Goal: Task Accomplishment & Management: Manage account settings

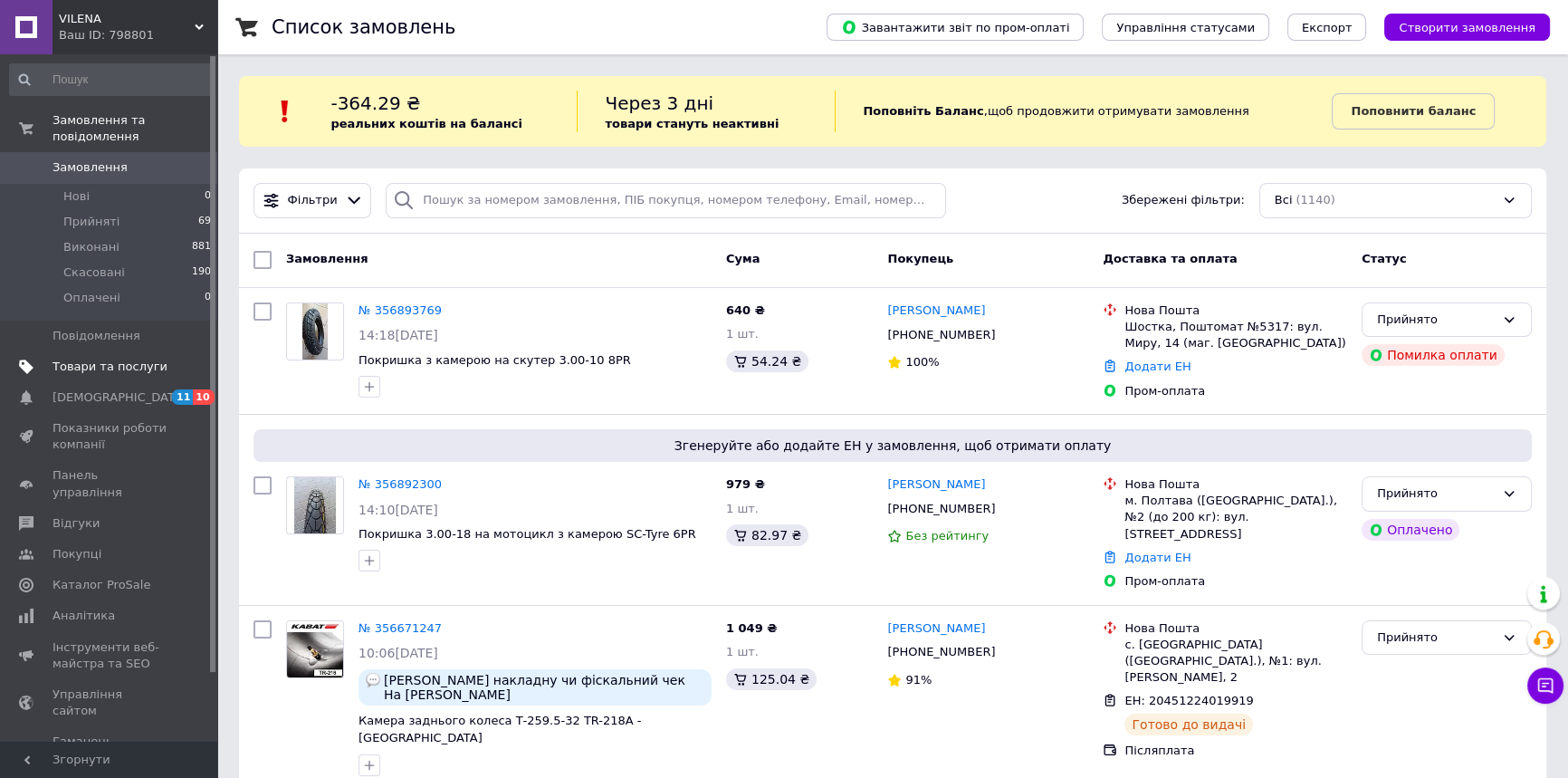
click at [98, 358] on span "Товари та послуги" at bounding box center [109, 366] width 115 height 16
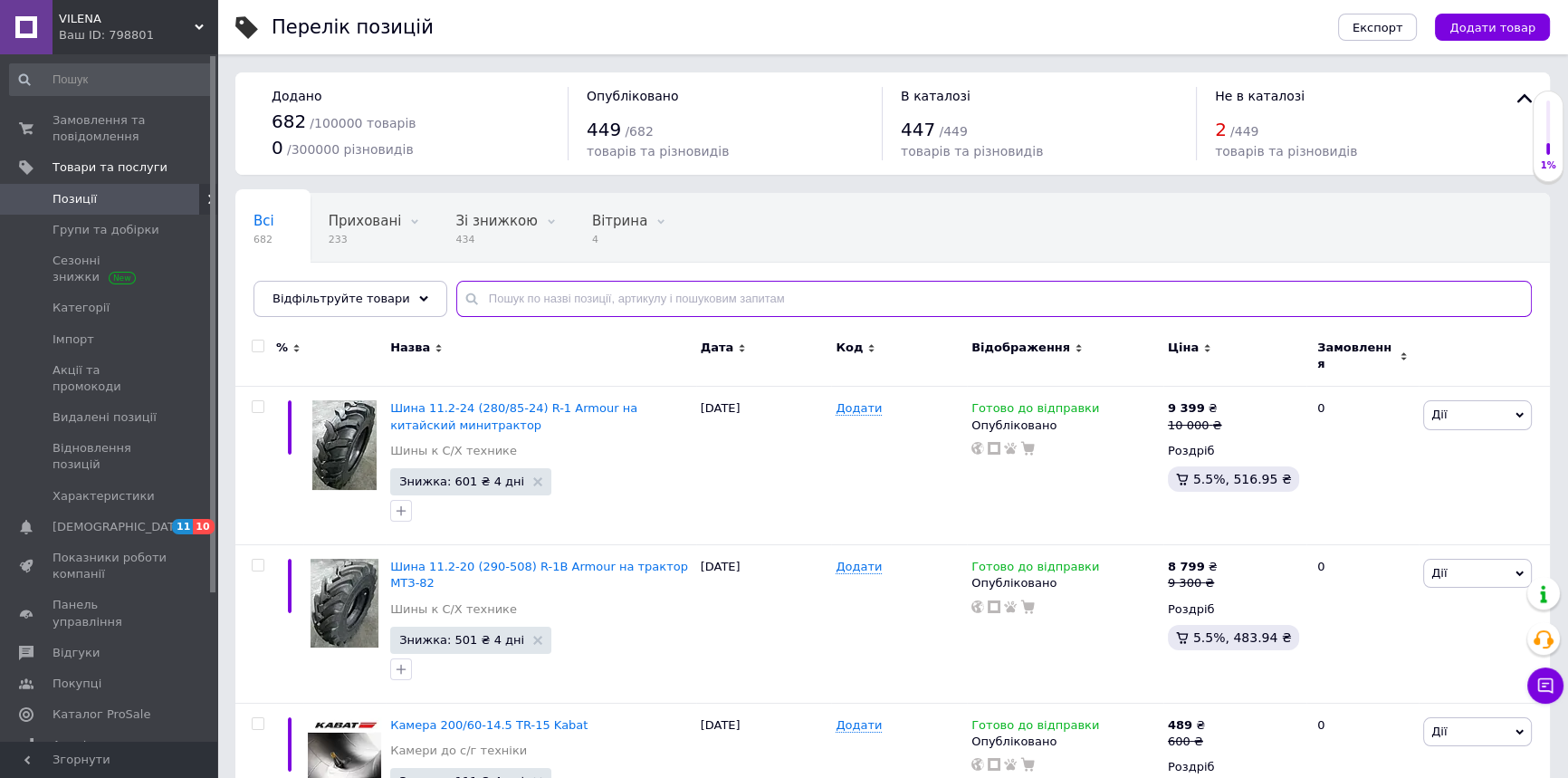
click at [614, 299] on input "text" at bounding box center [994, 299] width 1075 height 36
type input "9.00-16"
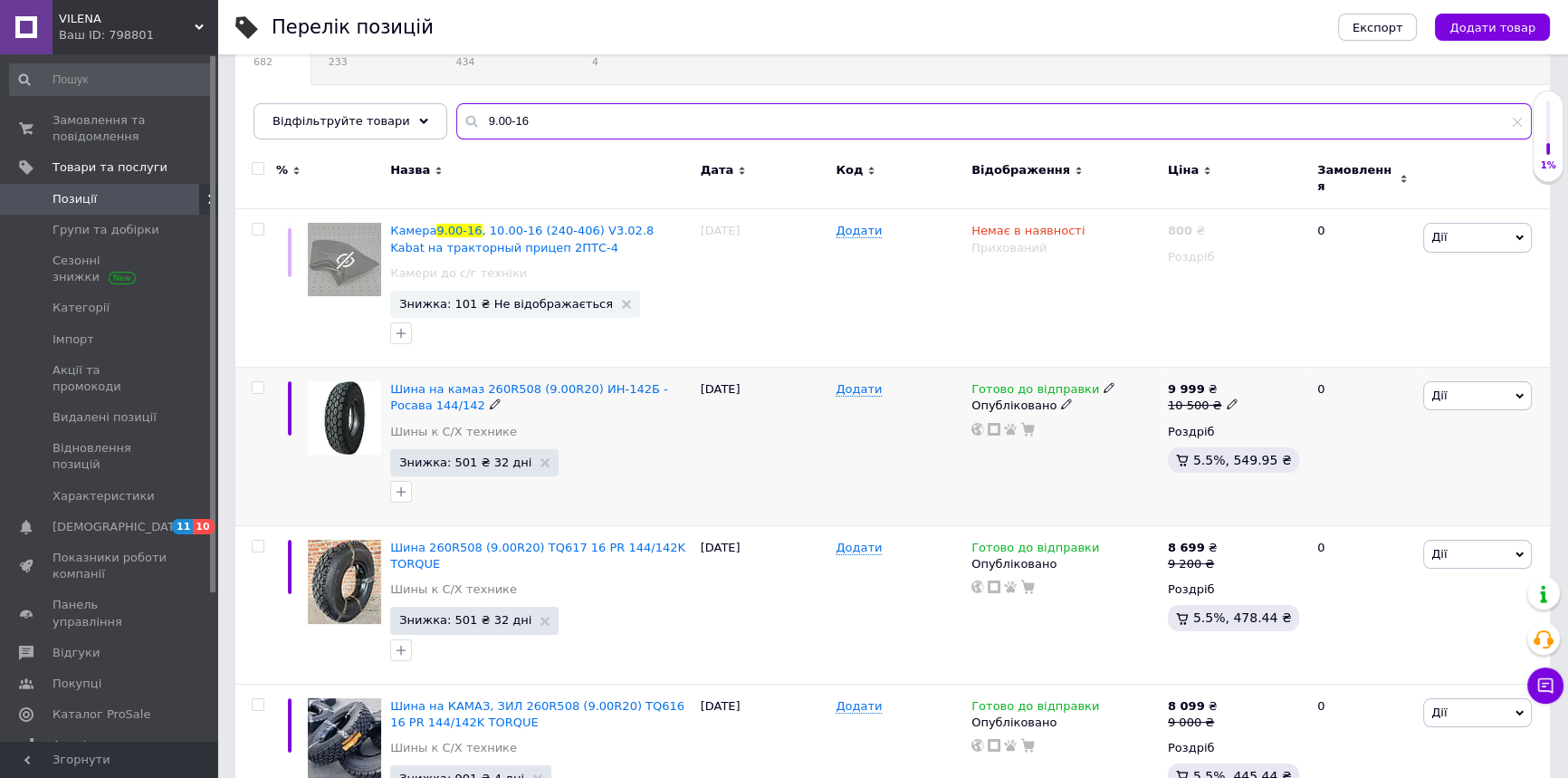
scroll to position [191, 0]
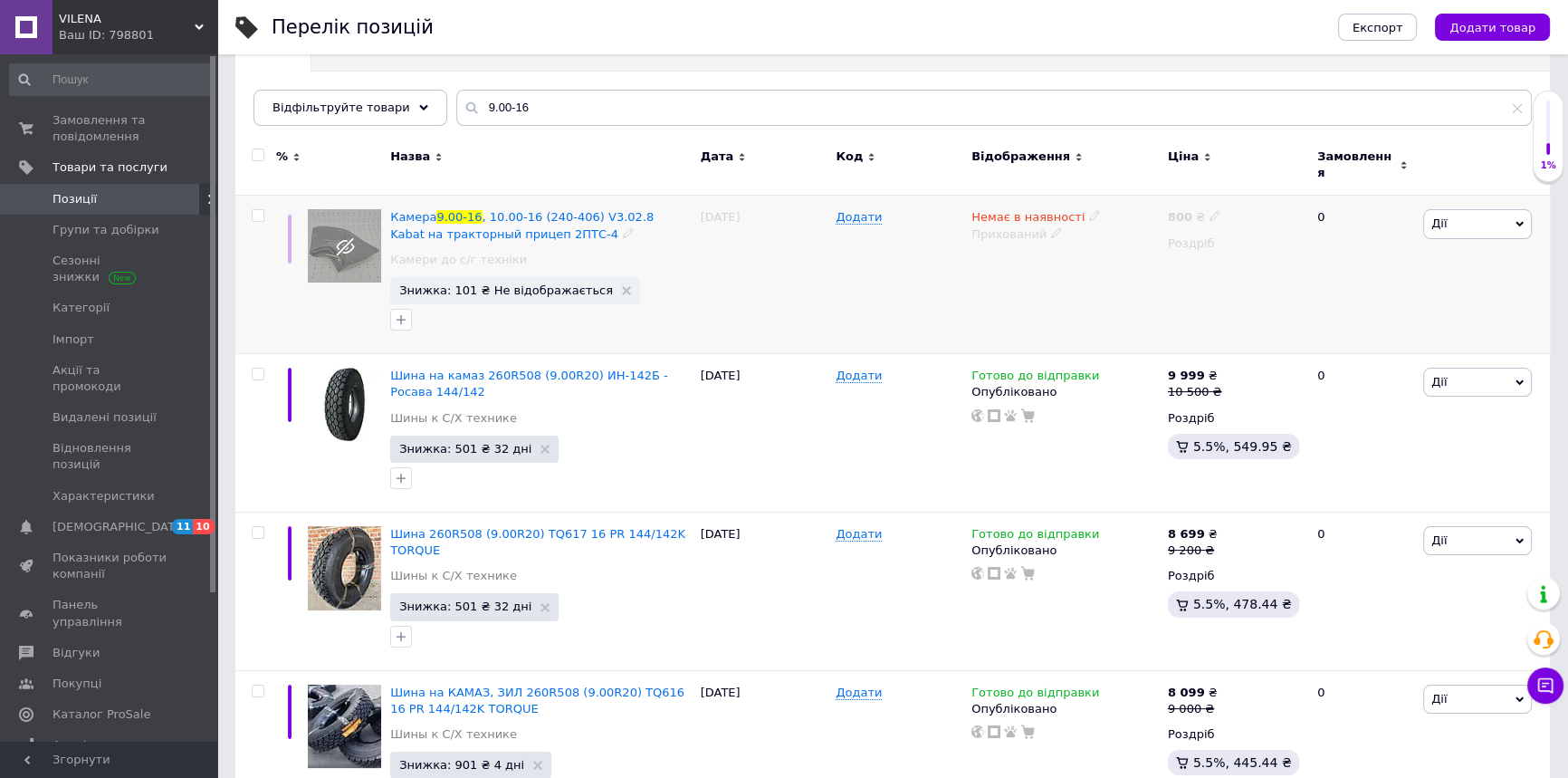
click at [1071, 209] on div "Немає в наявності" at bounding box center [1036, 217] width 130 height 16
click at [1170, 273] on li "Готово до відправки" at bounding box center [1190, 282] width 172 height 26
click at [1052, 227] on use at bounding box center [1056, 232] width 10 height 10
click at [1041, 258] on li "Опубліковано" at bounding box center [1061, 268] width 194 height 26
click at [538, 288] on span "Знижка: 101 ₴ Не відображається" at bounding box center [515, 290] width 250 height 27
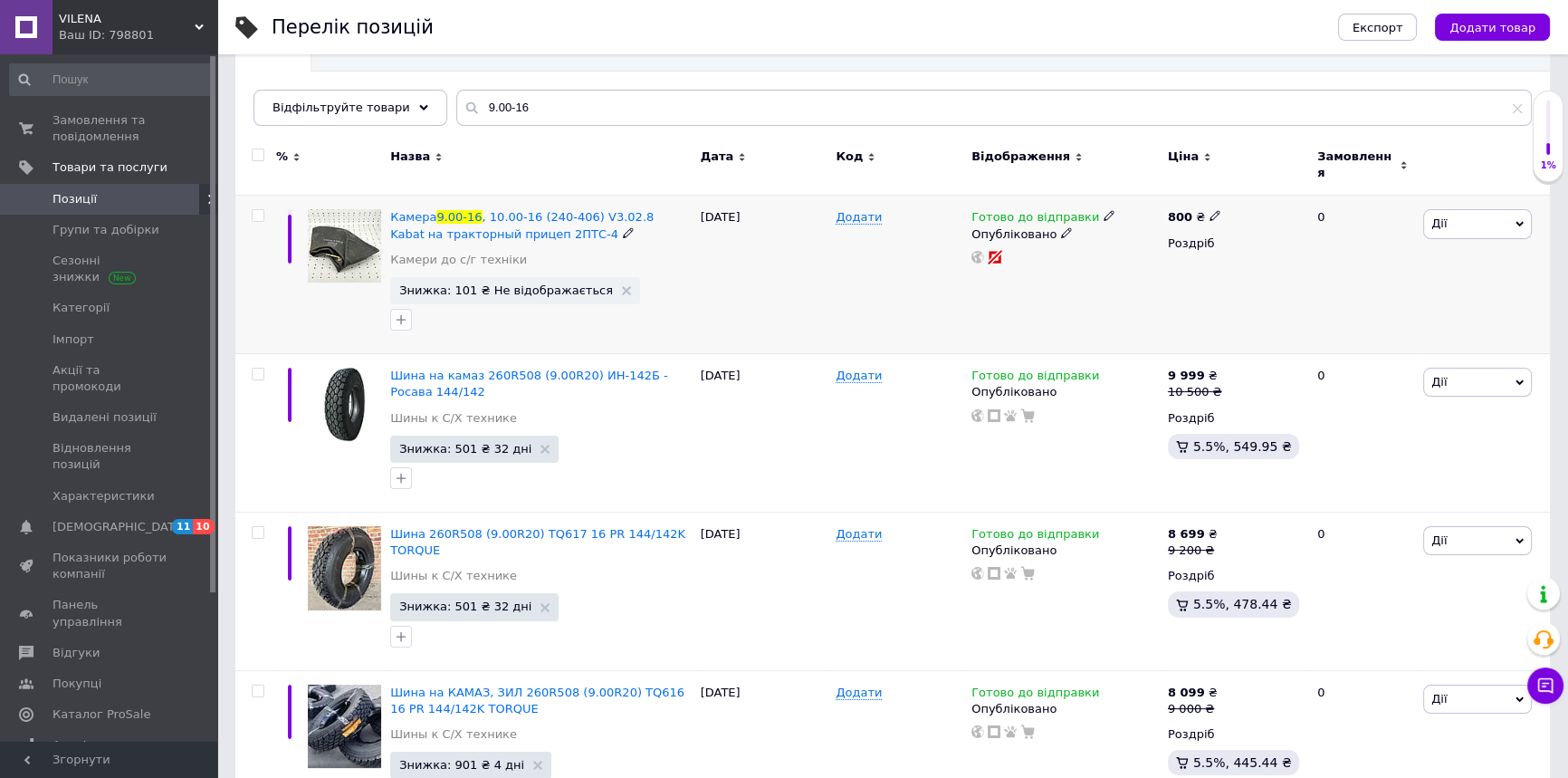
click at [535, 284] on span "Знижка: 101 ₴ Не відображається" at bounding box center [506, 290] width 214 height 11
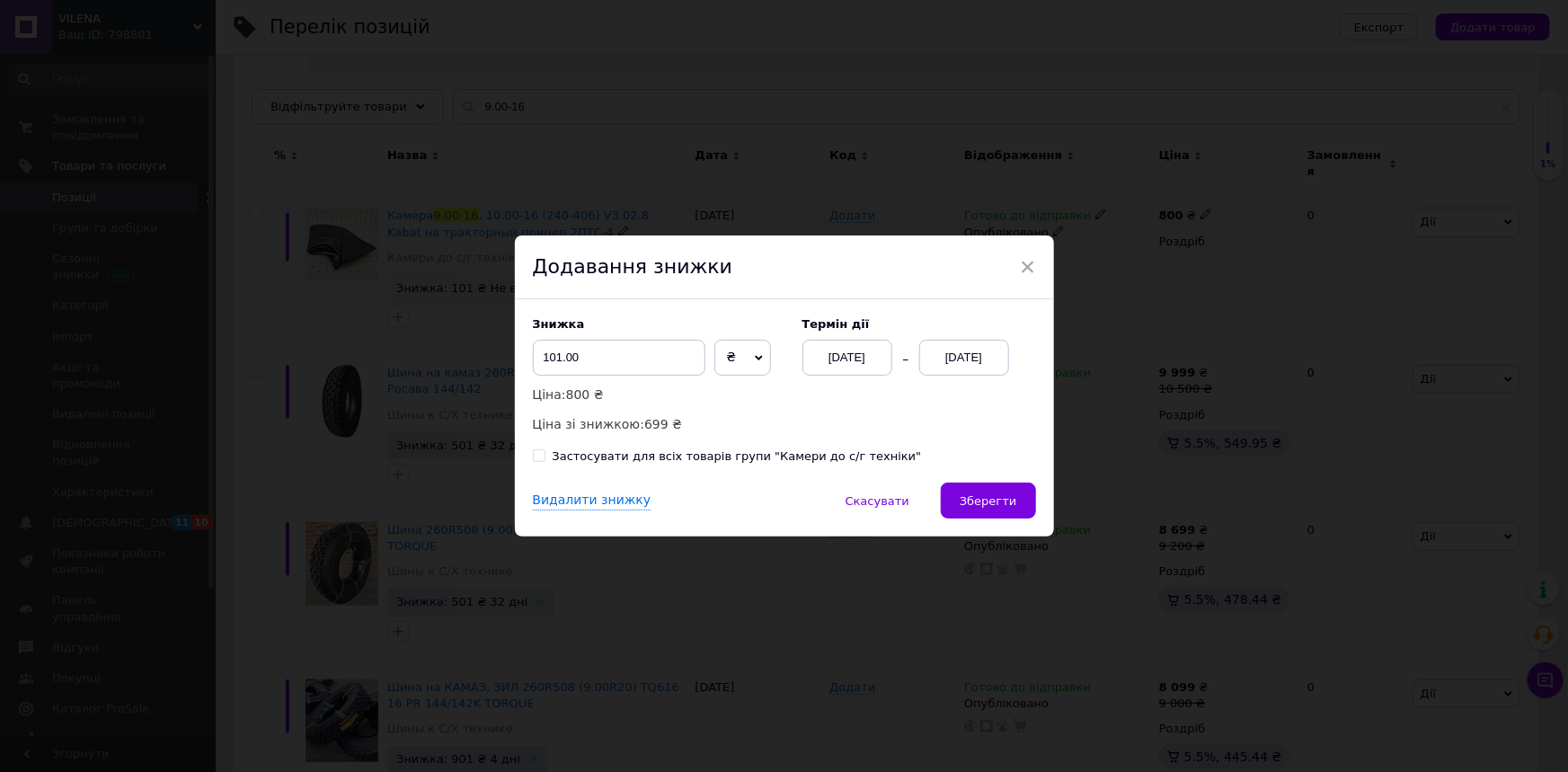
click at [968, 346] on div "[DATE]" at bounding box center [964, 357] width 90 height 36
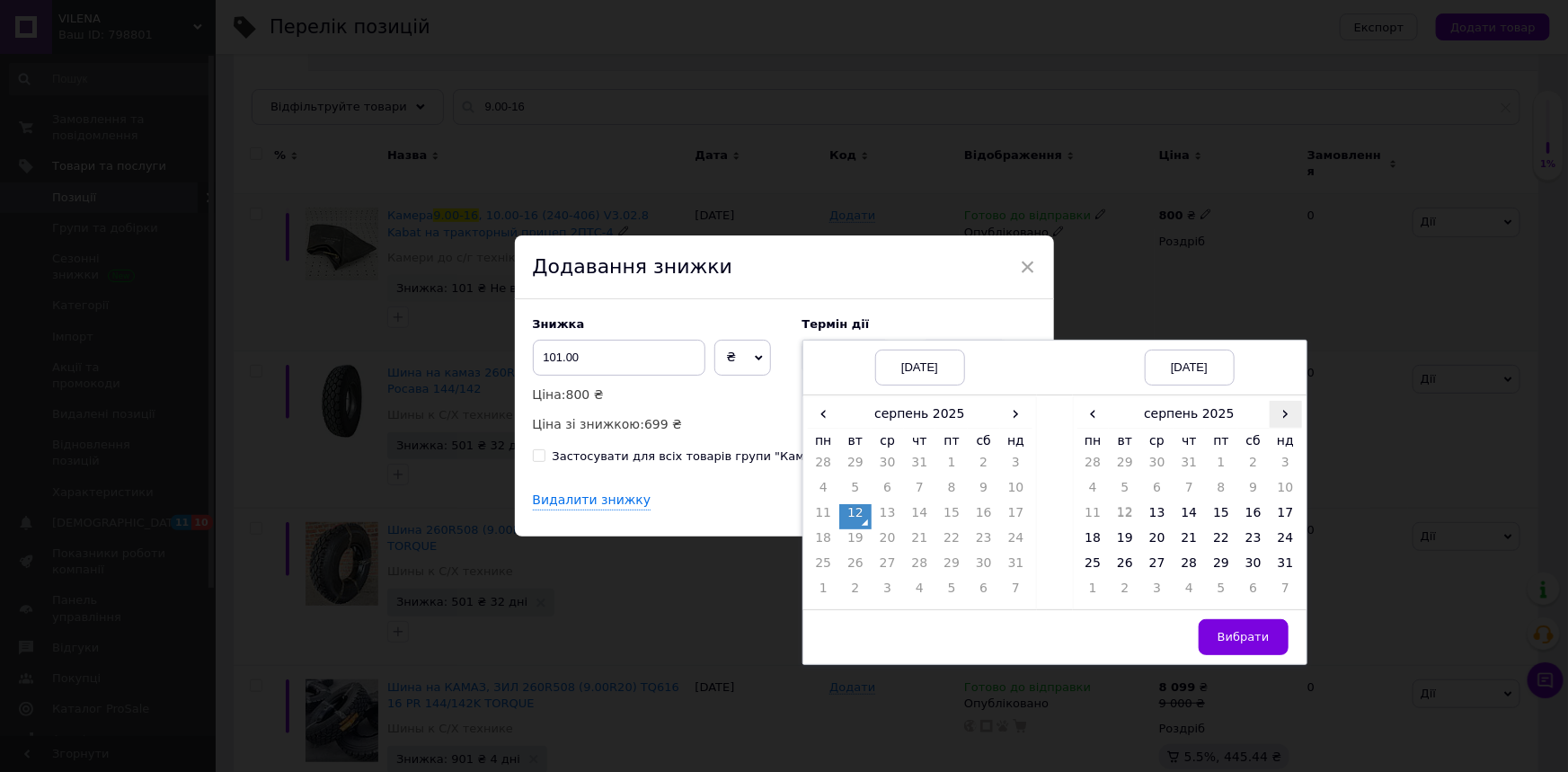
click at [1272, 417] on span "›" at bounding box center [1285, 414] width 32 height 26
click at [1262, 519] on td "13" at bounding box center [1253, 516] width 32 height 25
click at [1265, 622] on button "Вибрати" at bounding box center [1244, 637] width 90 height 36
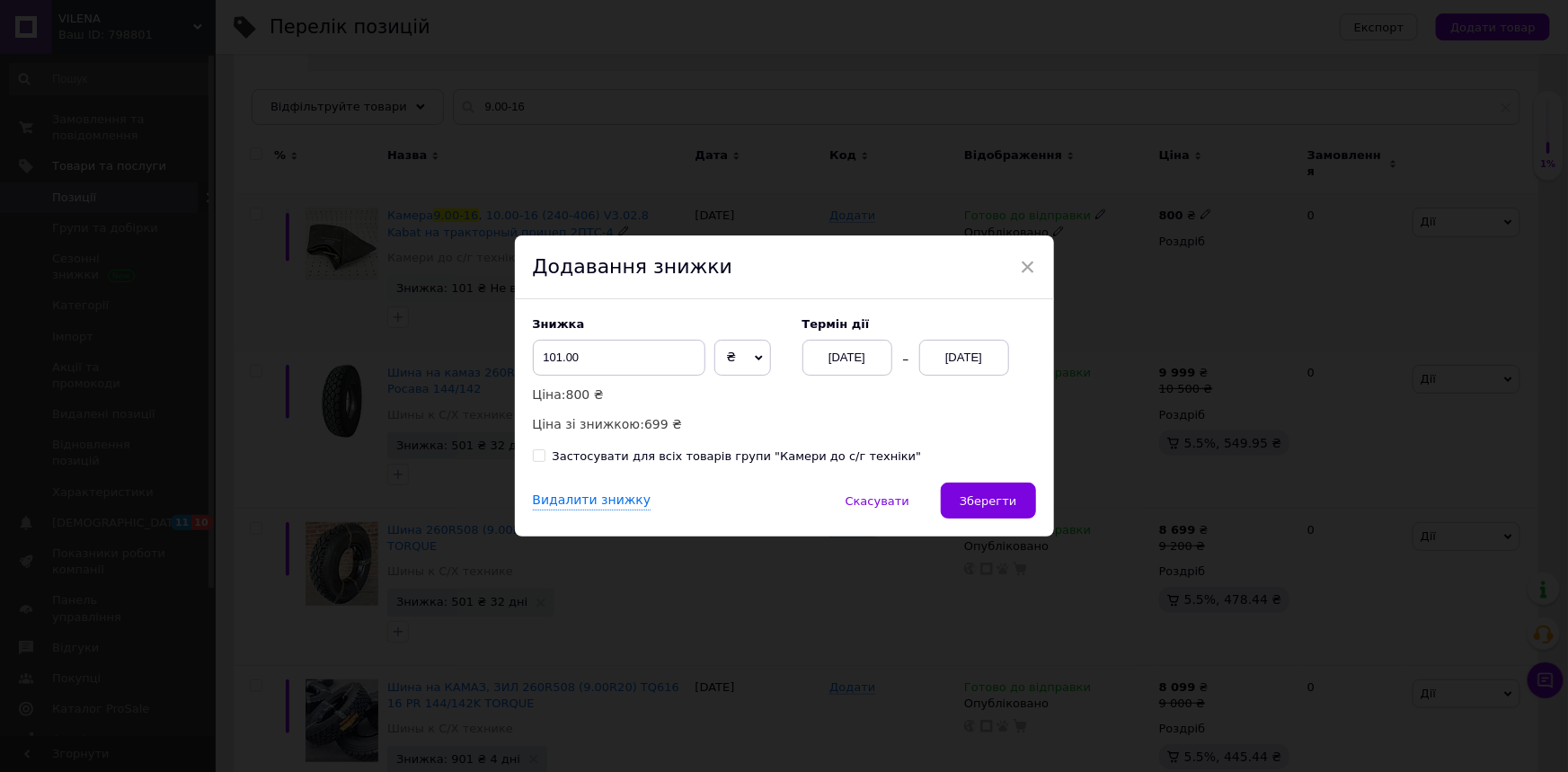
click at [982, 482] on div "Знижка 101.00 ₴ % Ціна: 800 ₴ Ціна зі знижкою: 699 ₴ Термін дії [DATE] [DATE] З…" at bounding box center [784, 390] width 539 height 183
click at [982, 495] on span "Зберегти" at bounding box center [988, 501] width 56 height 13
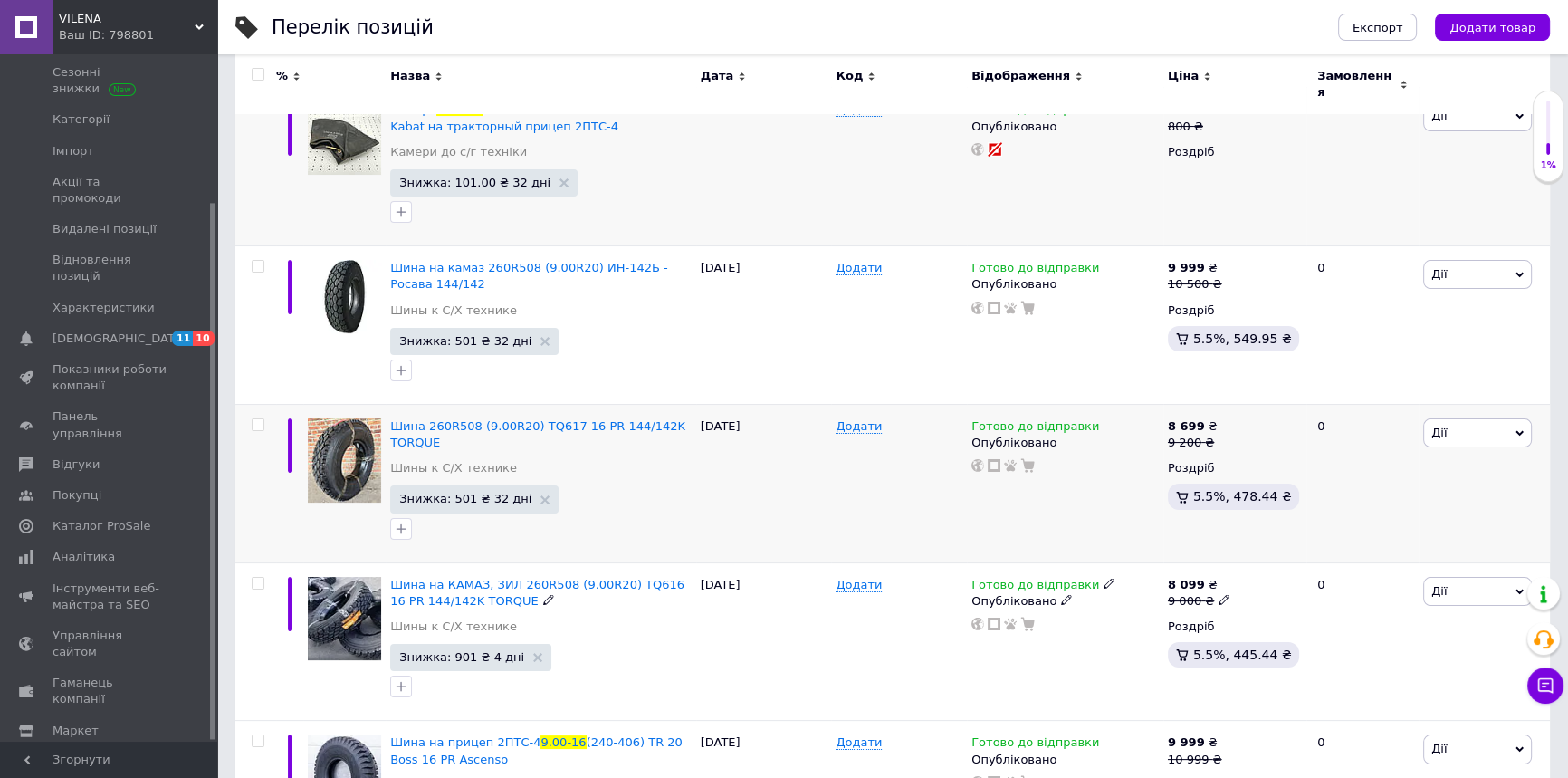
scroll to position [301, 0]
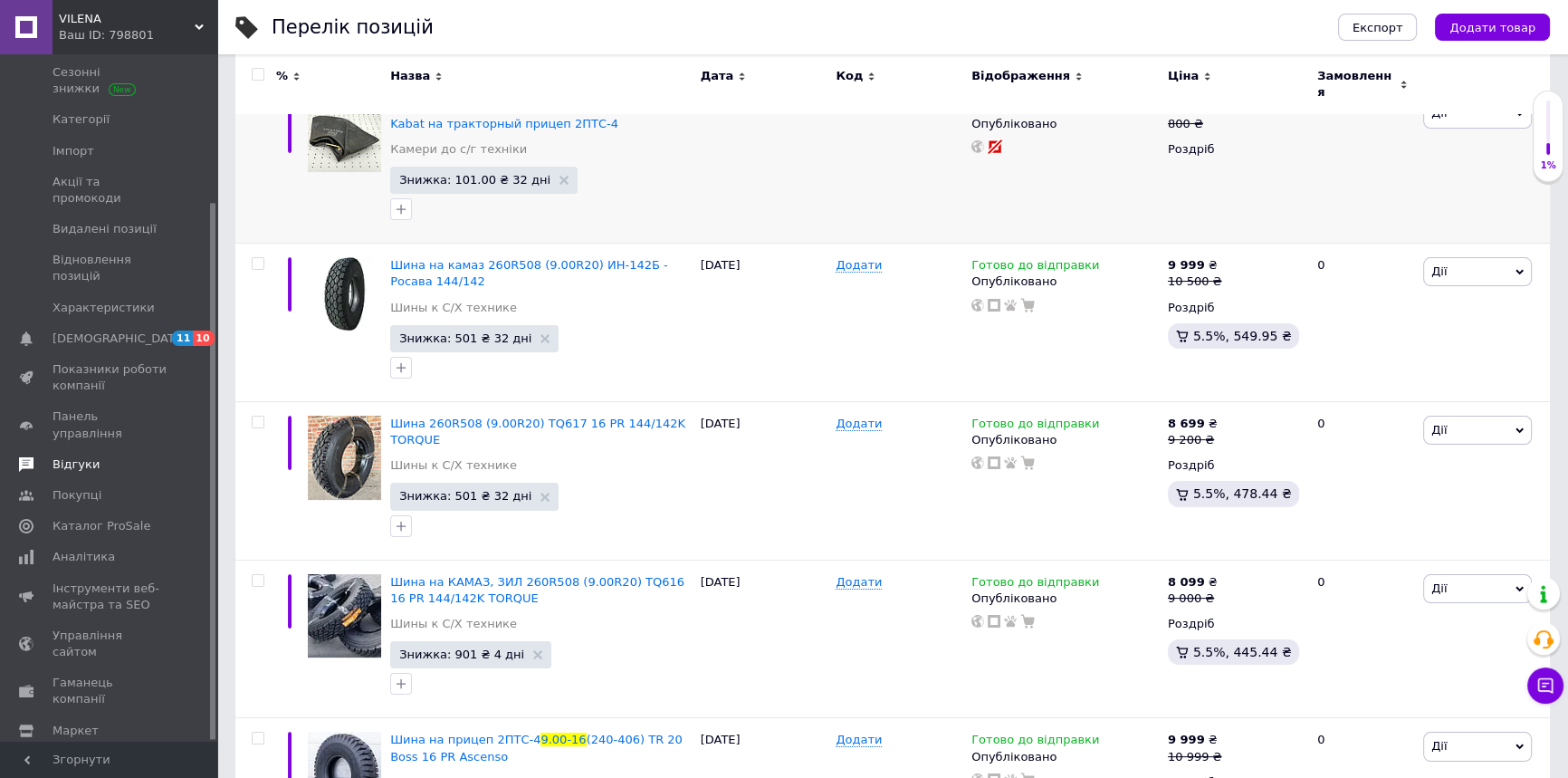
click at [86, 457] on span "Відгуки" at bounding box center [76, 464] width 47 height 16
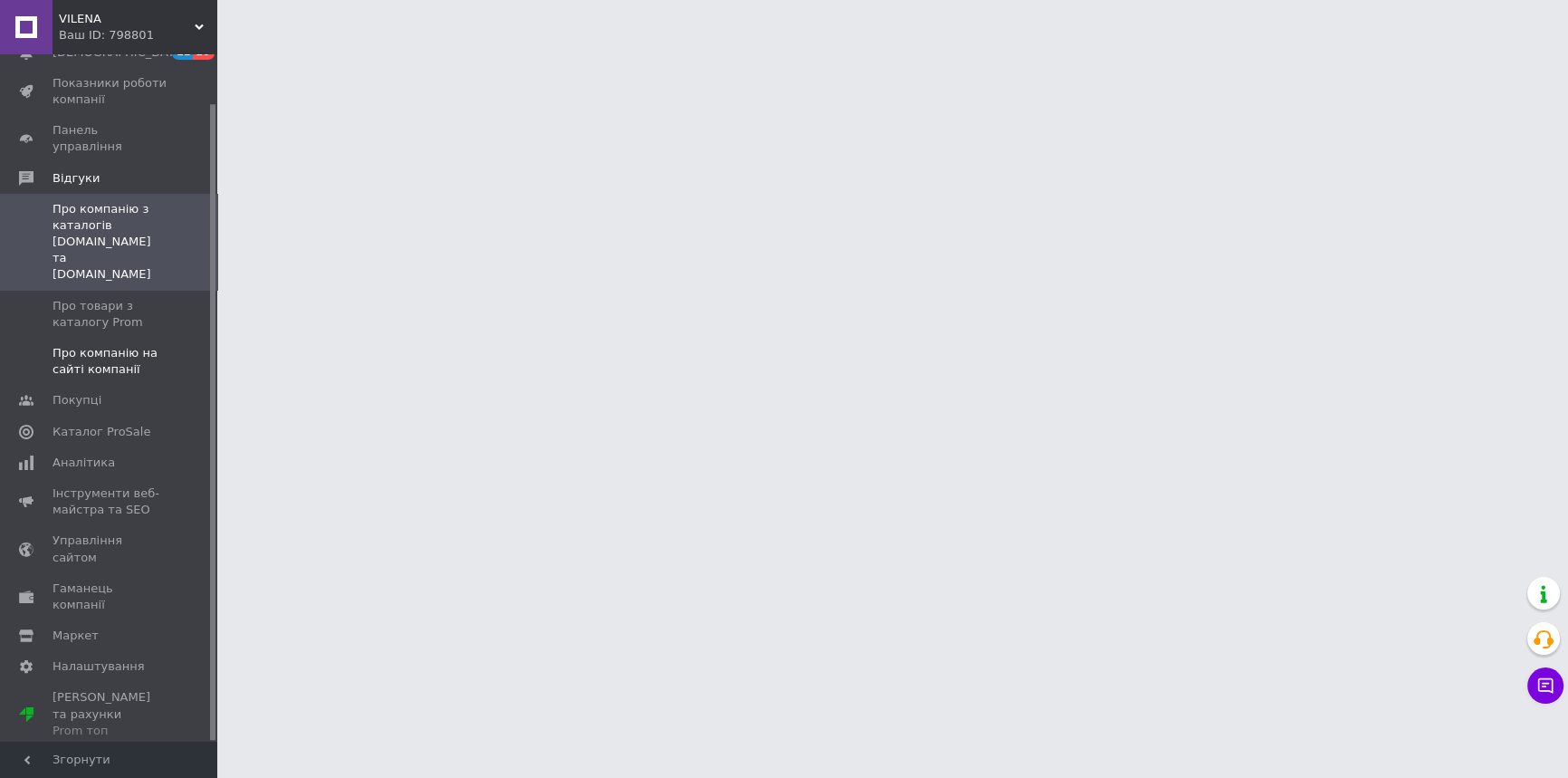
scroll to position [52, 0]
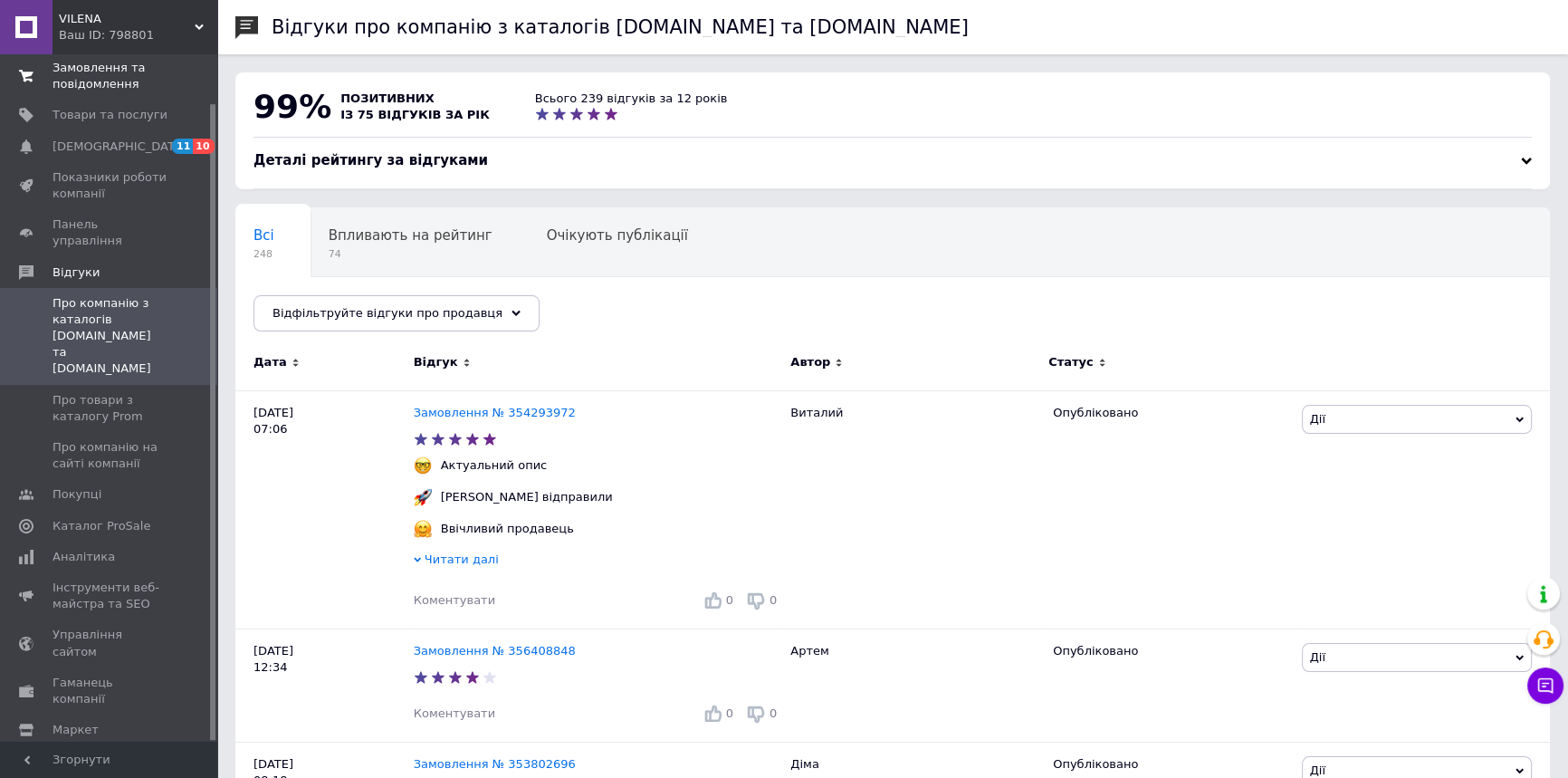
click at [98, 82] on span "Замовлення та повідомлення" at bounding box center [109, 76] width 115 height 32
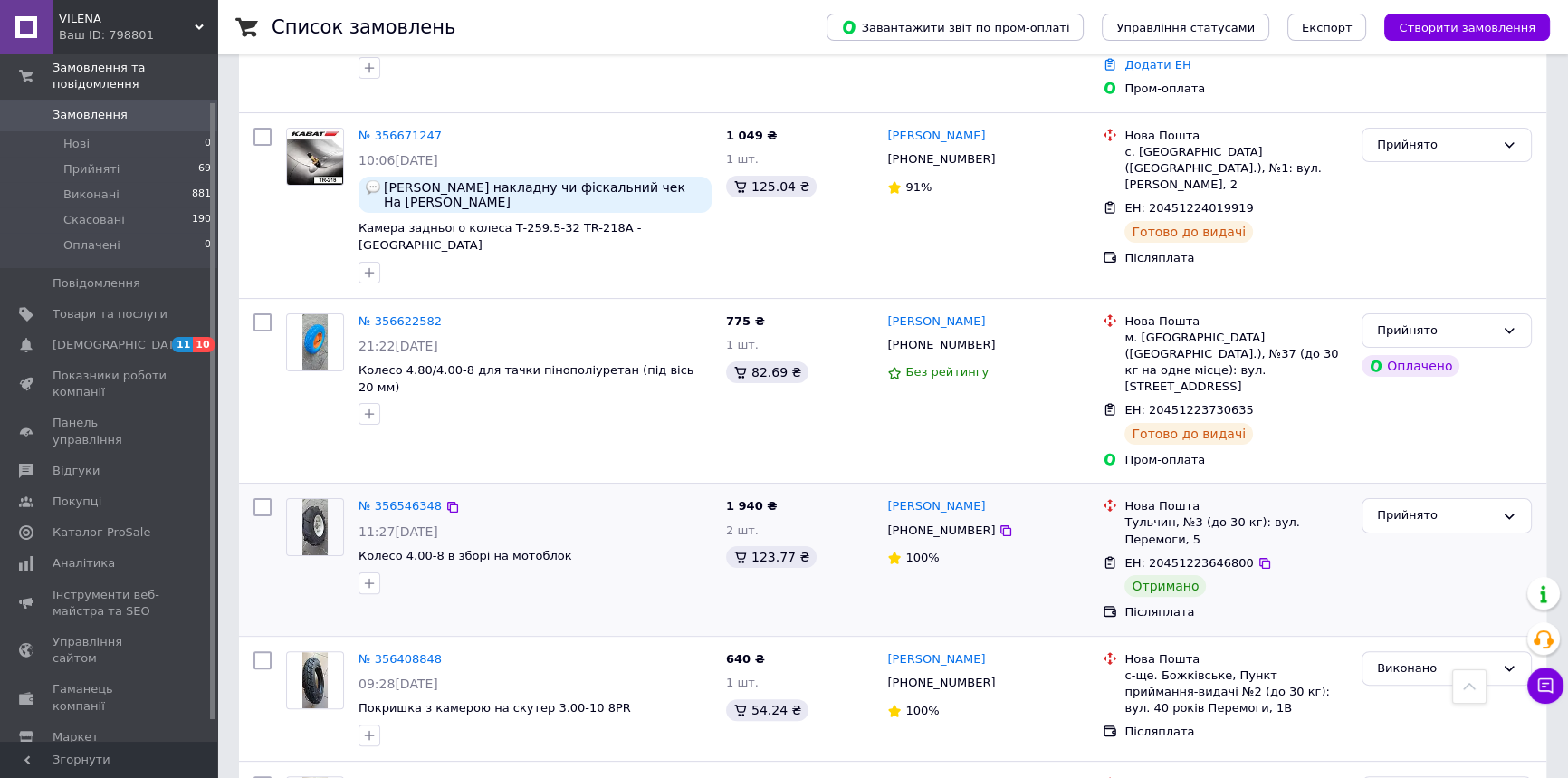
scroll to position [494, 0]
click at [1414, 505] on div "Прийнято" at bounding box center [1436, 515] width 117 height 19
click at [1421, 536] on li "Виконано" at bounding box center [1447, 552] width 169 height 33
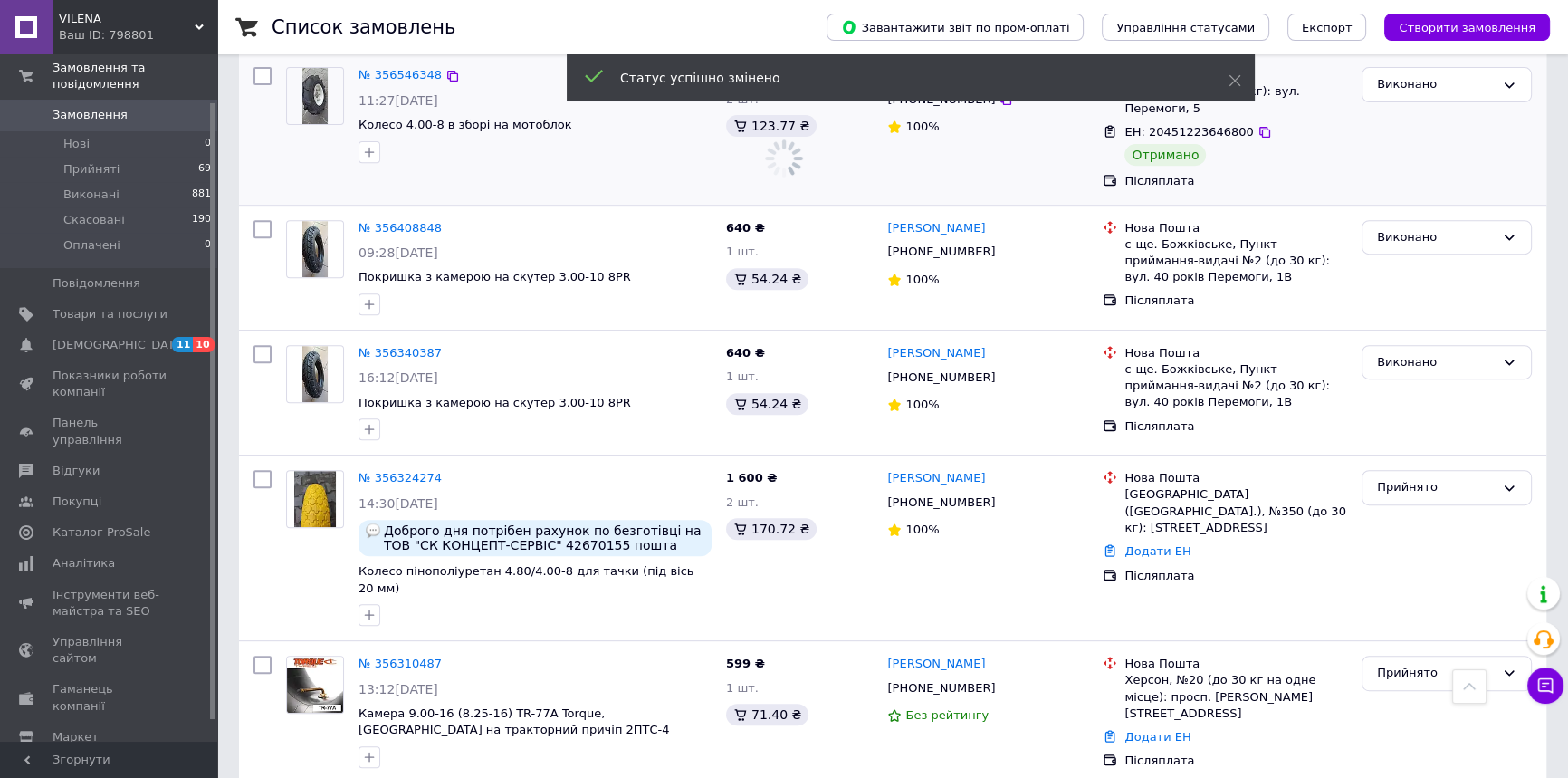
scroll to position [1152, 0]
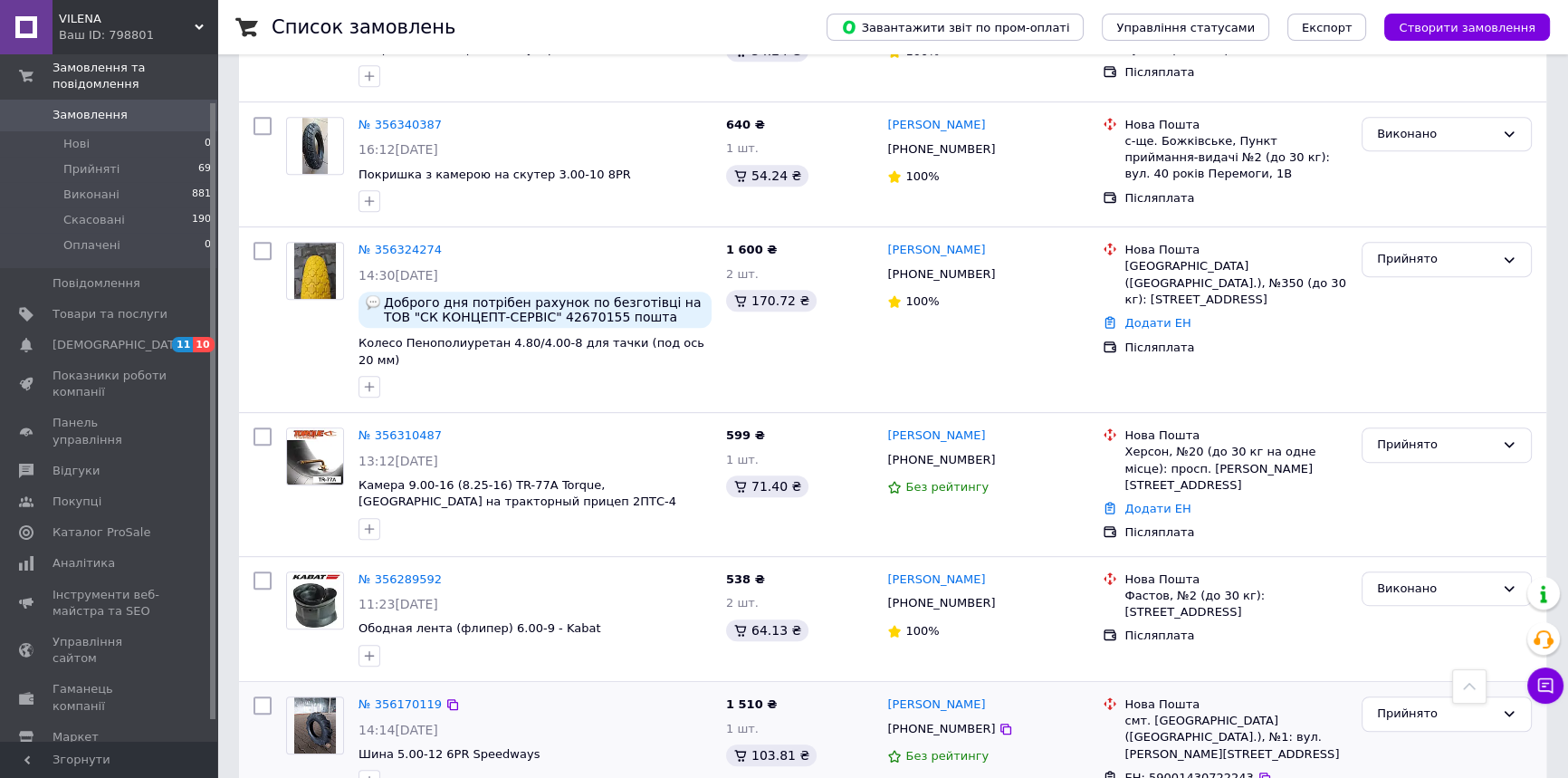
click at [1443, 689] on div "Прийнято" at bounding box center [1447, 766] width 185 height 154
click at [1444, 705] on div "Прийнято" at bounding box center [1436, 715] width 117 height 19
drag, startPoint x: 1419, startPoint y: 642, endPoint x: 1403, endPoint y: 631, distance: 19.4
click at [1418, 735] on li "Виконано" at bounding box center [1447, 751] width 169 height 33
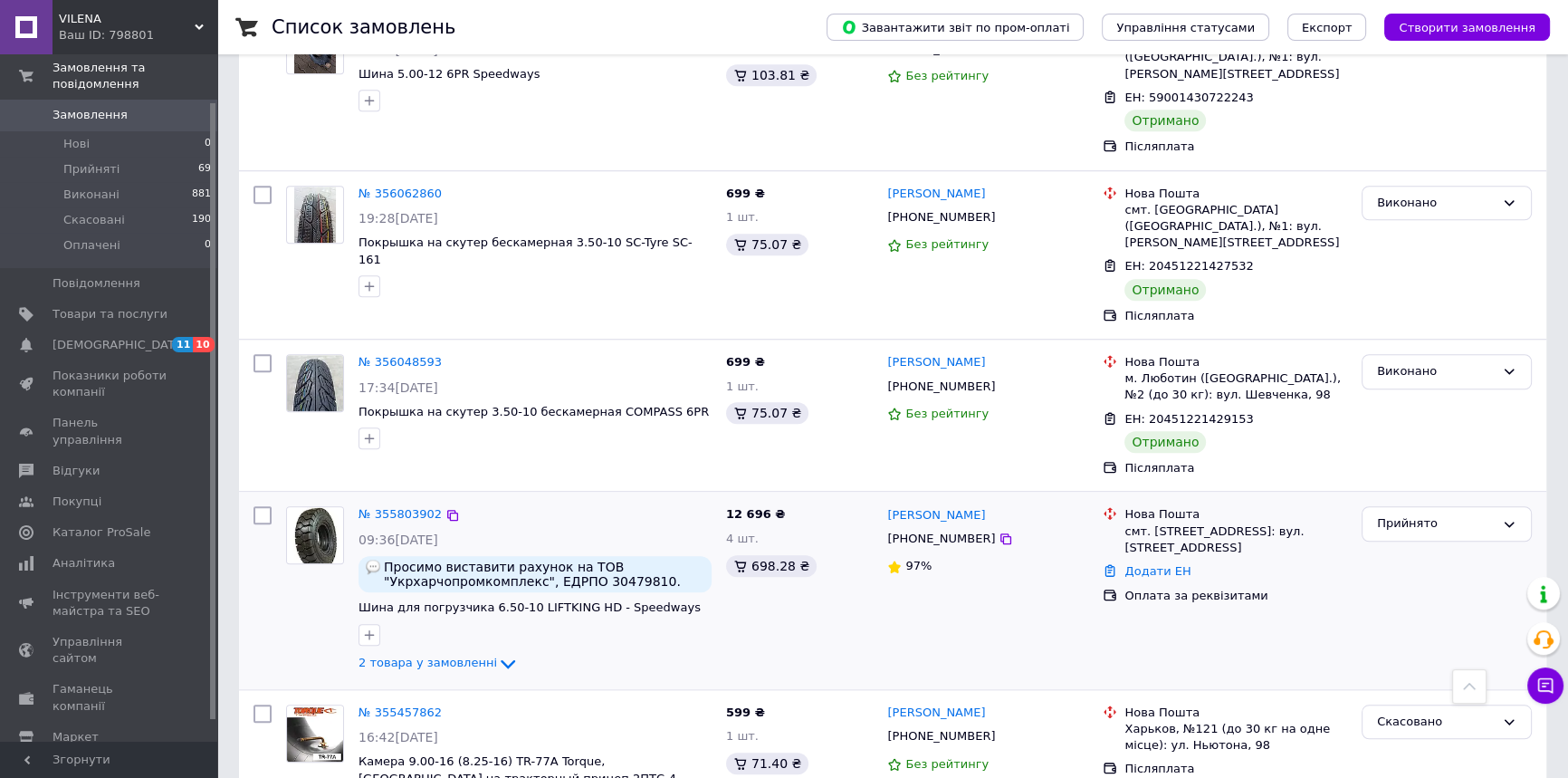
scroll to position [1838, 0]
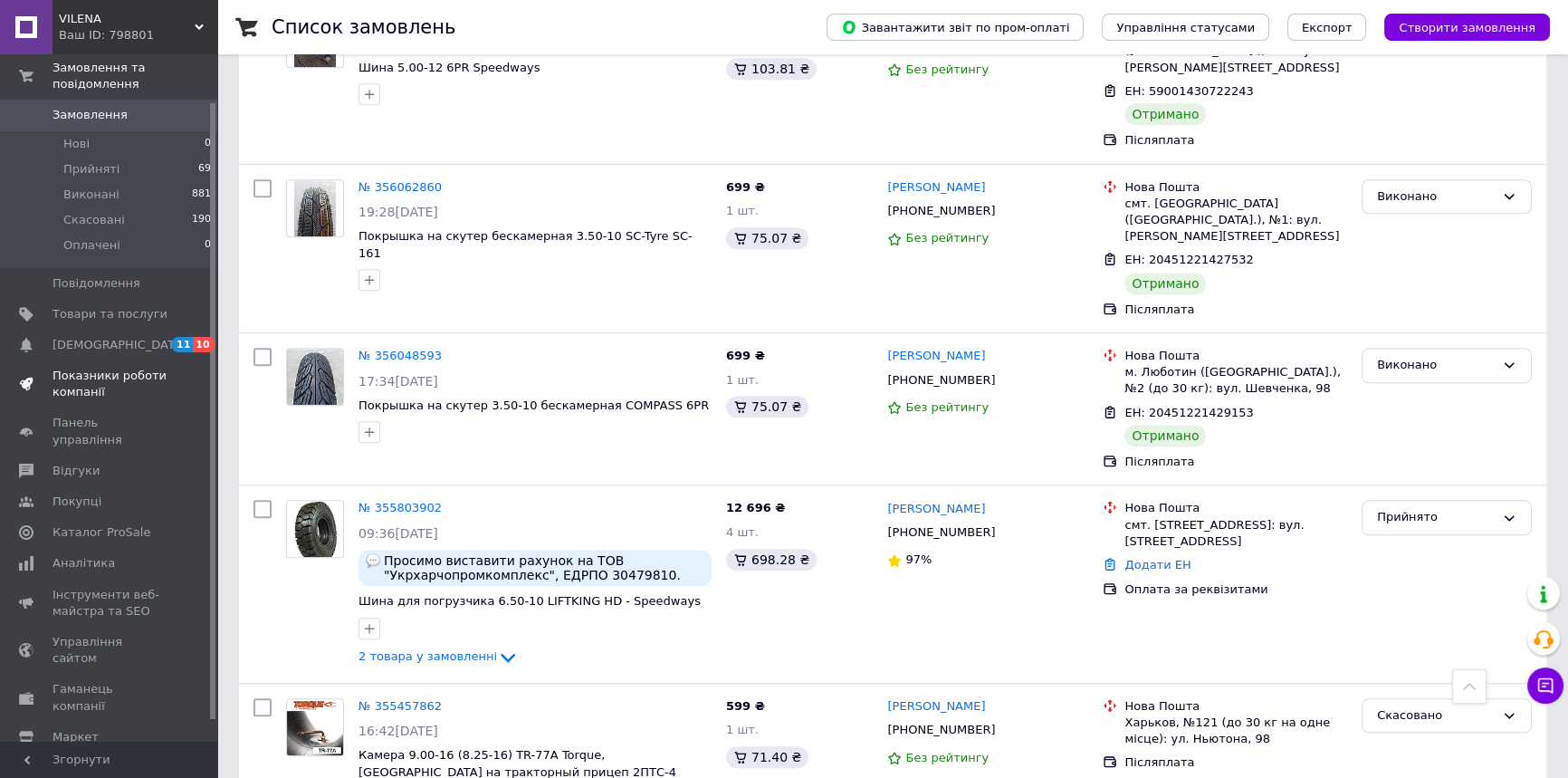
click at [105, 377] on span "Показники роботи компанії" at bounding box center [109, 384] width 115 height 32
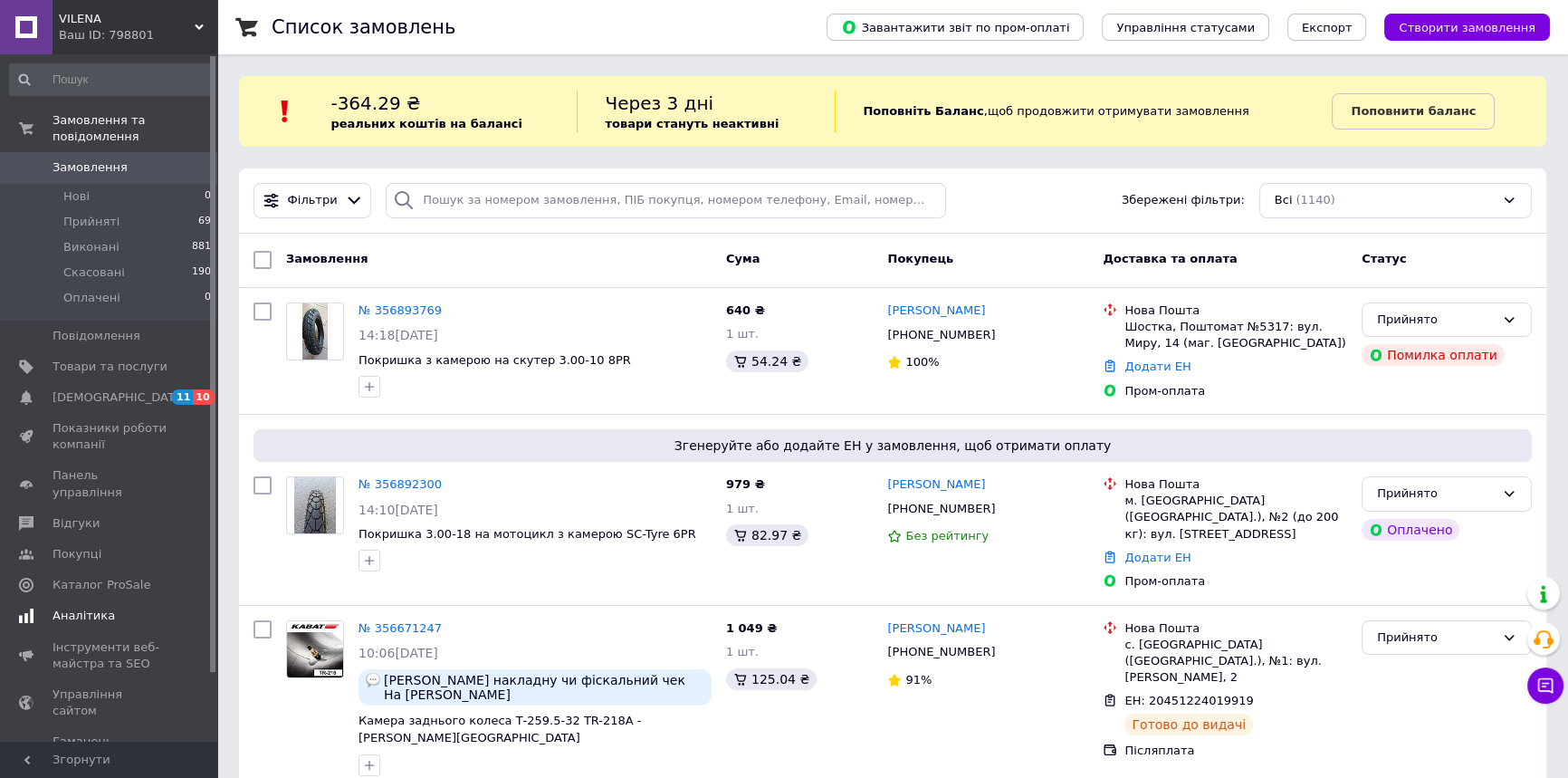
click at [83, 420] on span "Показники роботи компанії" at bounding box center [109, 436] width 115 height 32
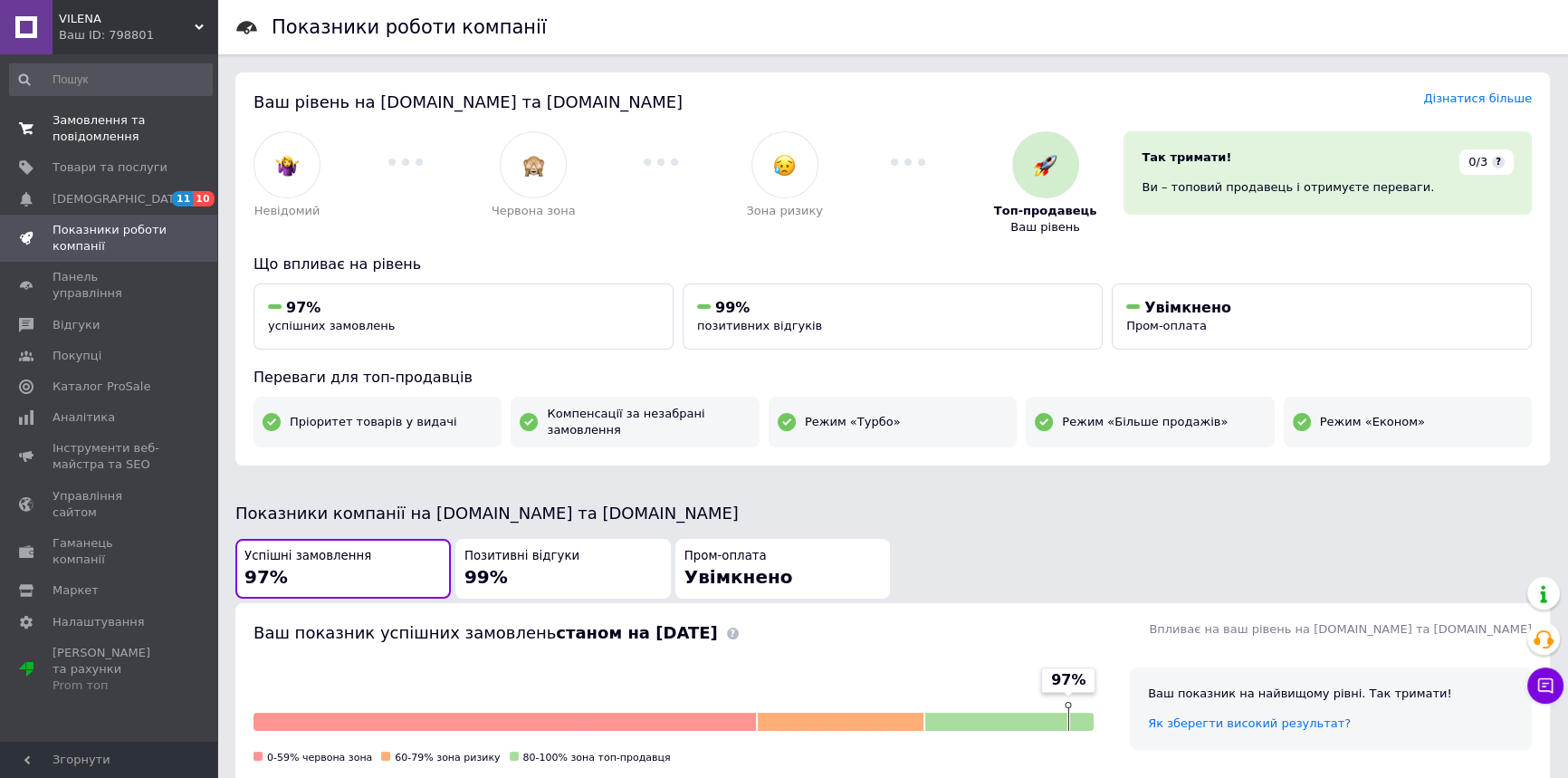
click at [127, 122] on span "Замовлення та повідомлення" at bounding box center [109, 129] width 115 height 32
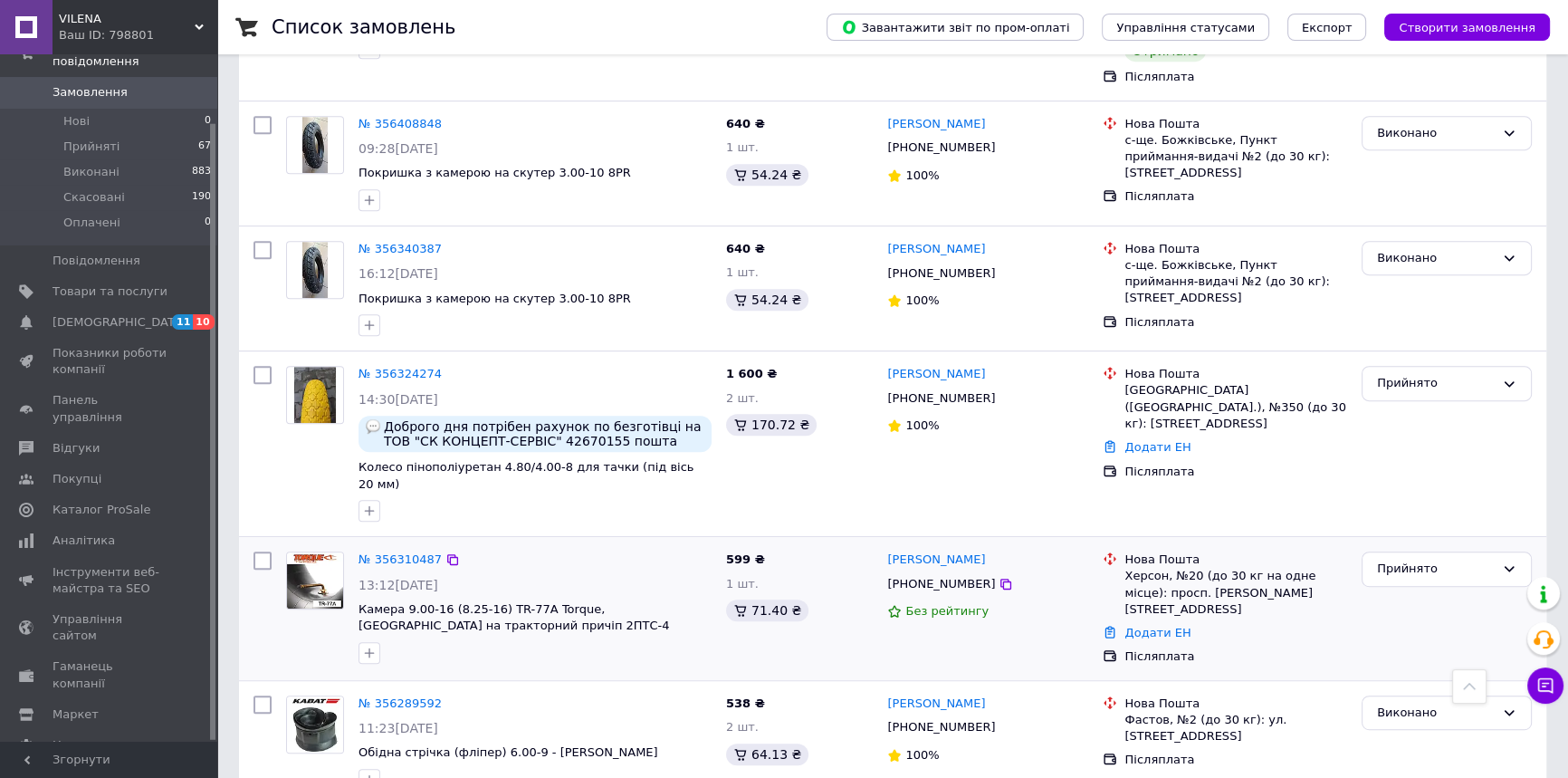
scroll to position [1042, 0]
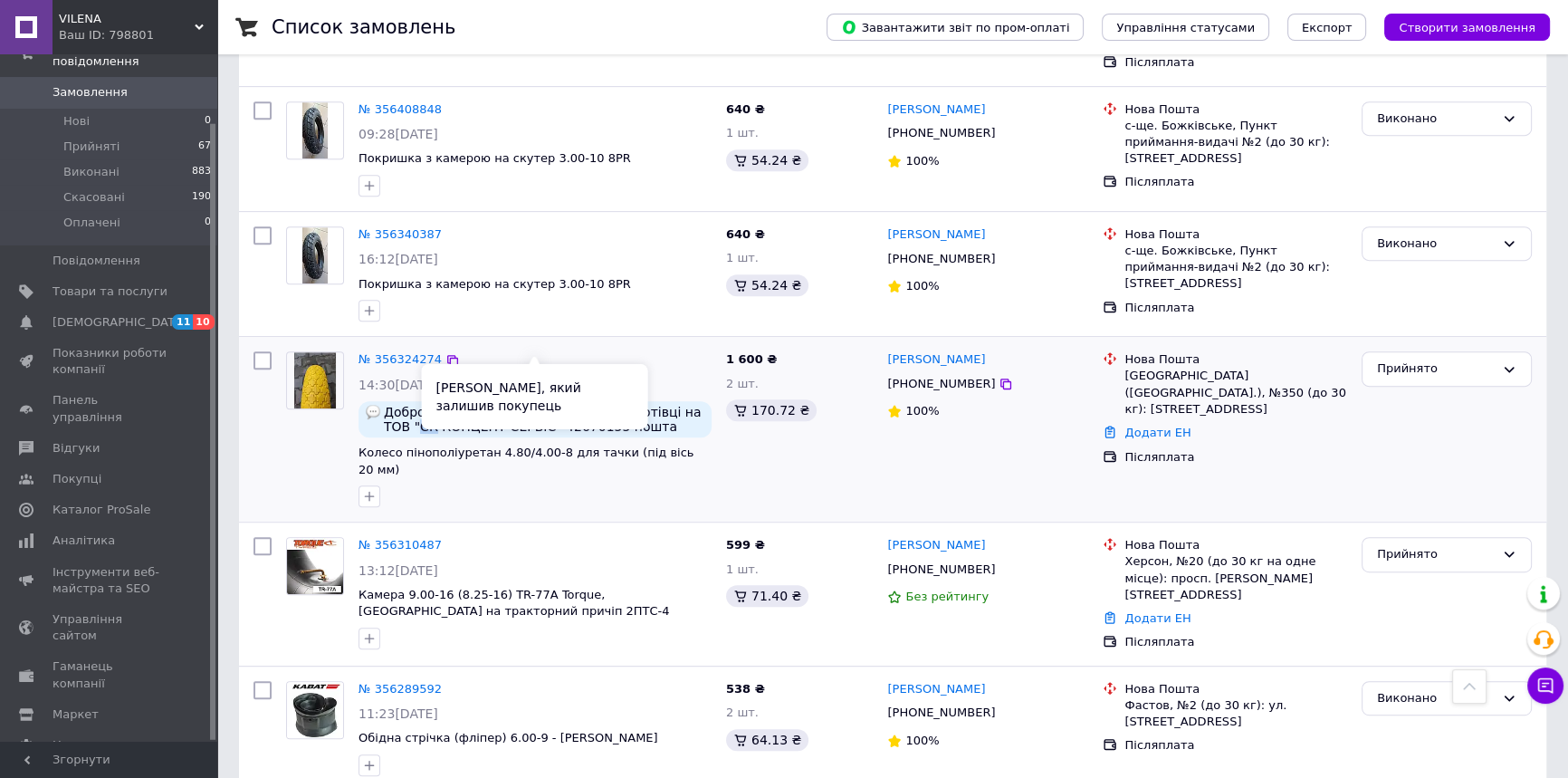
drag, startPoint x: 387, startPoint y: 338, endPoint x: 400, endPoint y: 338, distance: 13.0
click at [400, 405] on span "Доброго дня потрібен рахунок по безготівці на ТОВ "СК КОНЦЕПТ-СЕРВІС" 42670155 …" at bounding box center [544, 419] width 320 height 29
click at [414, 405] on span "Доброго дня потрібен рахунок по безготівці на ТОВ "СК КОНЦЕПТ-СЕРВІС" 42670155 …" at bounding box center [544, 419] width 320 height 29
drag, startPoint x: 408, startPoint y: 337, endPoint x: 465, endPoint y: 346, distance: 57.7
click at [465, 405] on span "Доброго дня потрібен рахунок по безготівці на ТОВ "СК КОНЦЕПТ-СЕРВІС" 42670155 …" at bounding box center [544, 419] width 320 height 29
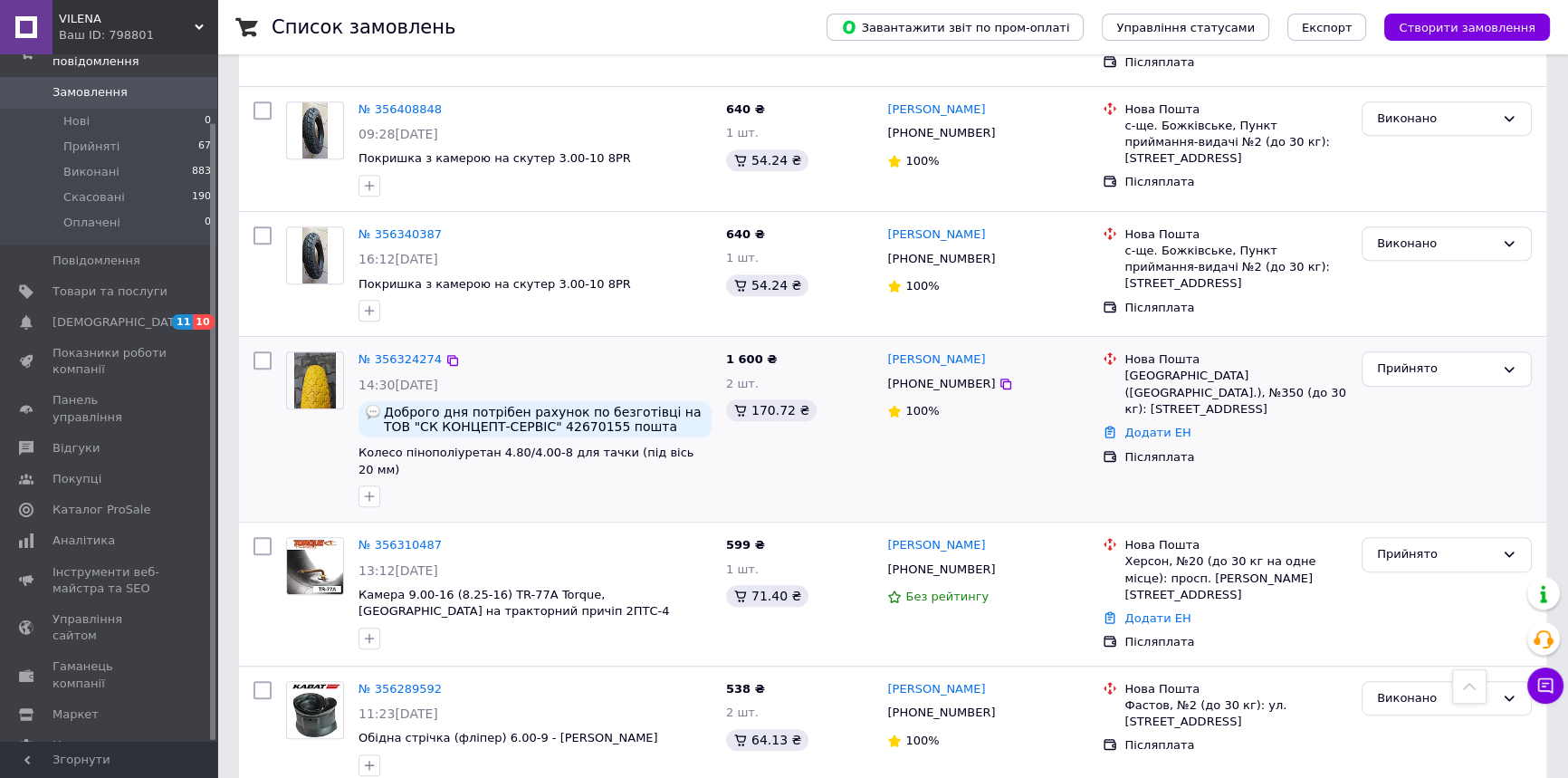
click at [471, 405] on span "Доброго дня потрібен рахунок по безготівці на ТОВ "СК КОНЦЕПТ-СЕРВІС" 42670155 …" at bounding box center [544, 419] width 320 height 29
drag, startPoint x: 390, startPoint y: 340, endPoint x: 416, endPoint y: 344, distance: 26.3
click at [416, 405] on span "Доброго дня потрібен рахунок по безготівці на ТОВ "СК КОНЦЕПТ-СЕРВІС" 42670155 …" at bounding box center [544, 419] width 320 height 29
click at [418, 405] on span "Доброго дня потрібен рахунок по безготівці на ТОВ "СК КОНЦЕПТ-СЕРВІС" 42670155 …" at bounding box center [544, 419] width 320 height 29
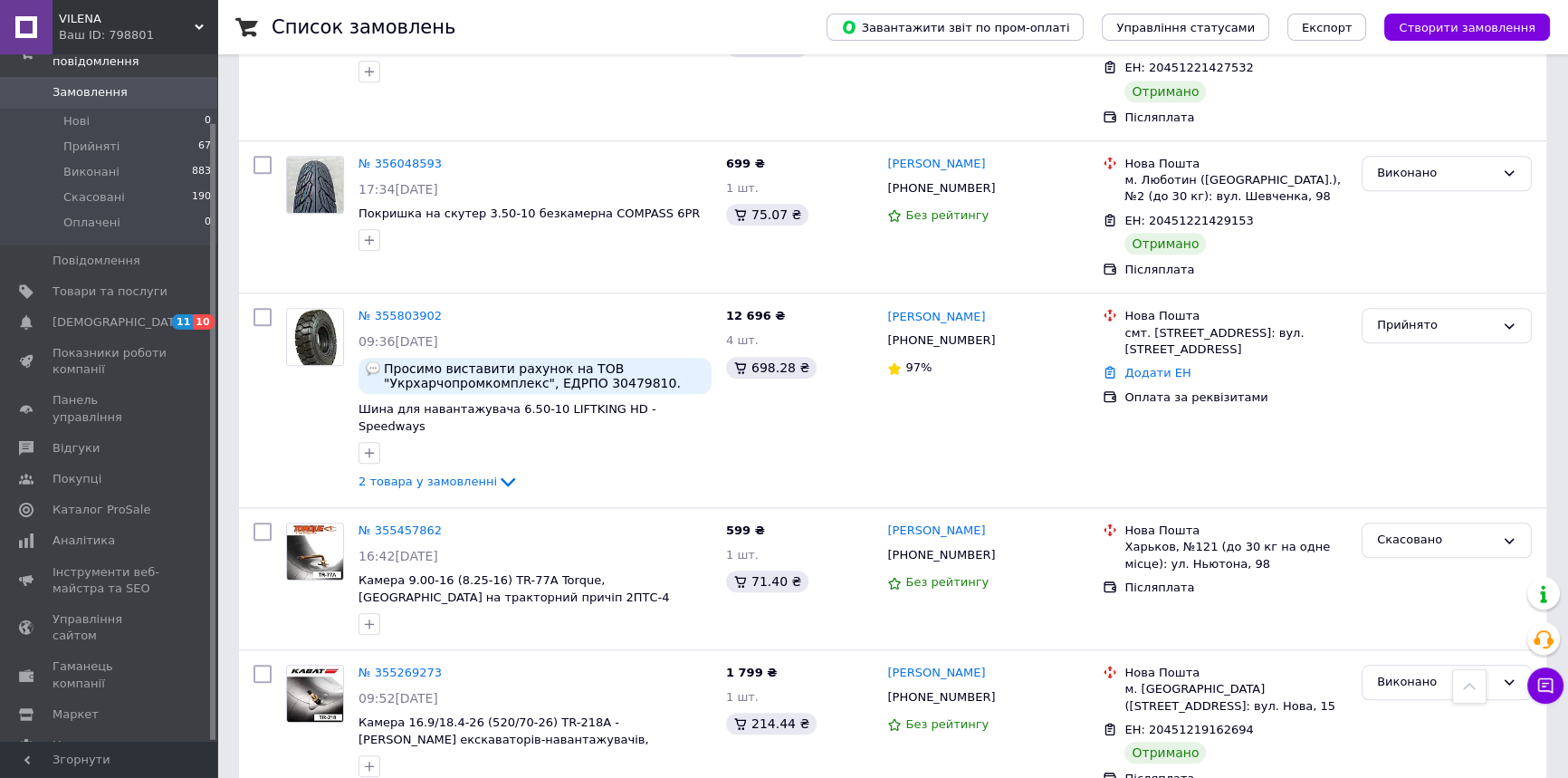
scroll to position [2002, 0]
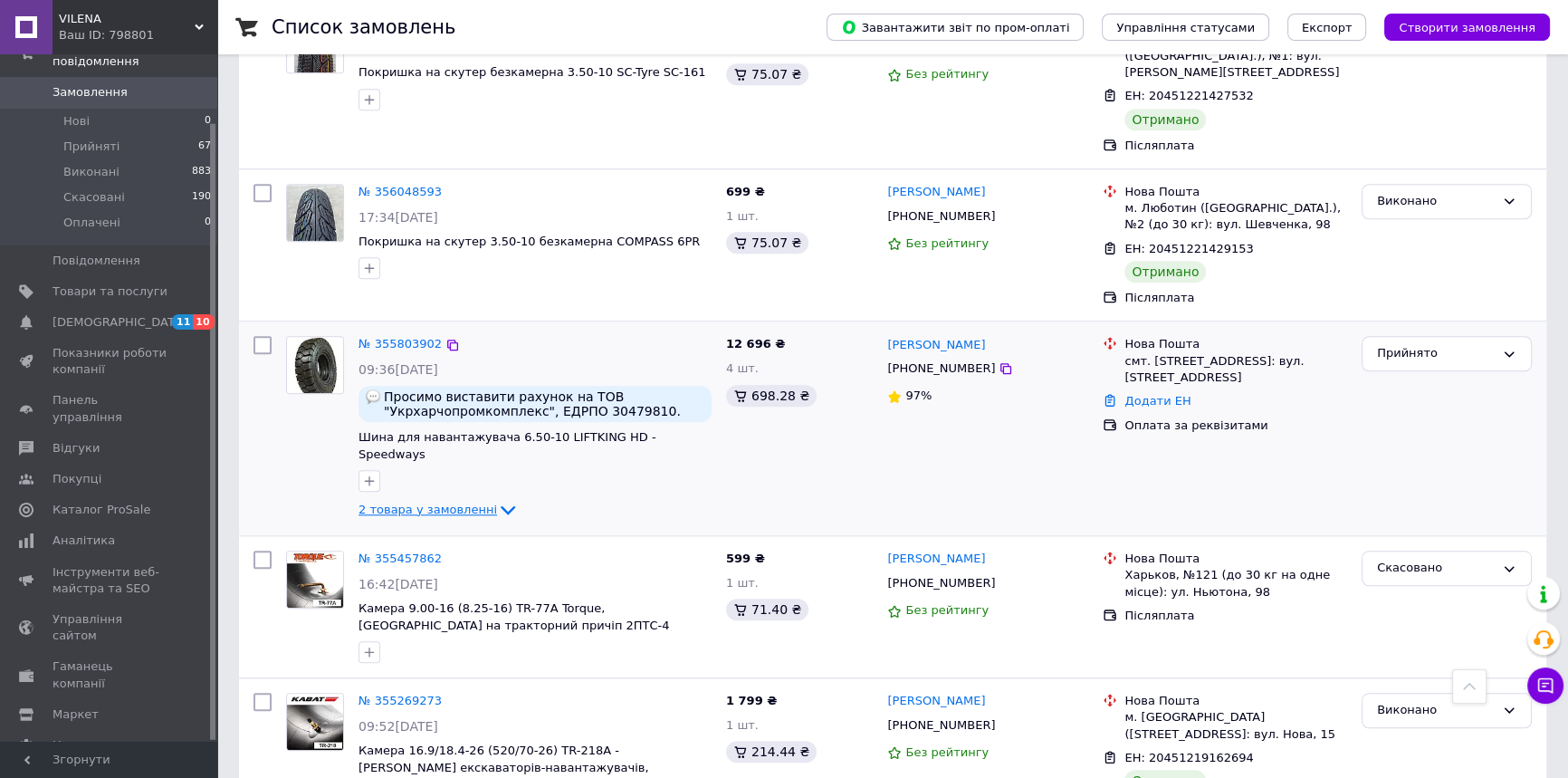
click at [455, 502] on span "2 товара у замовленні" at bounding box center [427, 509] width 138 height 13
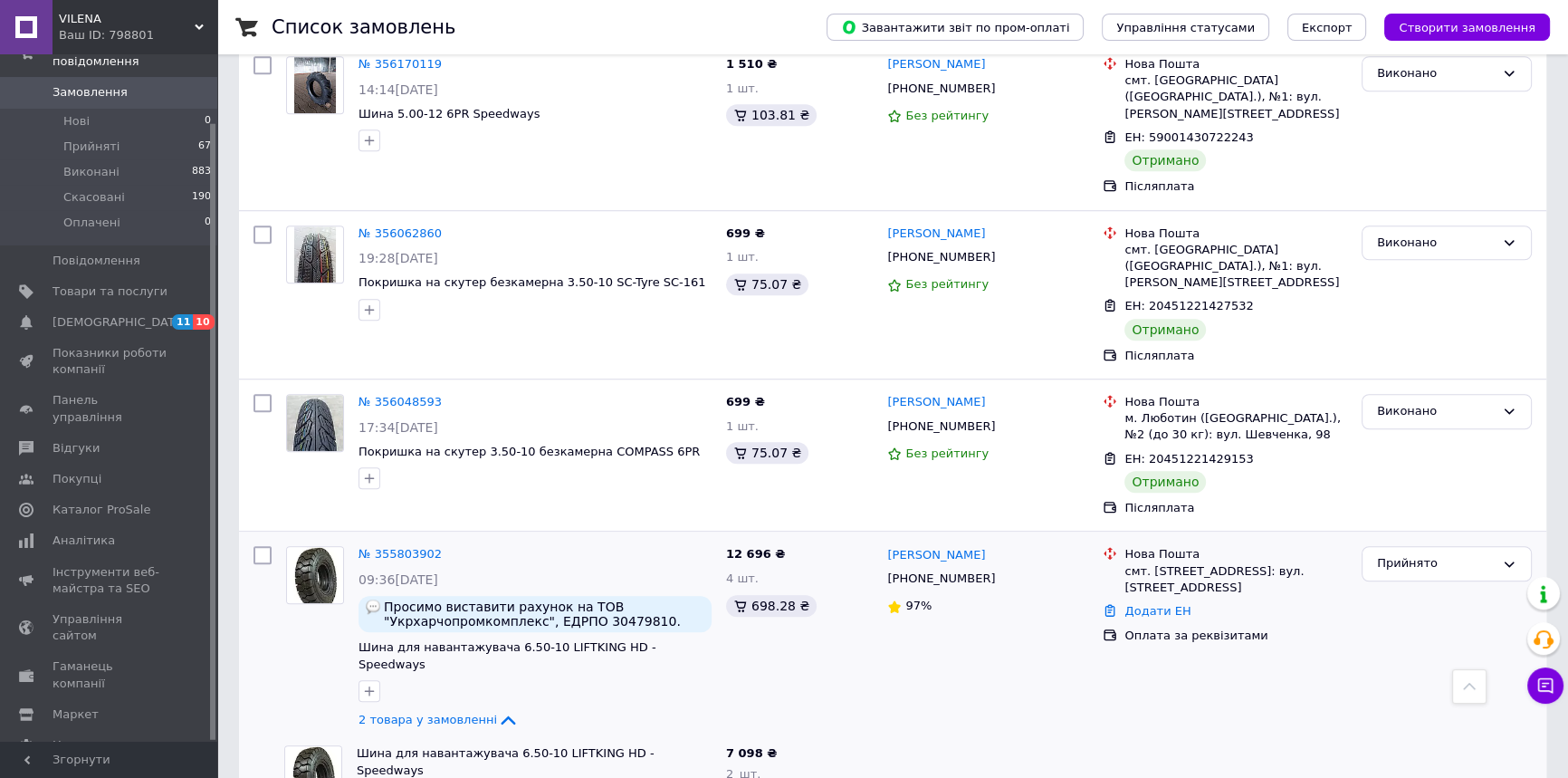
scroll to position [1811, 0]
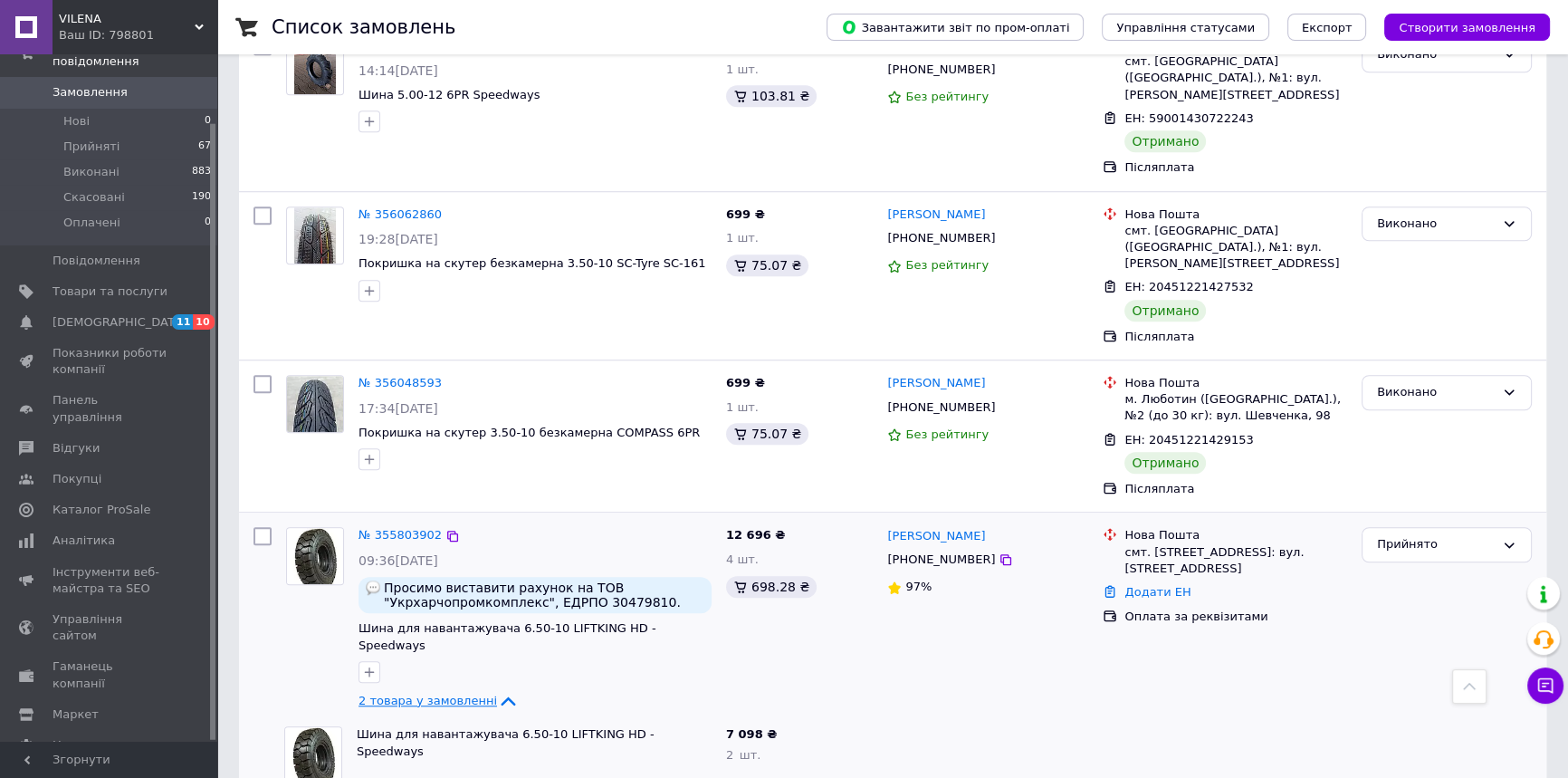
click at [451, 694] on span "2 товара у замовленні" at bounding box center [427, 700] width 138 height 13
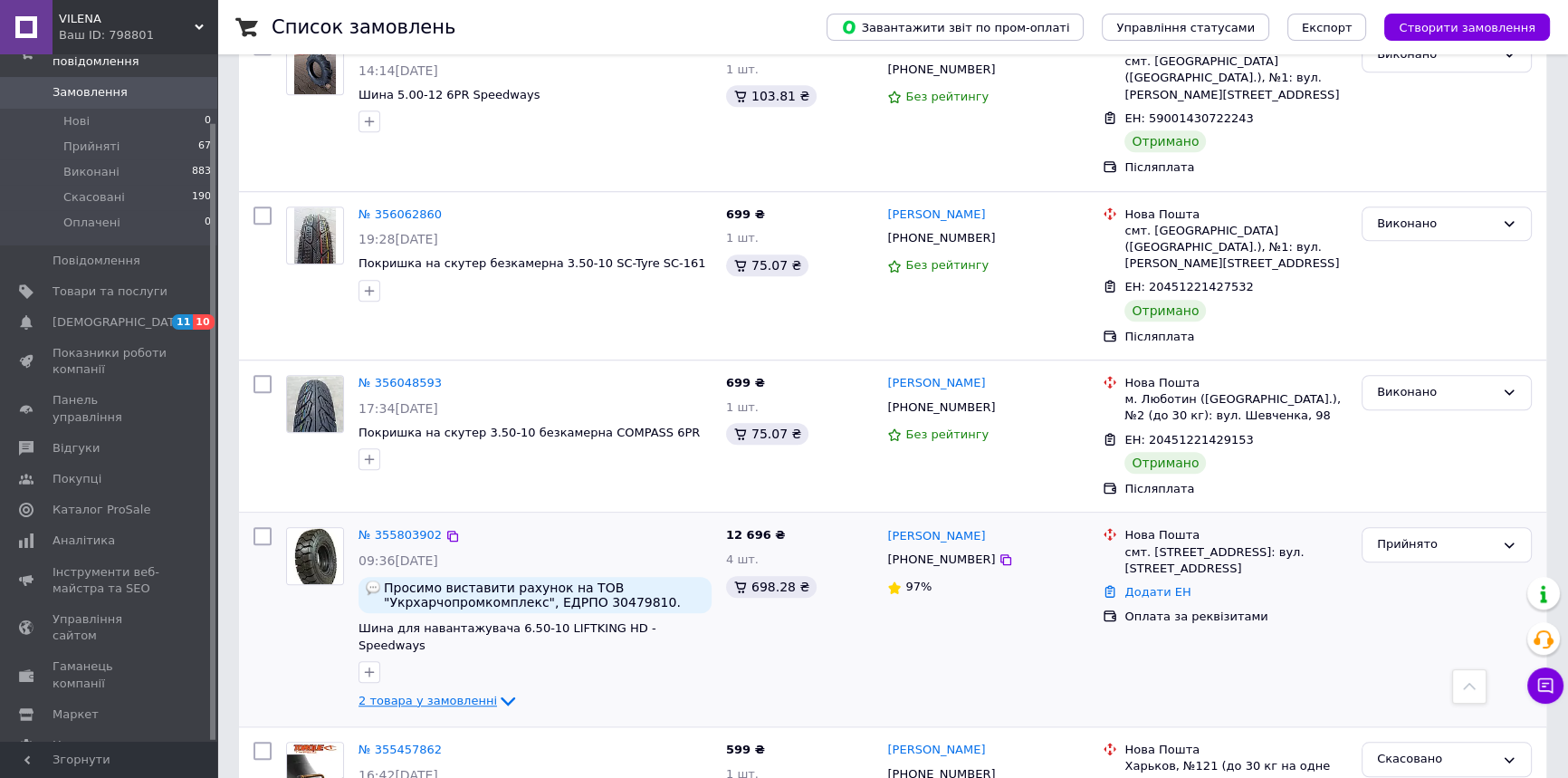
click at [435, 694] on span "2 товара у замовленні" at bounding box center [427, 700] width 138 height 13
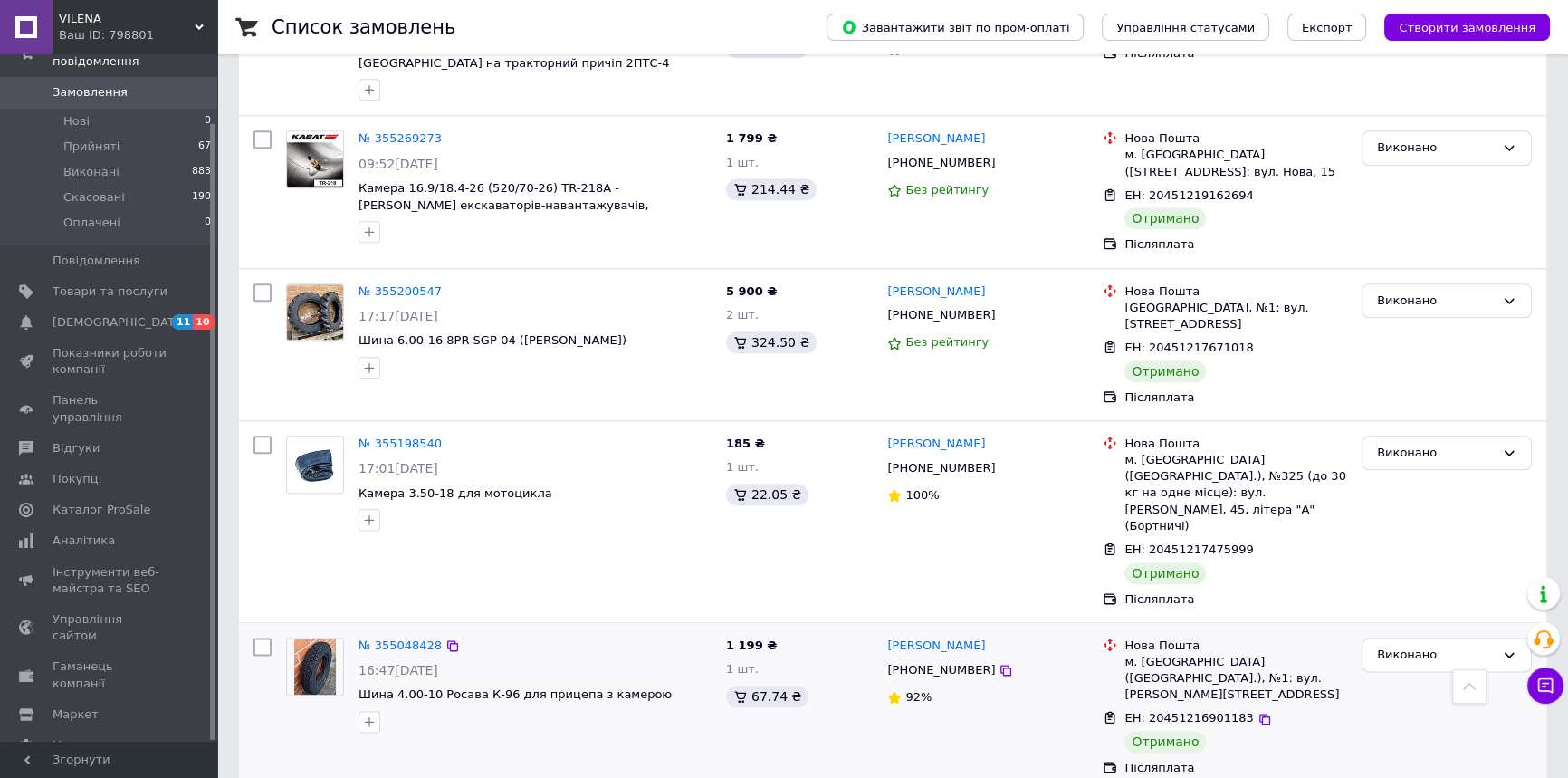
scroll to position [2716, 0]
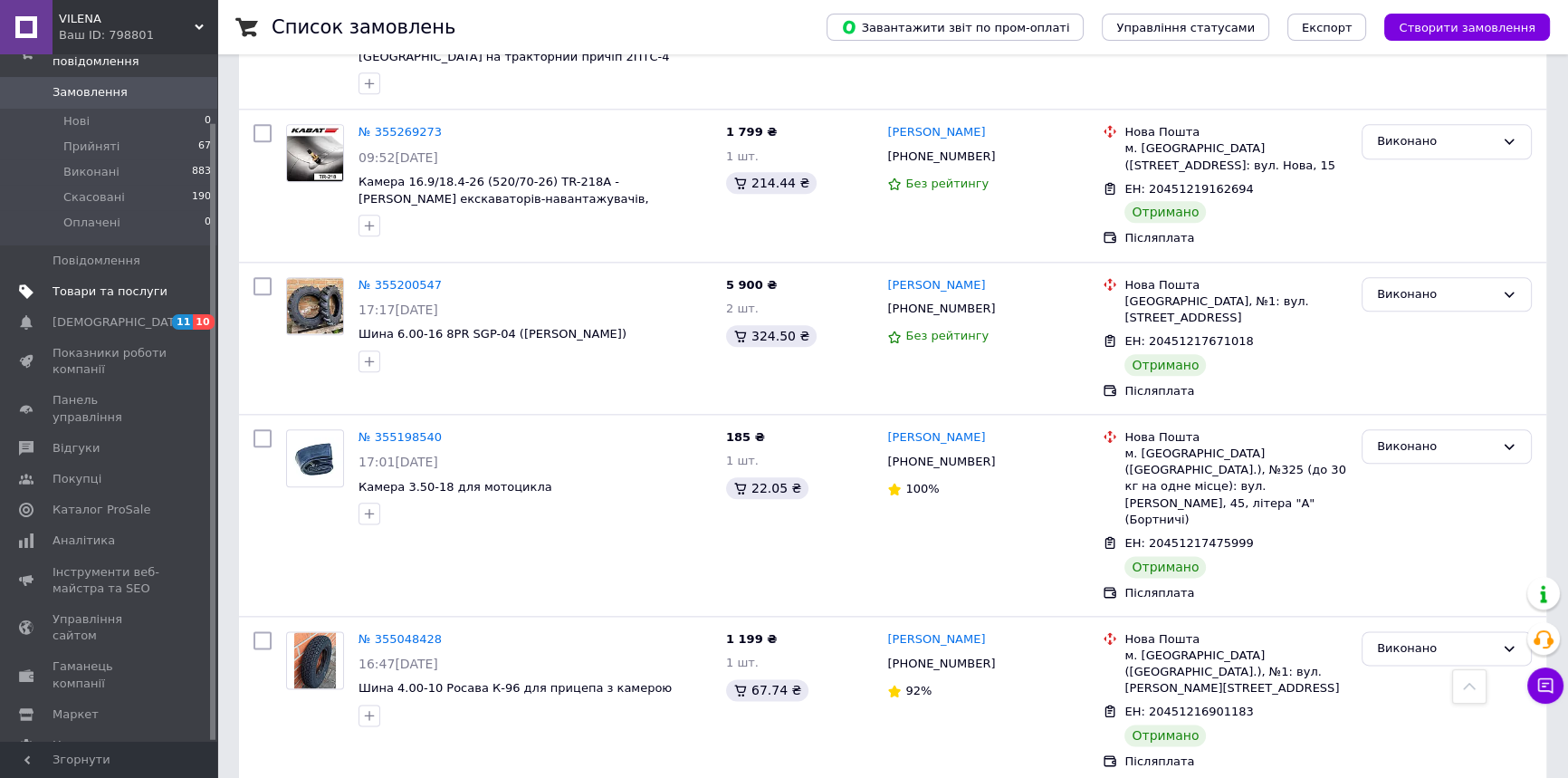
click at [117, 283] on span "Товари та послуги" at bounding box center [109, 291] width 115 height 16
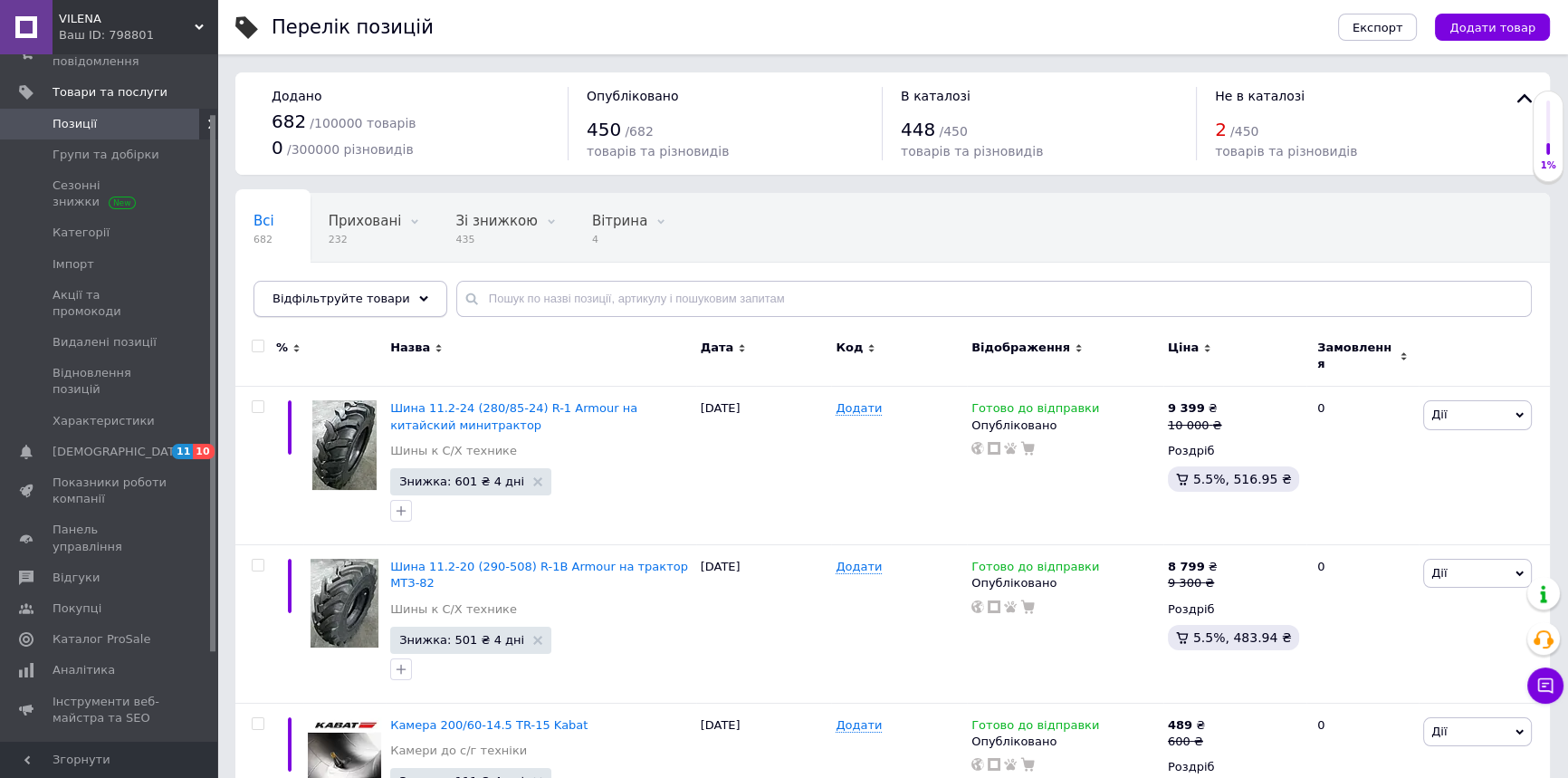
click at [373, 312] on div "Відфільтруйте товари" at bounding box center [351, 299] width 194 height 36
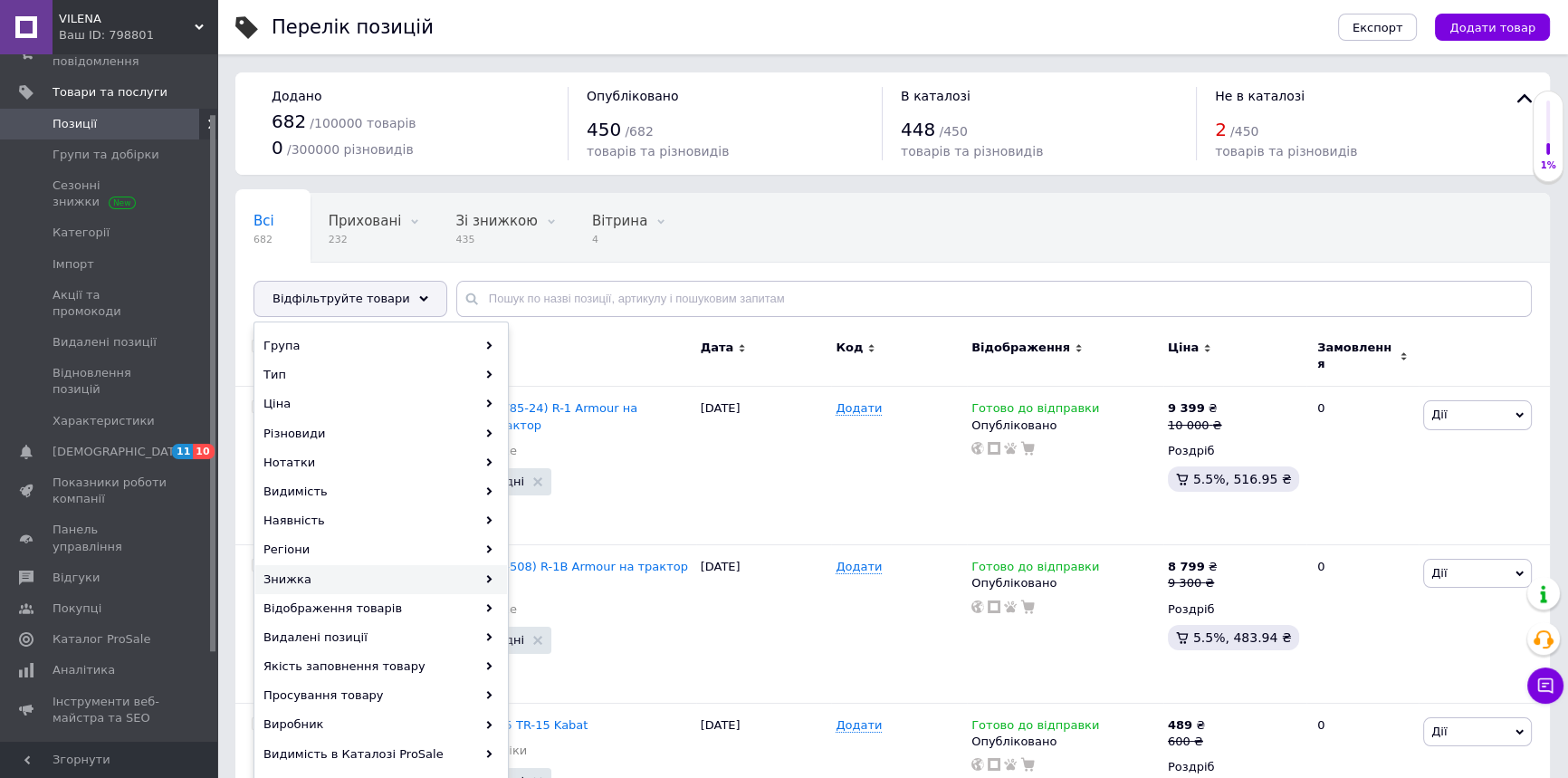
click at [365, 567] on div "Знижка" at bounding box center [381, 579] width 252 height 29
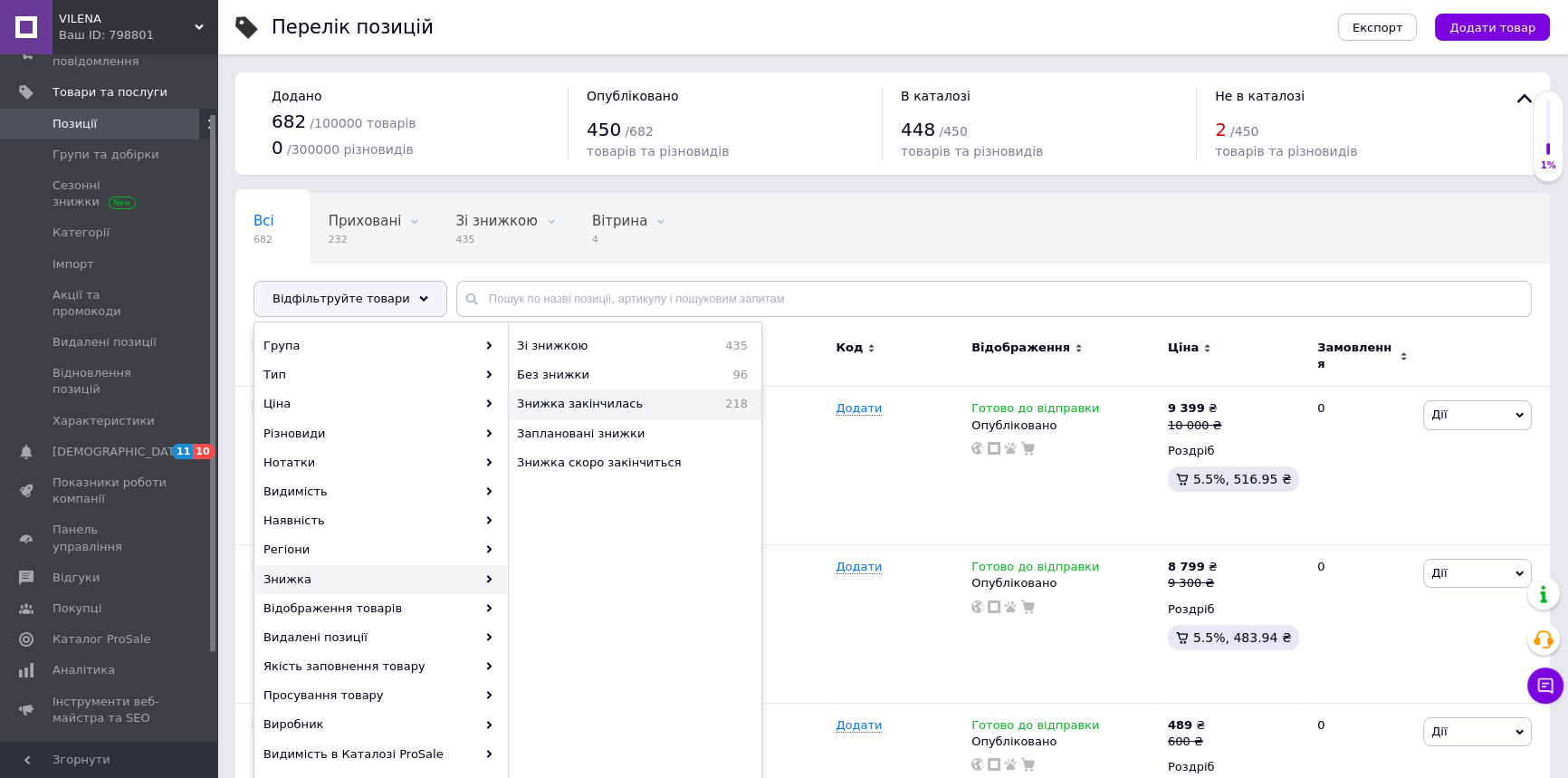
click at [653, 408] on span "Знижка закінчилась" at bounding box center [609, 404] width 185 height 16
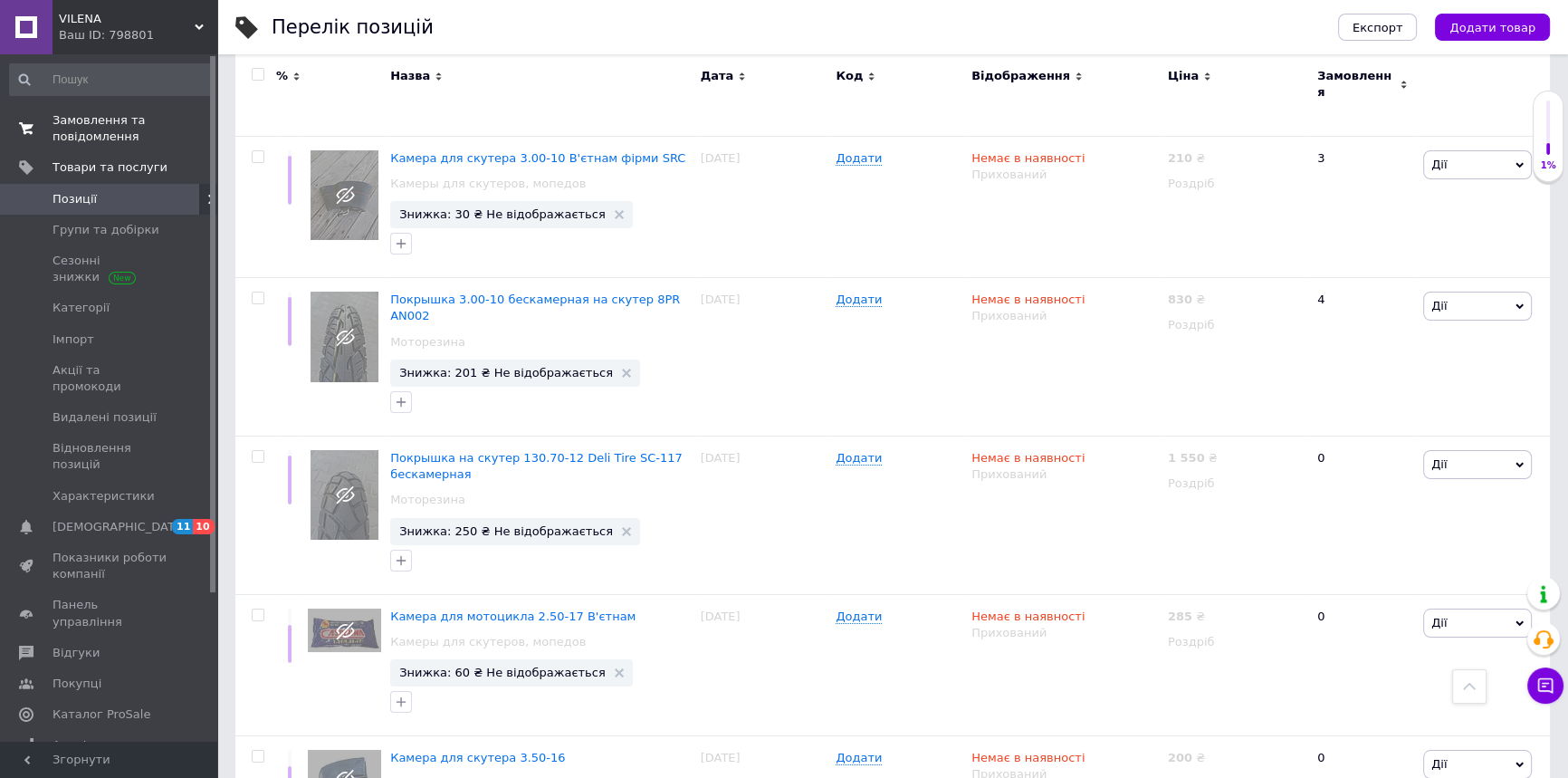
click at [110, 136] on span "Замовлення та повідомлення" at bounding box center [109, 129] width 115 height 32
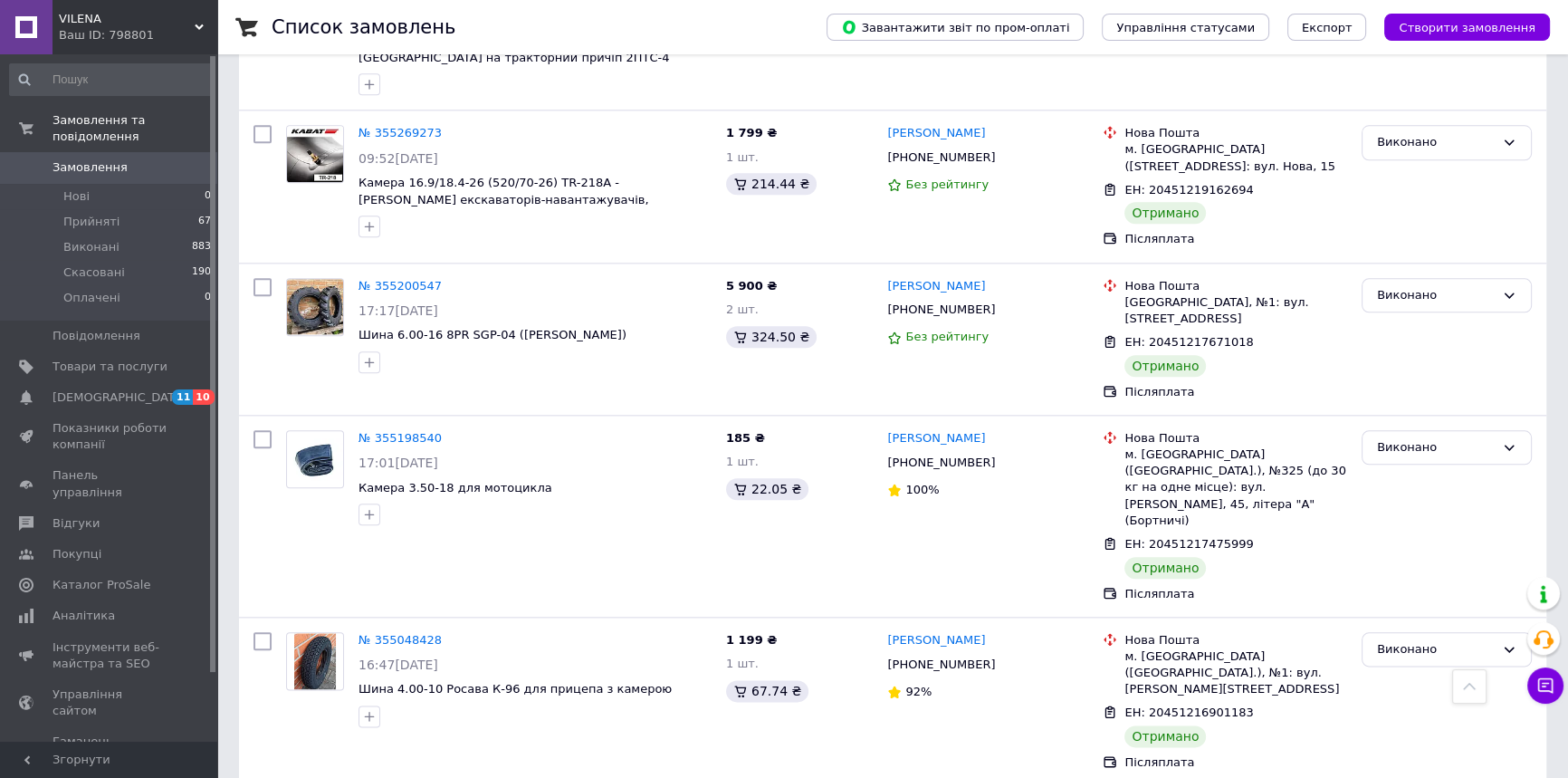
scroll to position [2571, 0]
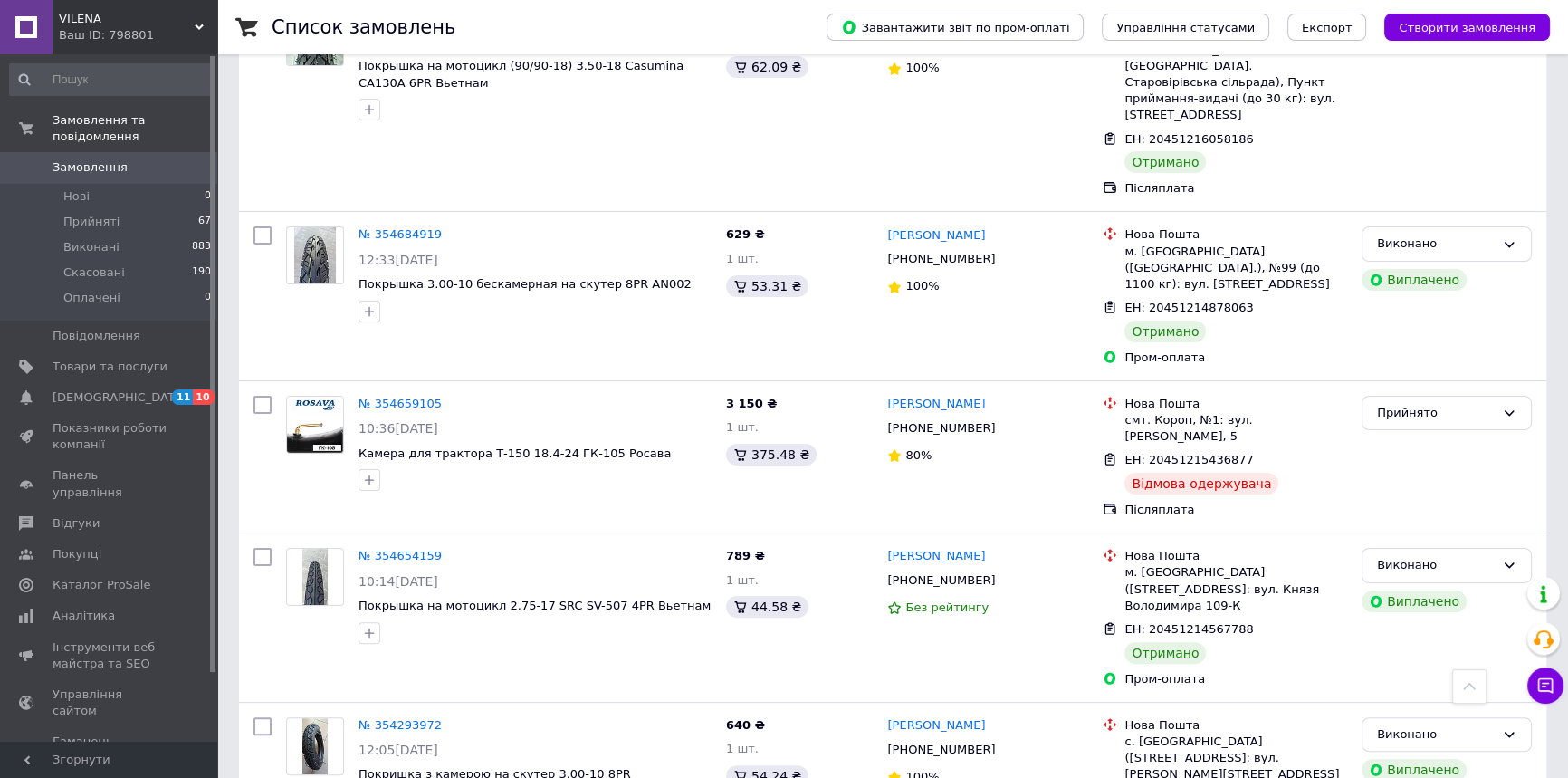
scroll to position [460, 0]
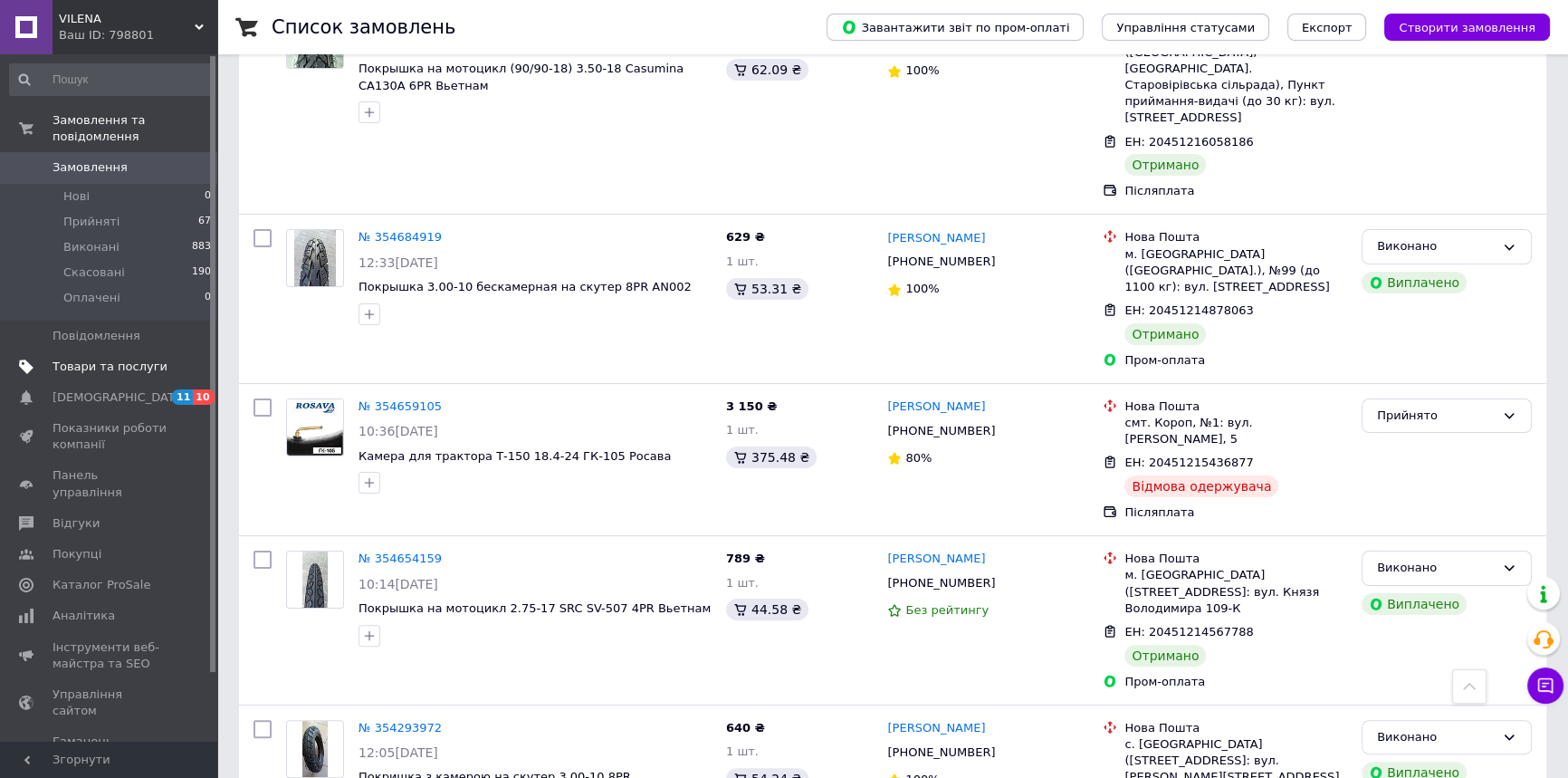
click at [131, 358] on span "Товари та послуги" at bounding box center [109, 366] width 115 height 16
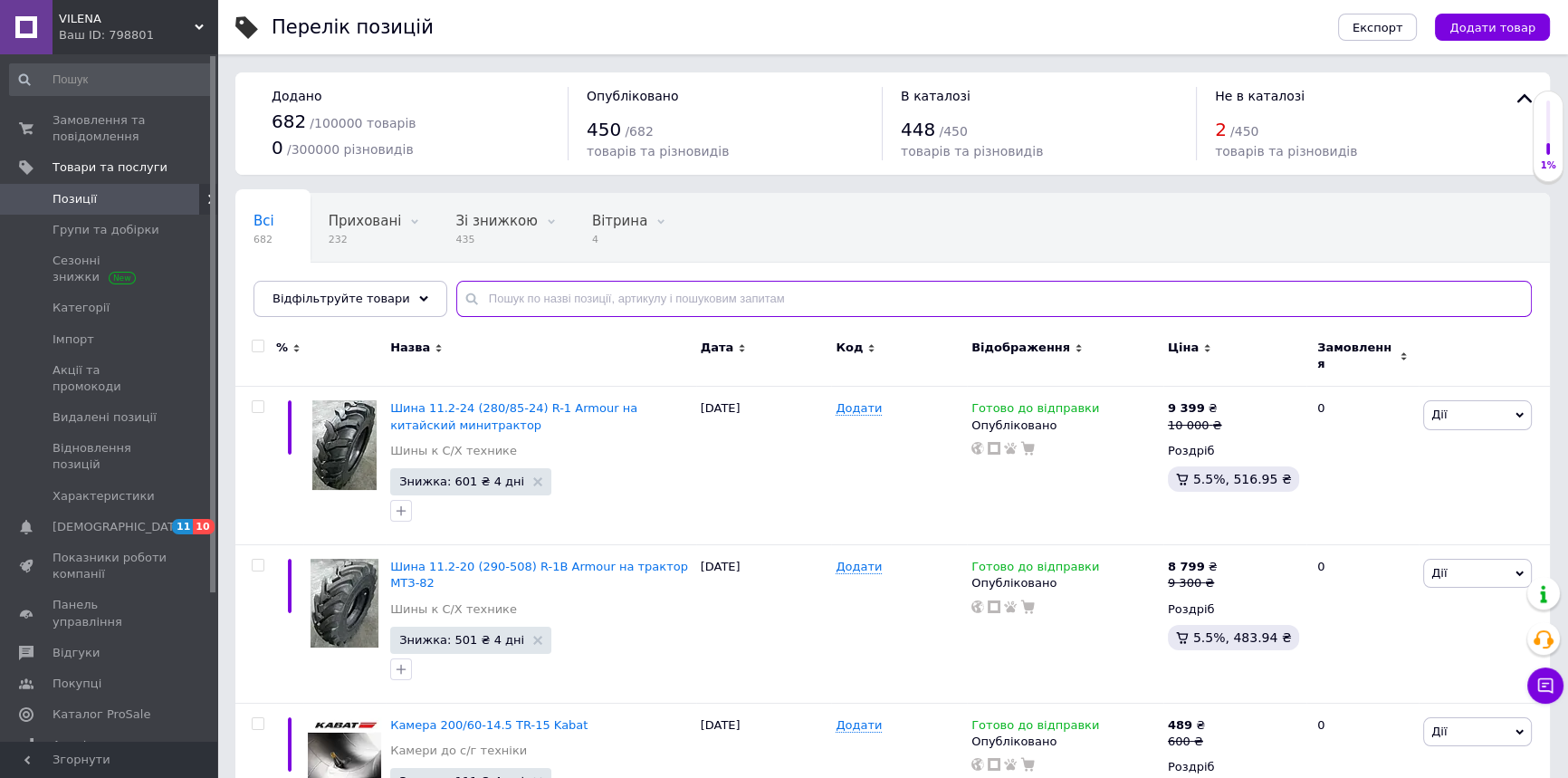
click at [531, 299] on input "text" at bounding box center [994, 299] width 1075 height 36
type input "3.00-18"
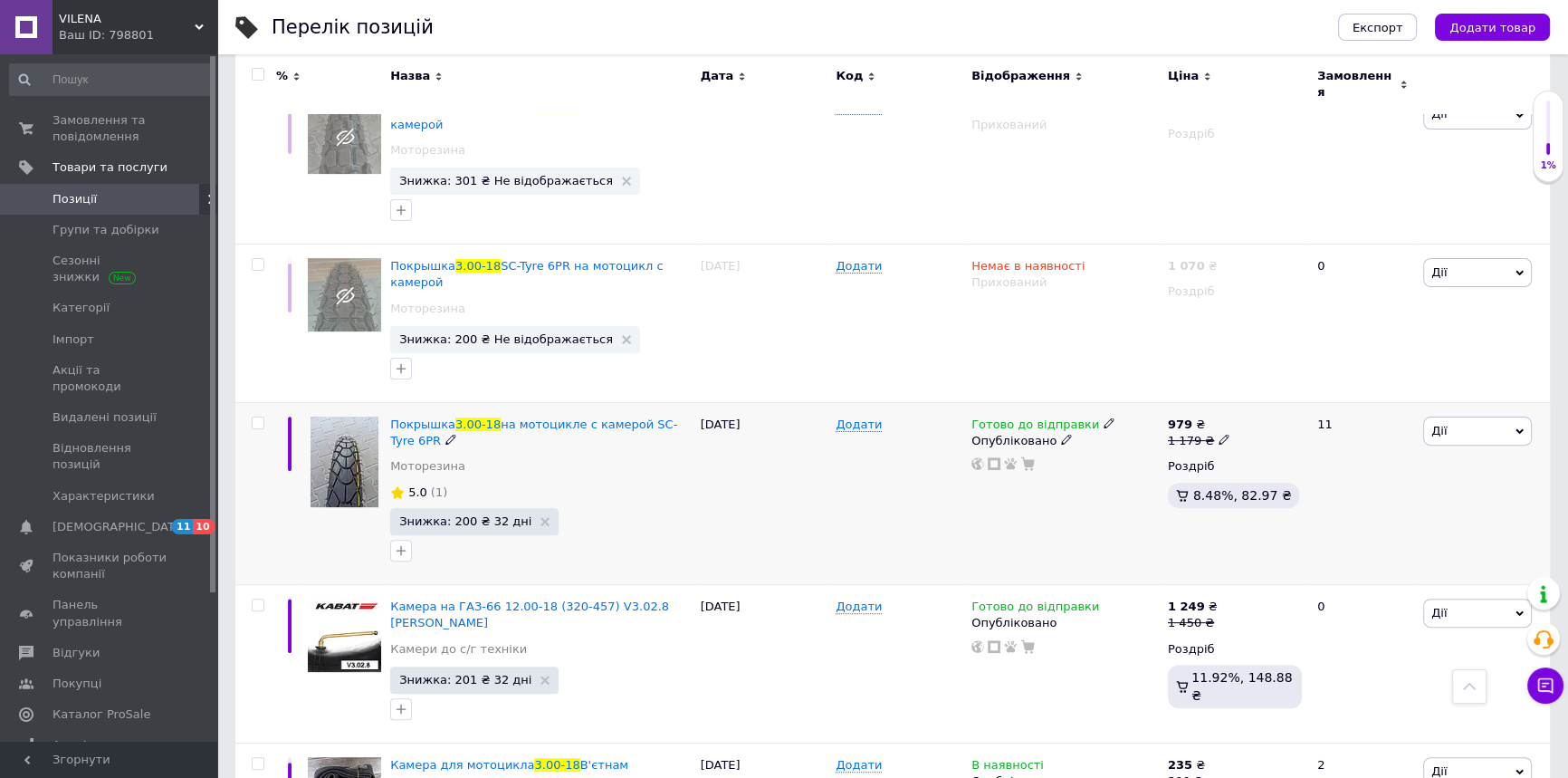
scroll to position [642, 0]
click at [1201, 431] on div "979 ₴ 1 179 ₴ Роздріб 8.48%, 82.97 ₴" at bounding box center [1235, 465] width 134 height 99
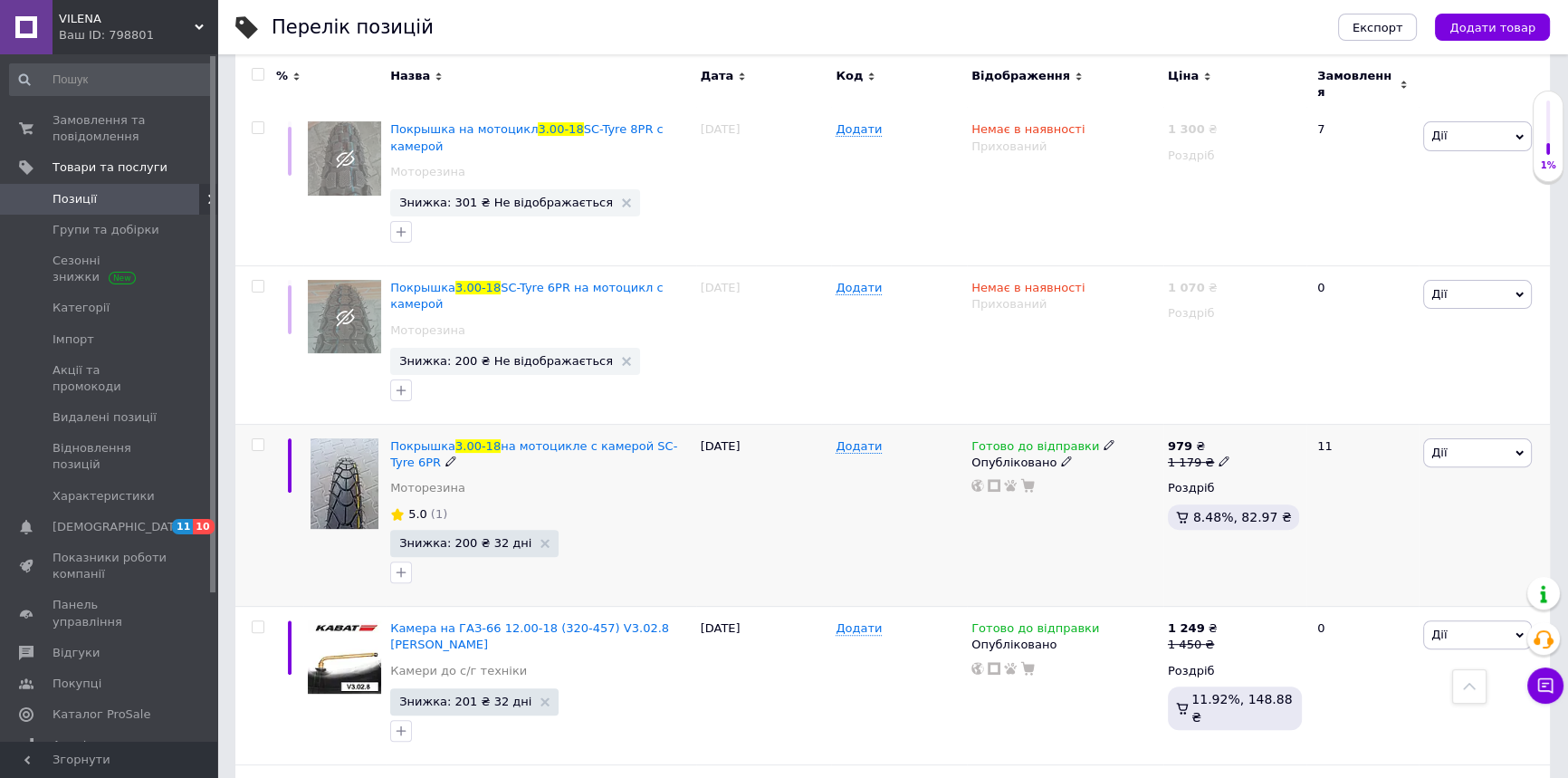
scroll to position [615, 0]
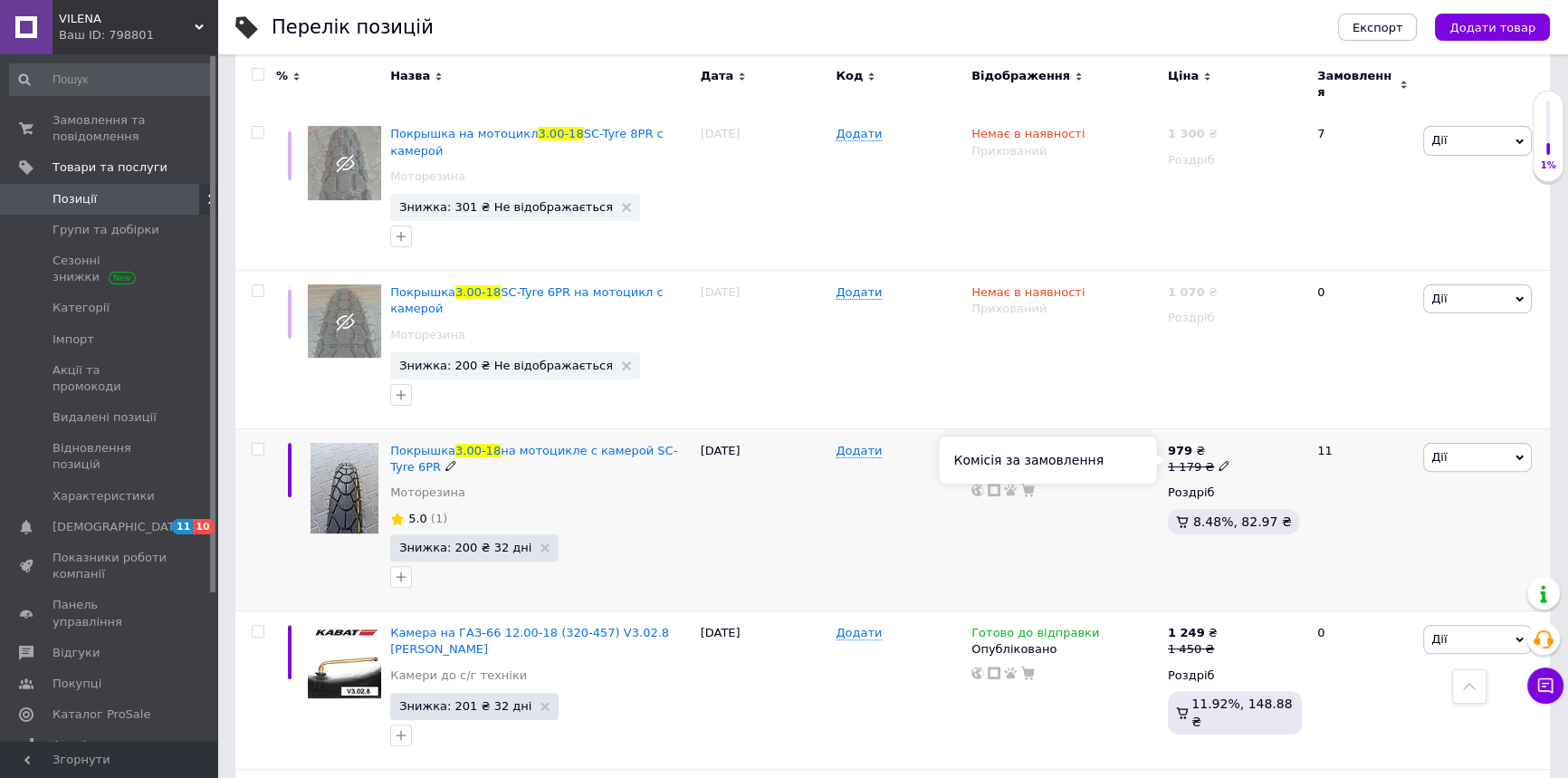
click at [1204, 515] on span "8.48%, 82.97 ₴" at bounding box center [1243, 521] width 99 height 14
click at [1049, 467] on div "Комісія за замовлення" at bounding box center [1047, 461] width 217 height 47
click at [1283, 457] on div "979 ₴ 1 179 ₴ Роздріб 8.48%, 82.97 ₴" at bounding box center [1235, 492] width 134 height 99
click at [1235, 515] on span "8.48%, 82.97 ₴" at bounding box center [1243, 521] width 99 height 14
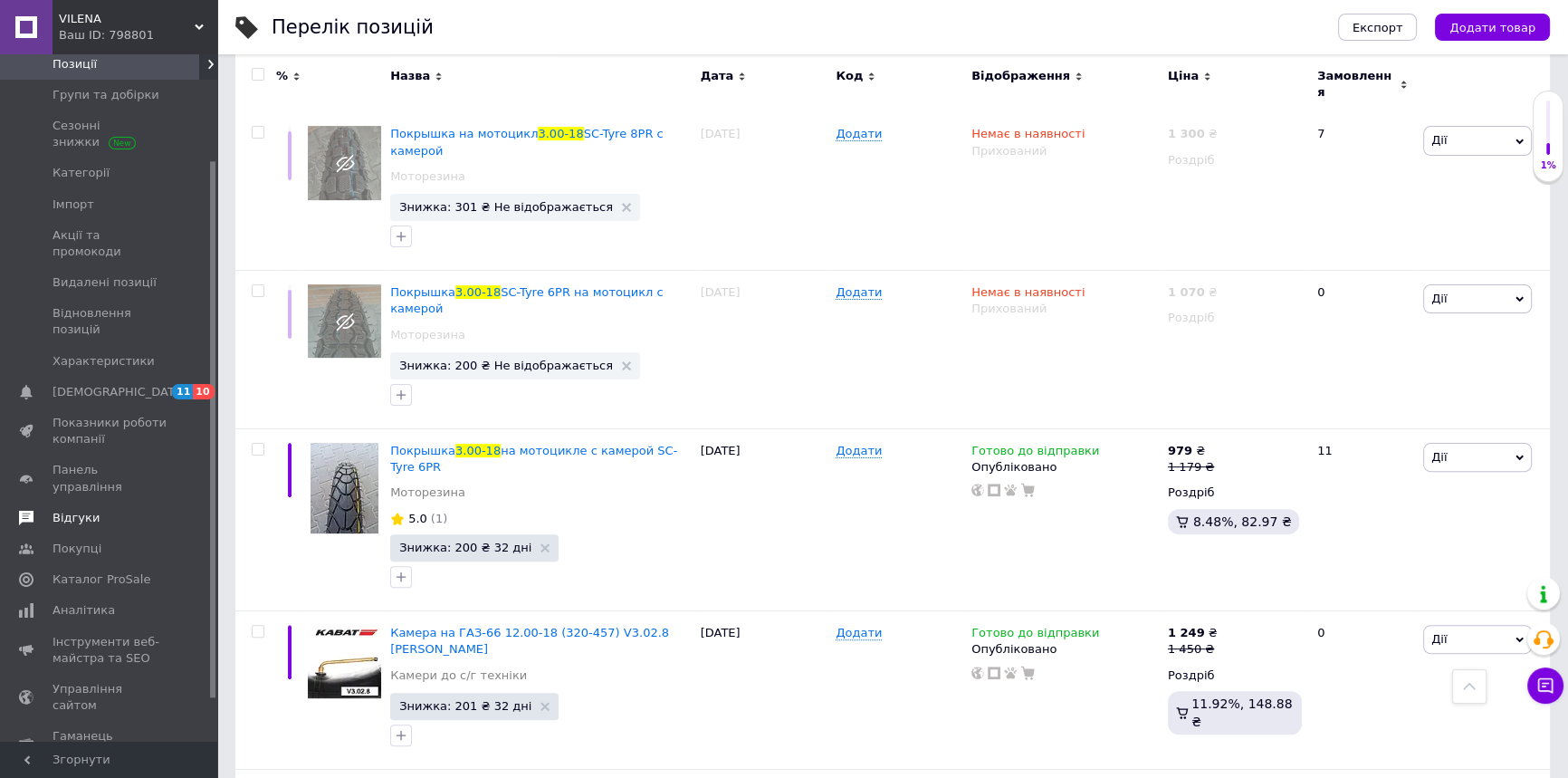
scroll to position [136, 0]
click at [135, 570] on span "Каталог ProSale" at bounding box center [109, 577] width 115 height 16
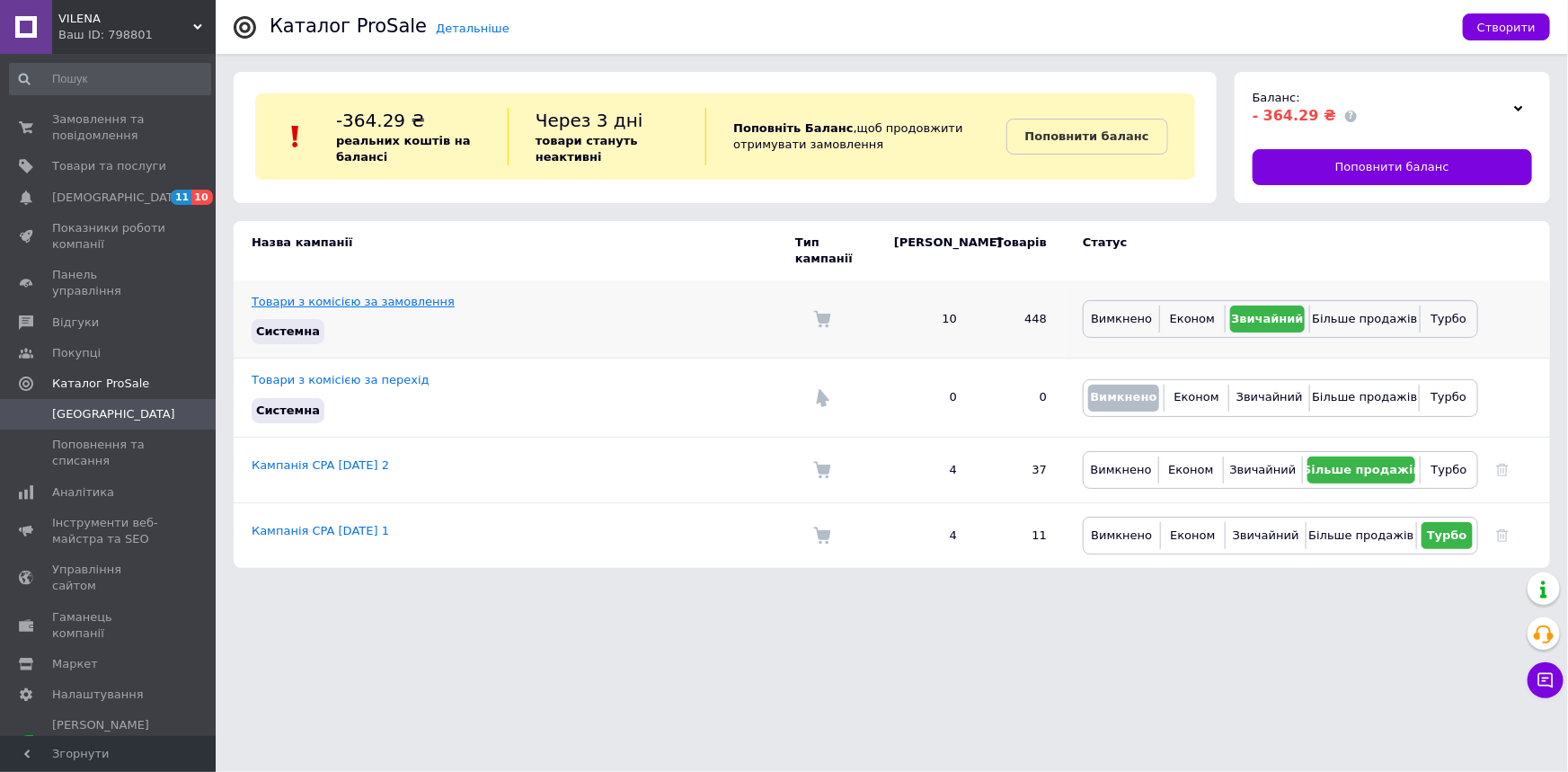
click at [368, 294] on link "Товари з комісією за замовлення" at bounding box center [353, 301] width 203 height 13
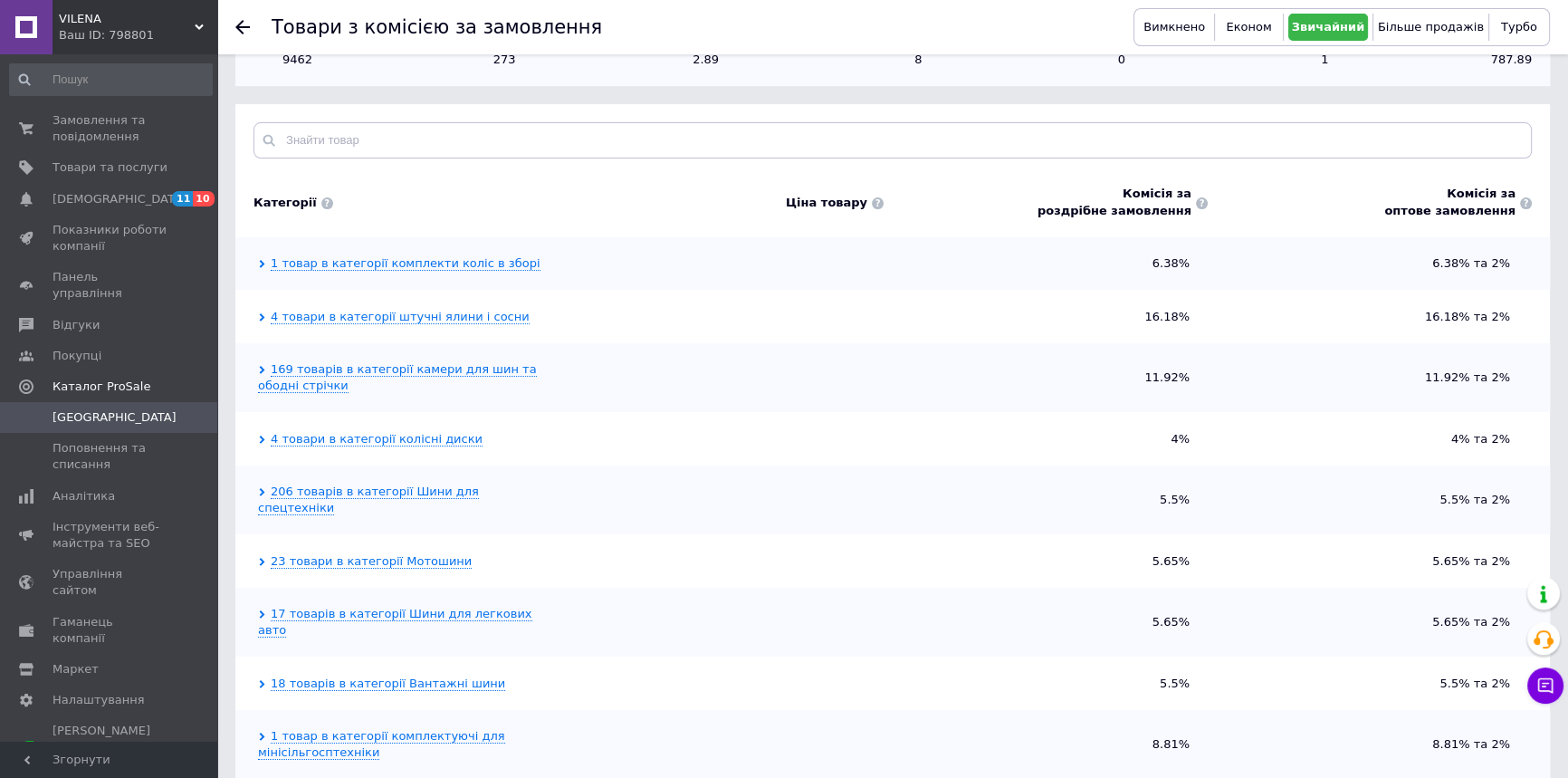
scroll to position [346, 0]
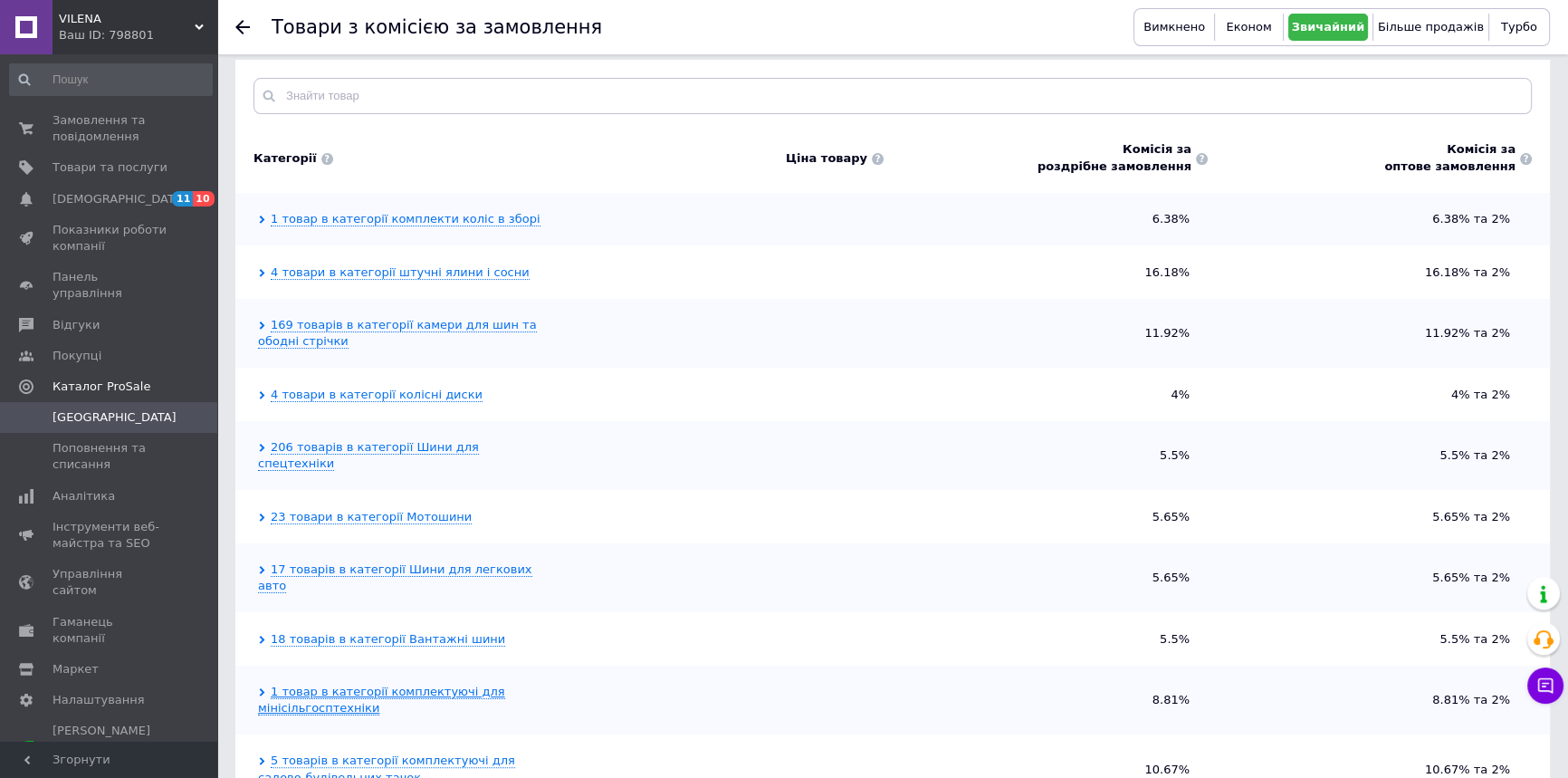
click at [398, 684] on link "1 товар в категорії комплектуючі для мінісільгосптехніки" at bounding box center [381, 699] width 247 height 30
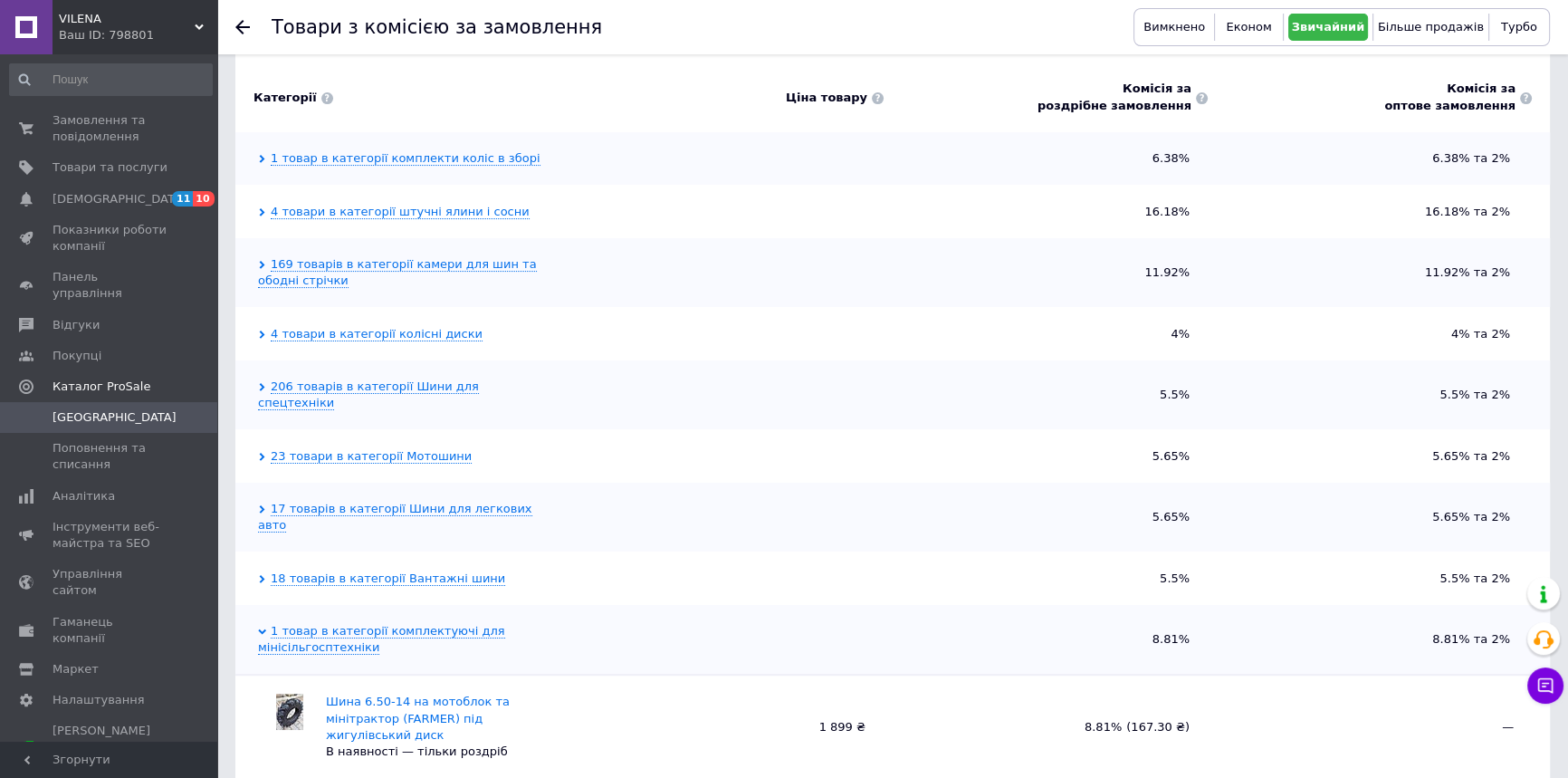
scroll to position [434, 0]
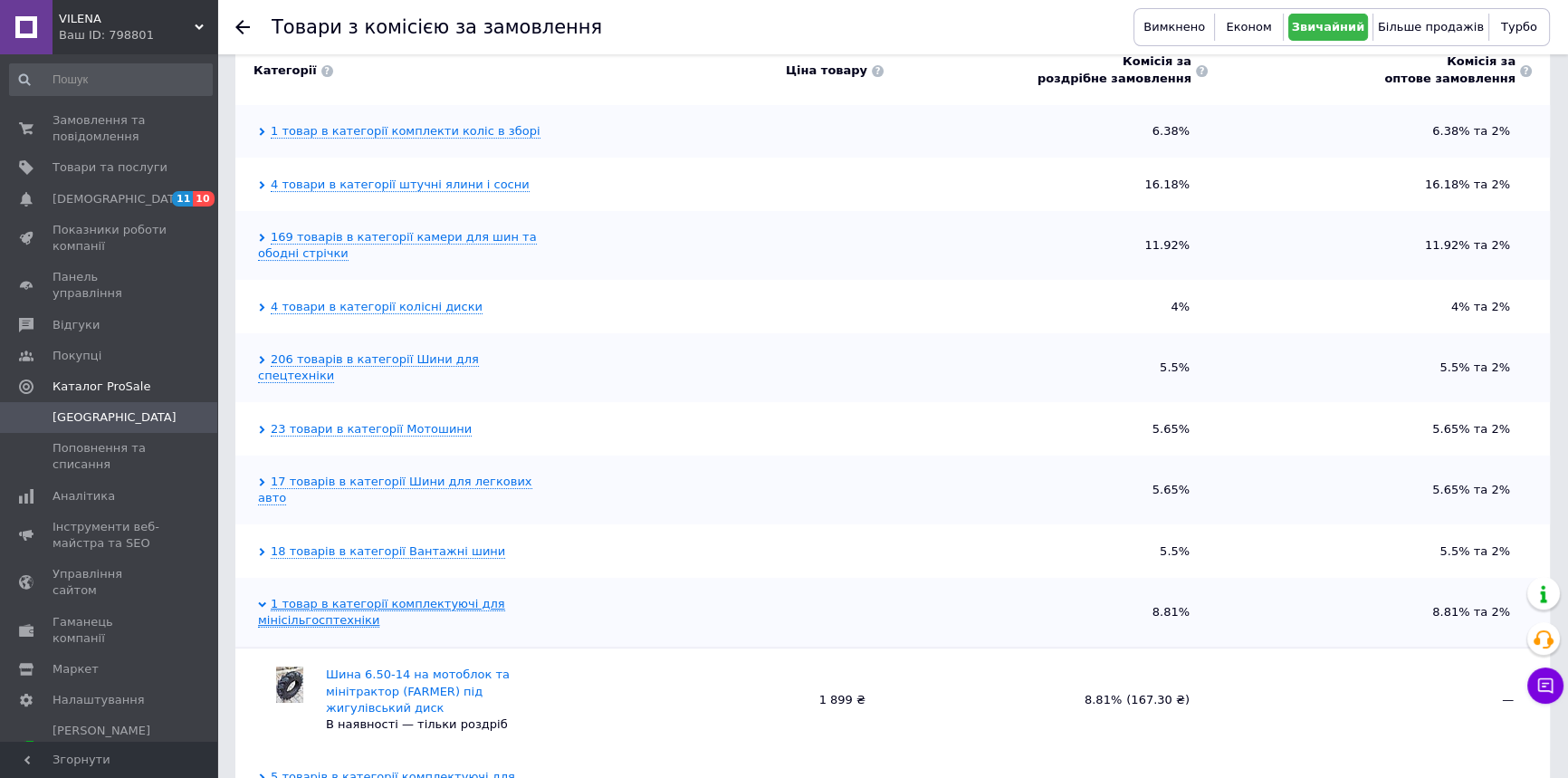
click at [374, 597] on link "1 товар в категорії комплектуючі для мінісільгосптехніки" at bounding box center [381, 612] width 247 height 30
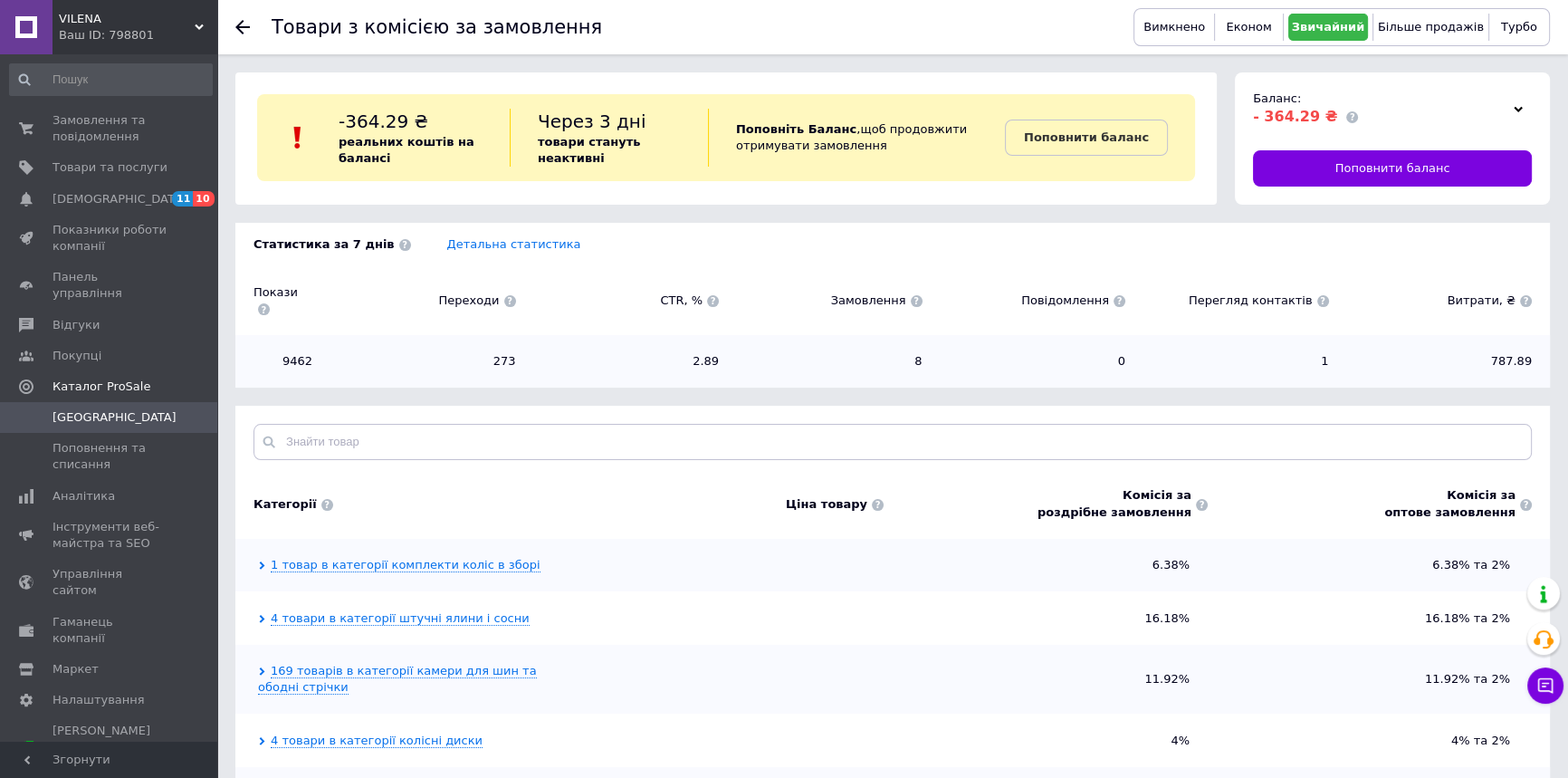
scroll to position [0, 0]
click at [285, 497] on span "Категорії" at bounding box center [285, 504] width 63 height 16
click at [106, 371] on link "Каталог ProSale" at bounding box center [111, 387] width 222 height 30
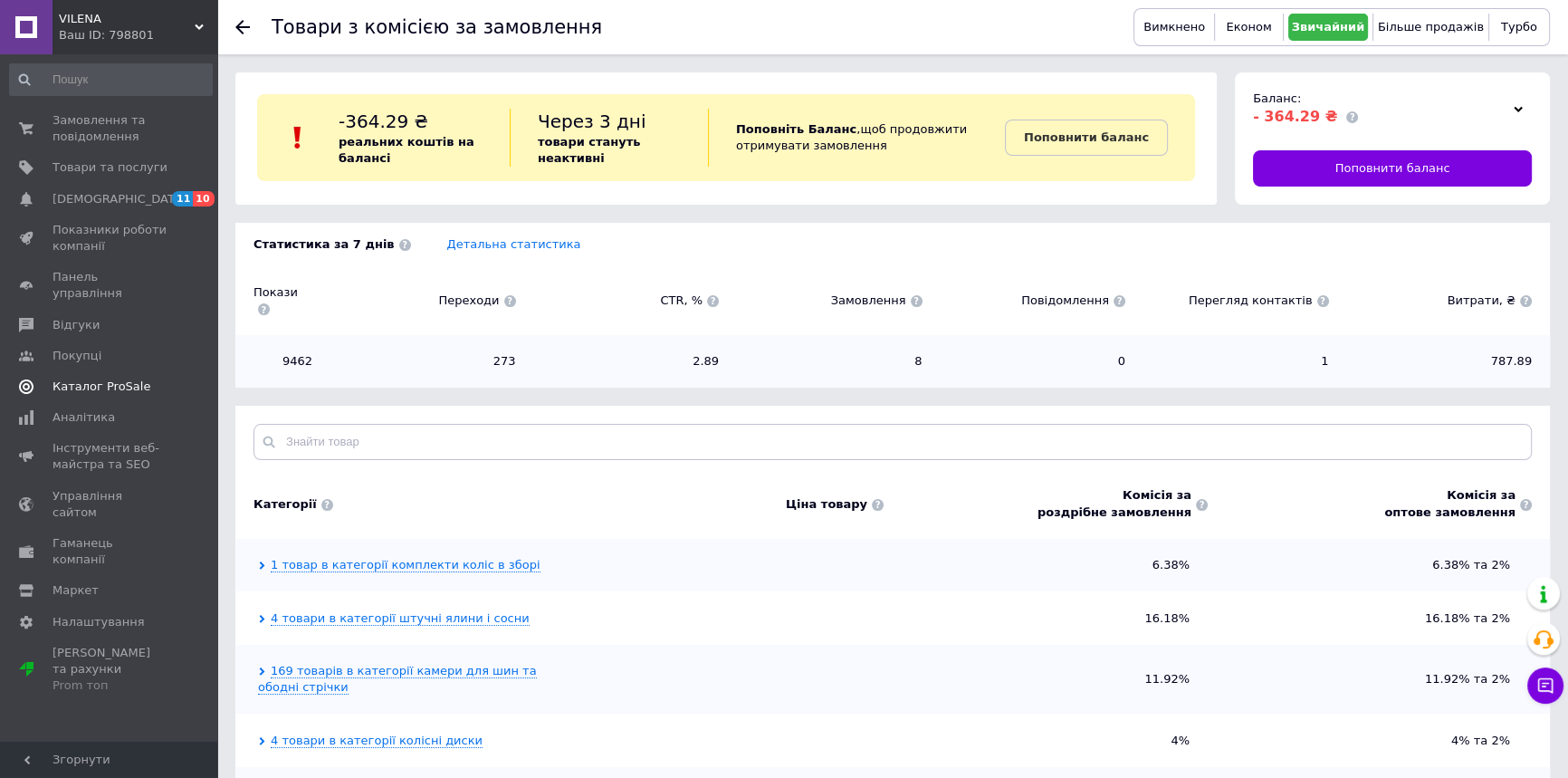
click at [98, 378] on span "Каталог ProSale" at bounding box center [100, 386] width 98 height 16
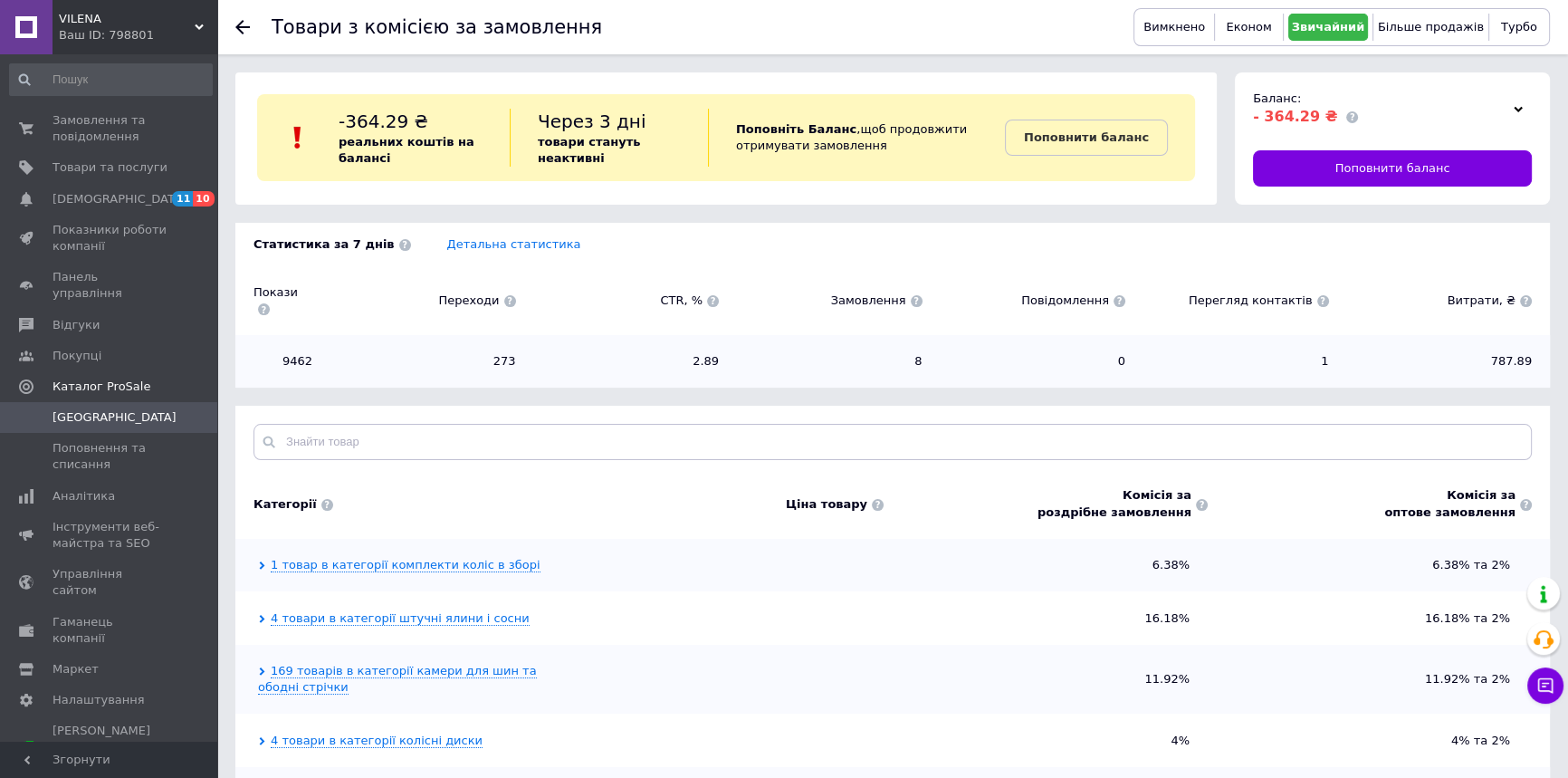
click at [88, 402] on link "Кампанії" at bounding box center [111, 417] width 222 height 30
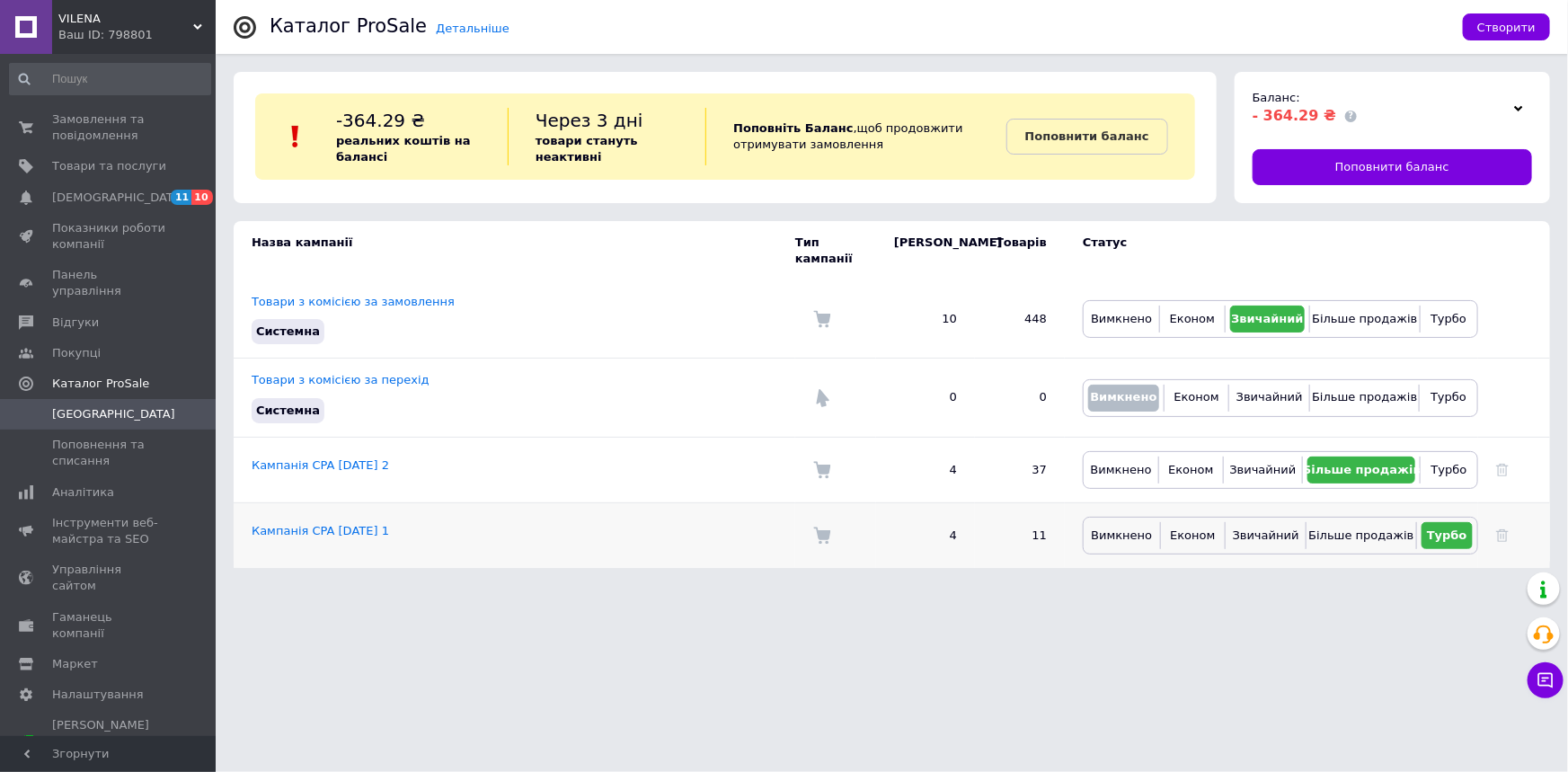
click at [315, 503] on td "Кампанія CPA 15.03.2024 1" at bounding box center [513, 535] width 561 height 66
click at [315, 524] on link "Кампанія CPA 15.03.2024 1" at bounding box center [321, 530] width 137 height 13
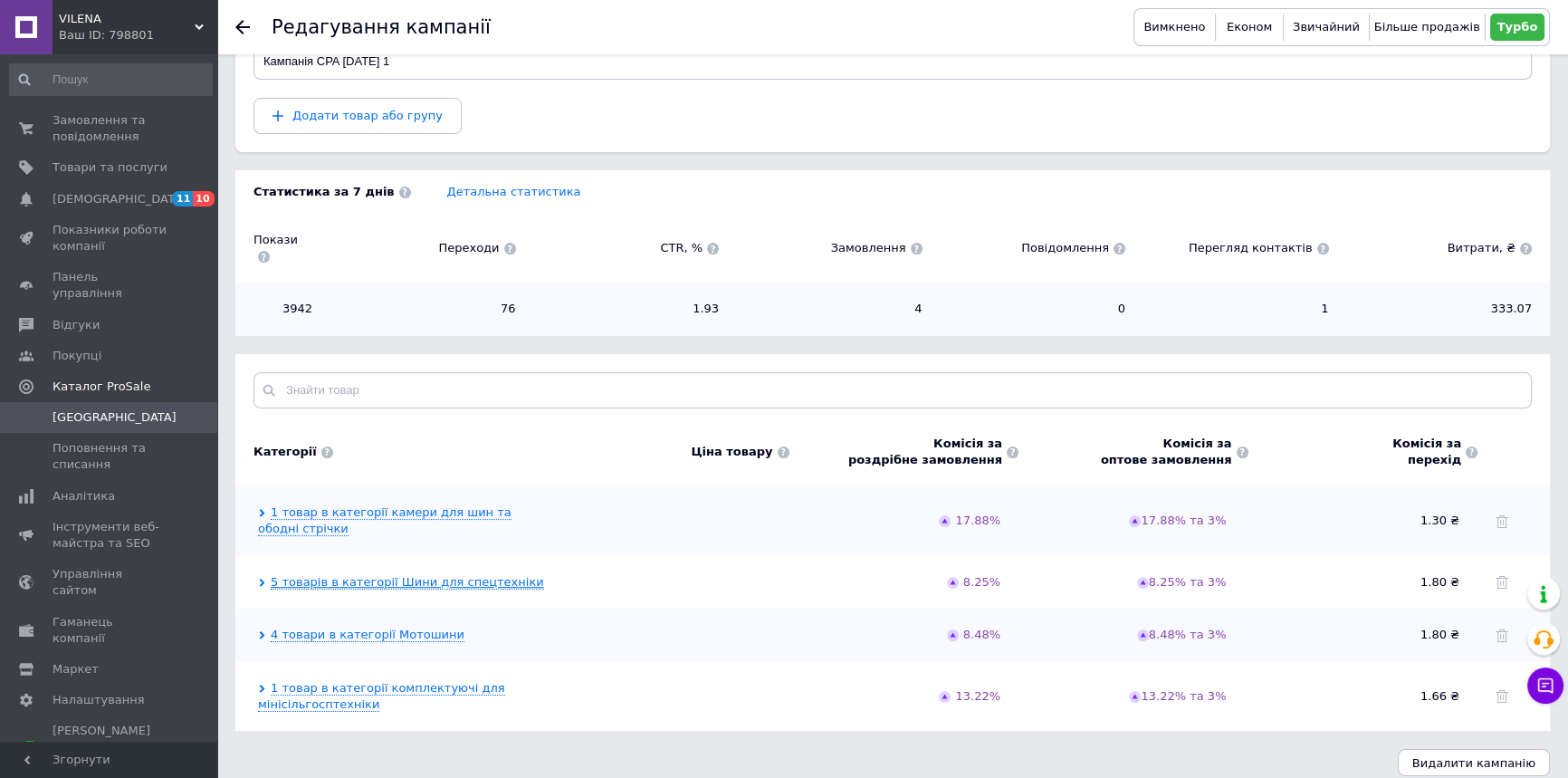
scroll to position [224, 0]
click at [429, 504] on link "1 товар в категорії камери для шин та ободні стрічки" at bounding box center [385, 519] width 254 height 30
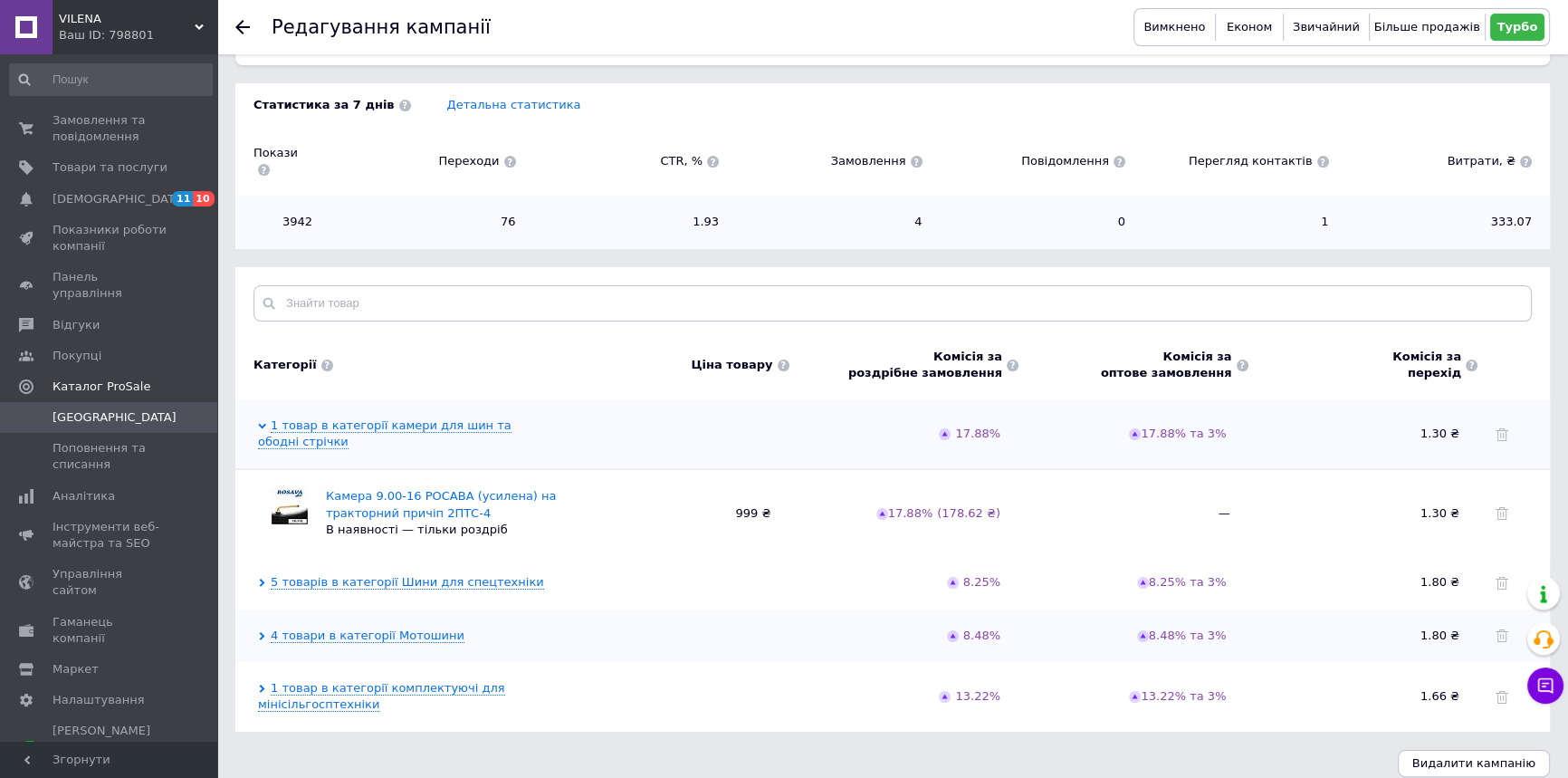
scroll to position [311, 0]
click at [387, 574] on link "5 товарів в категорії Шини для спецтехніки" at bounding box center [407, 581] width 274 height 14
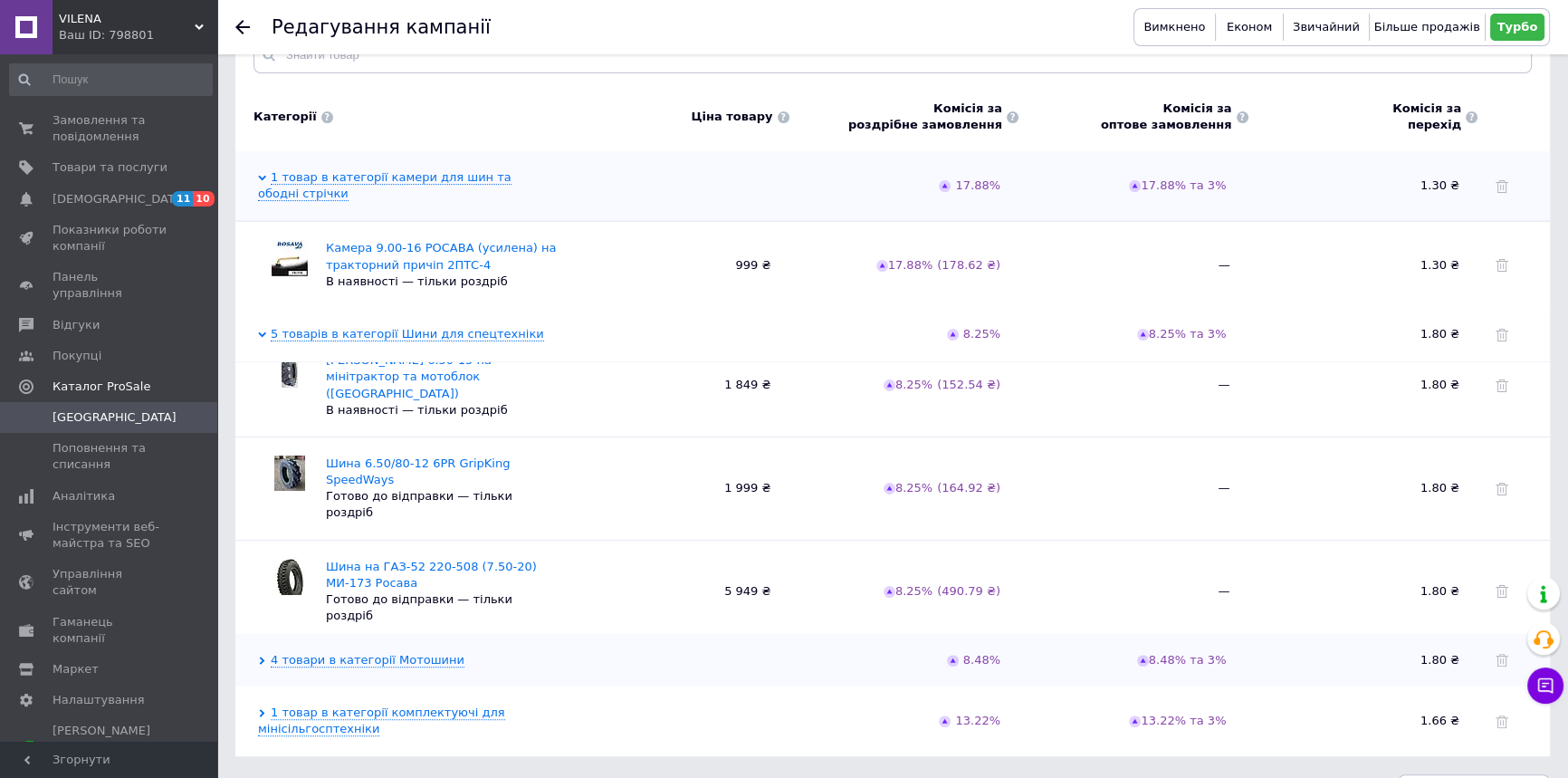
scroll to position [120, 0]
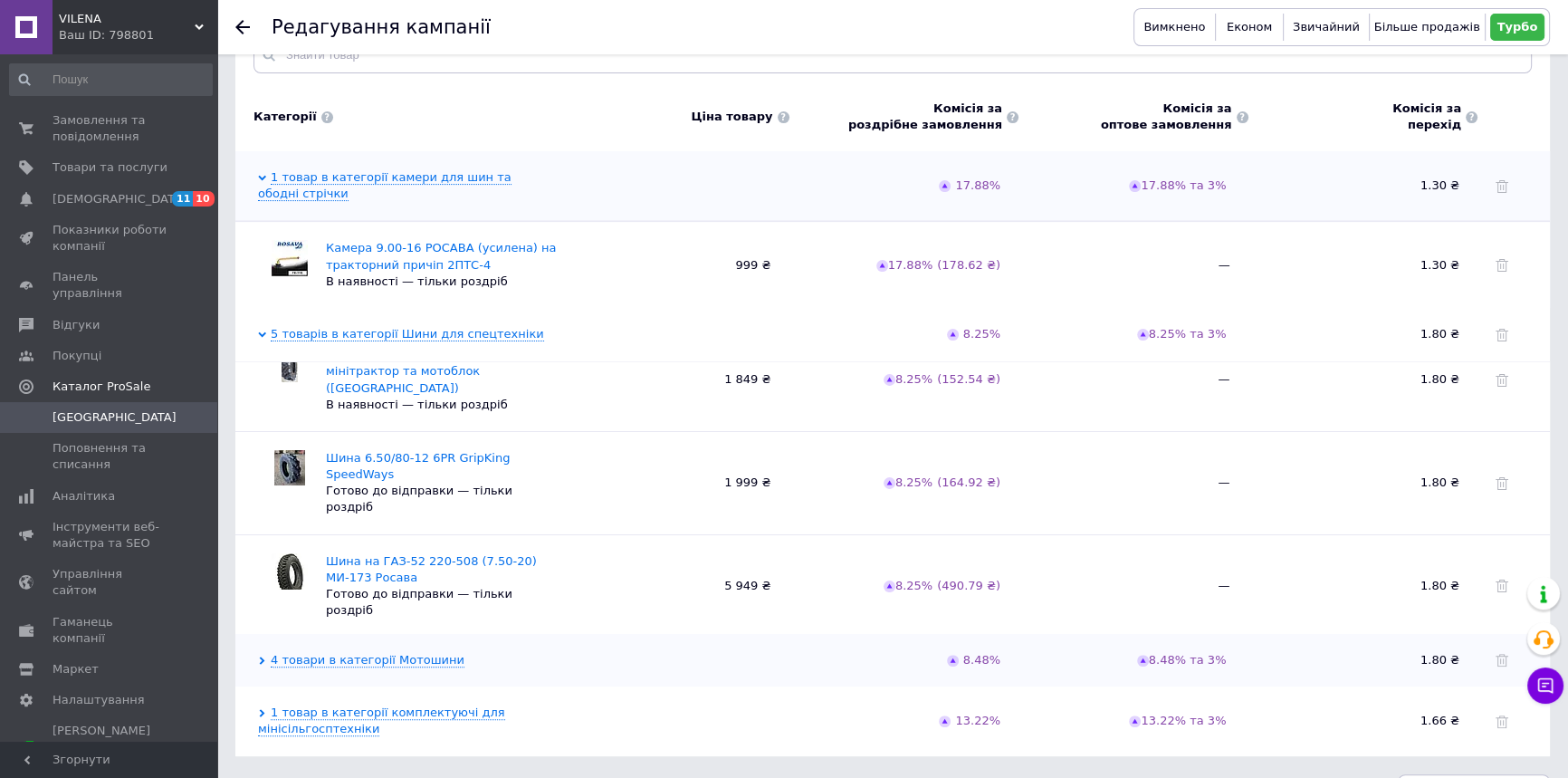
click at [1498, 675] on icon at bounding box center [1502, 680] width 12 height 12
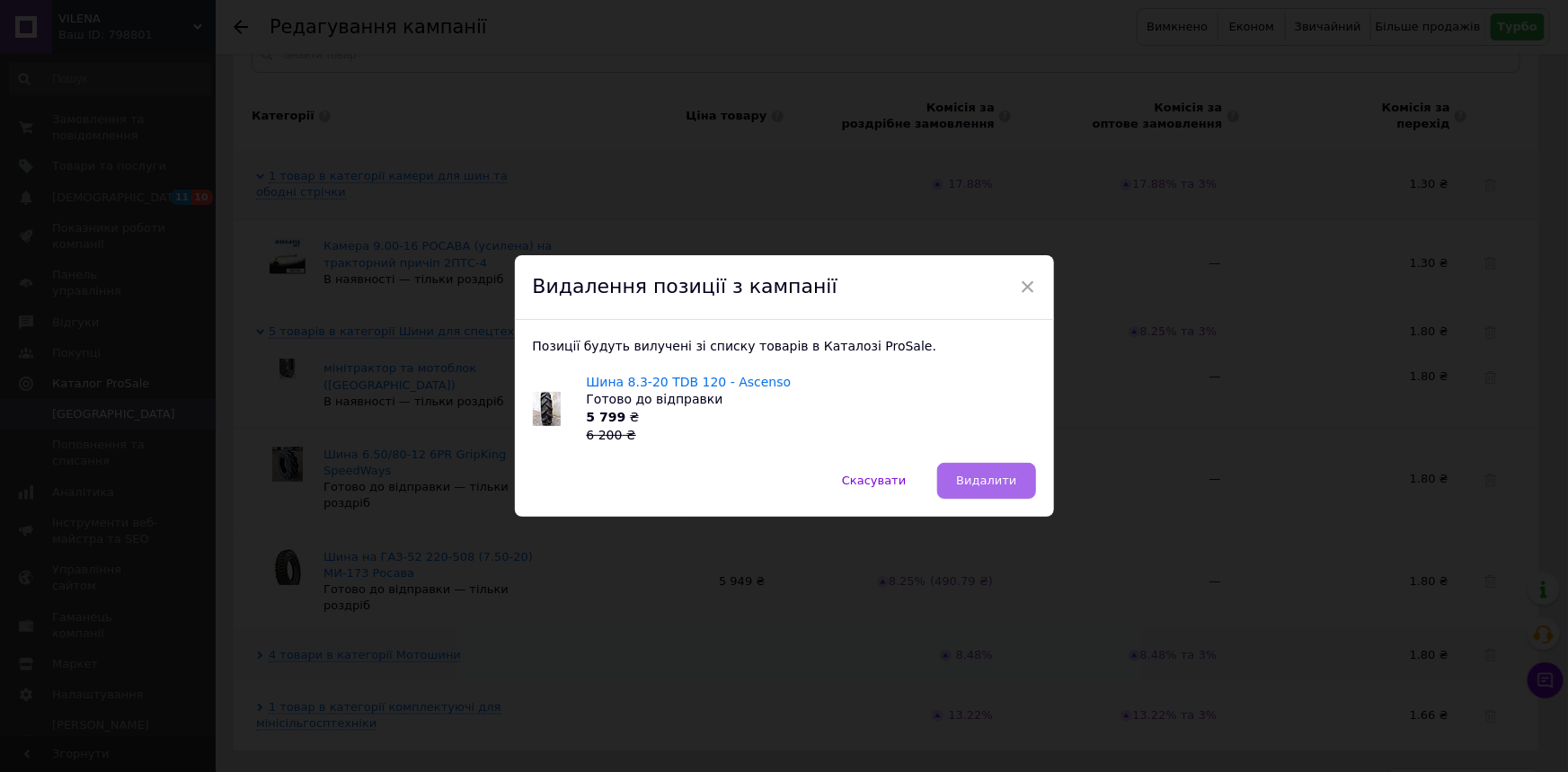
click at [986, 482] on span "Видалити" at bounding box center [986, 481] width 60 height 13
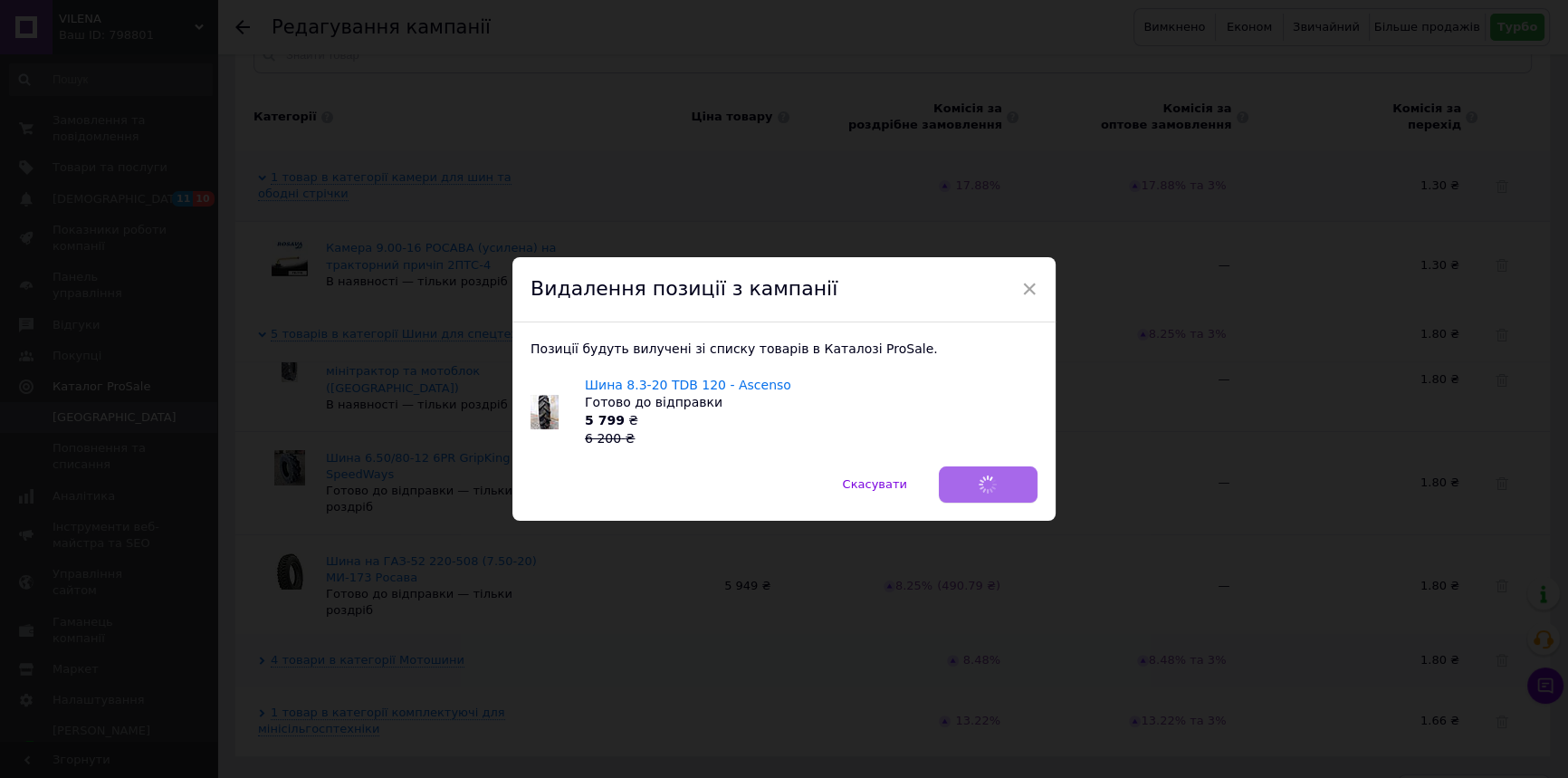
scroll to position [47, 0]
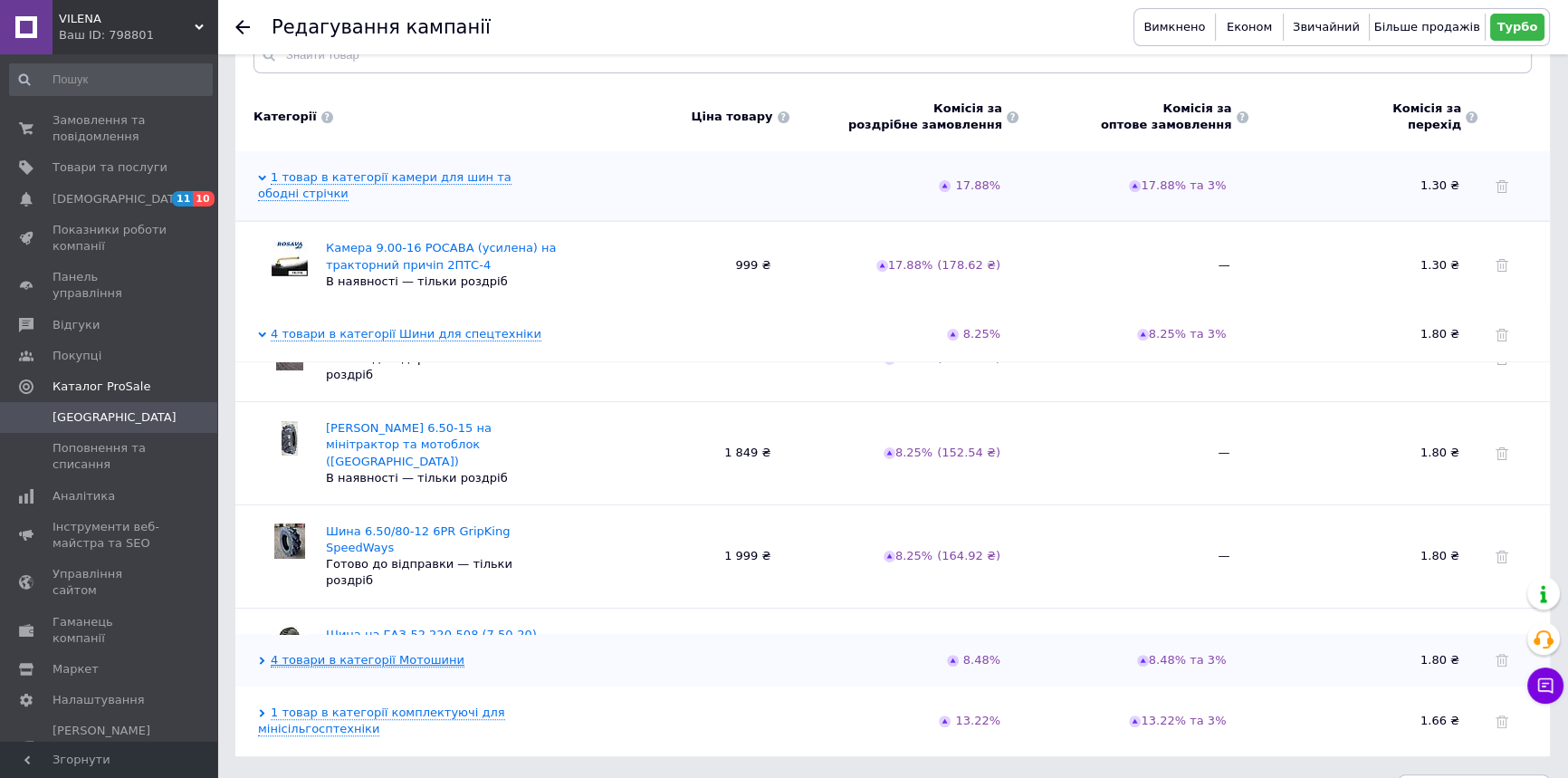
click at [374, 653] on link "4 товари в категорії Мотошини" at bounding box center [368, 660] width 194 height 14
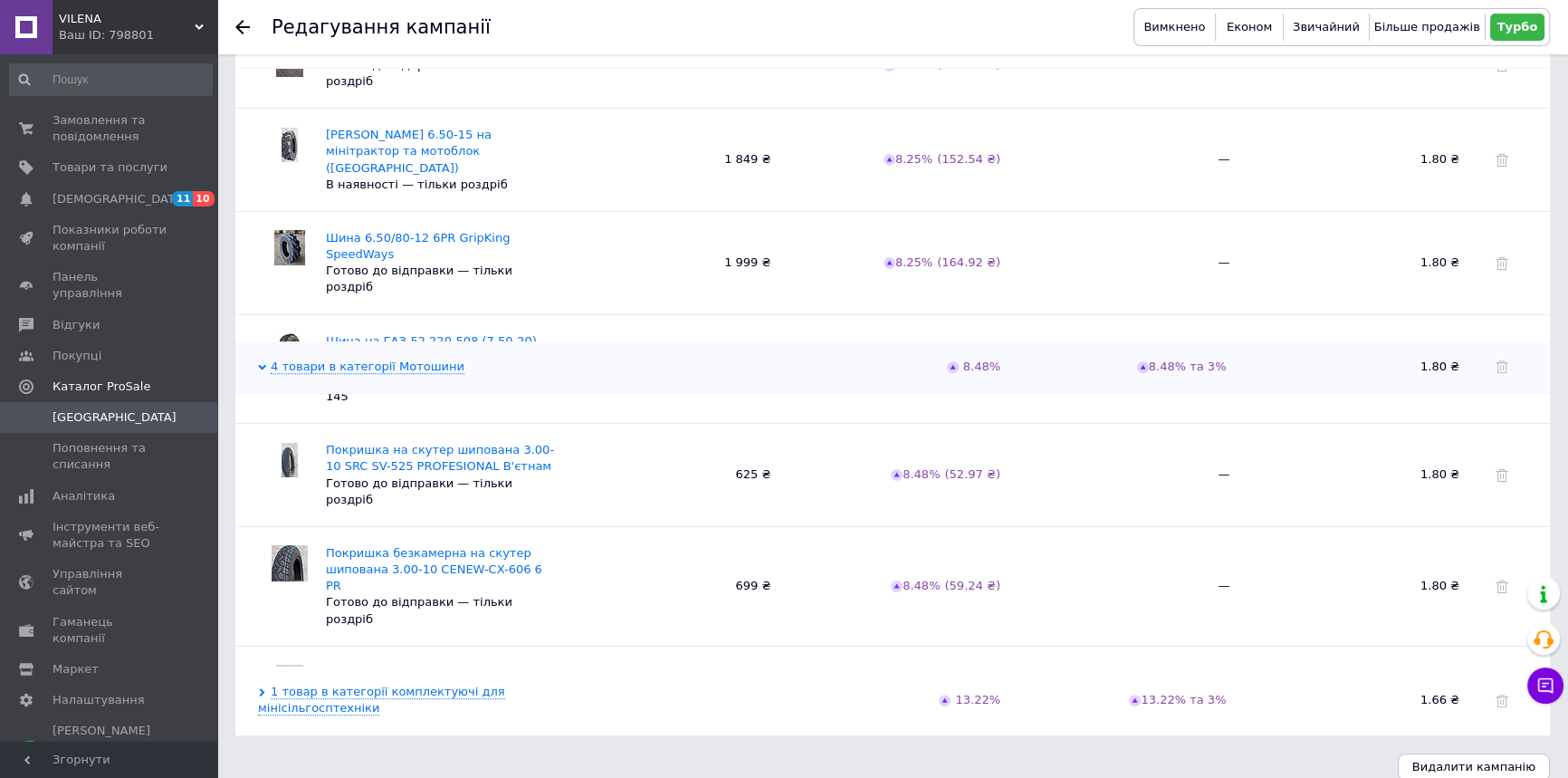
scroll to position [856, 0]
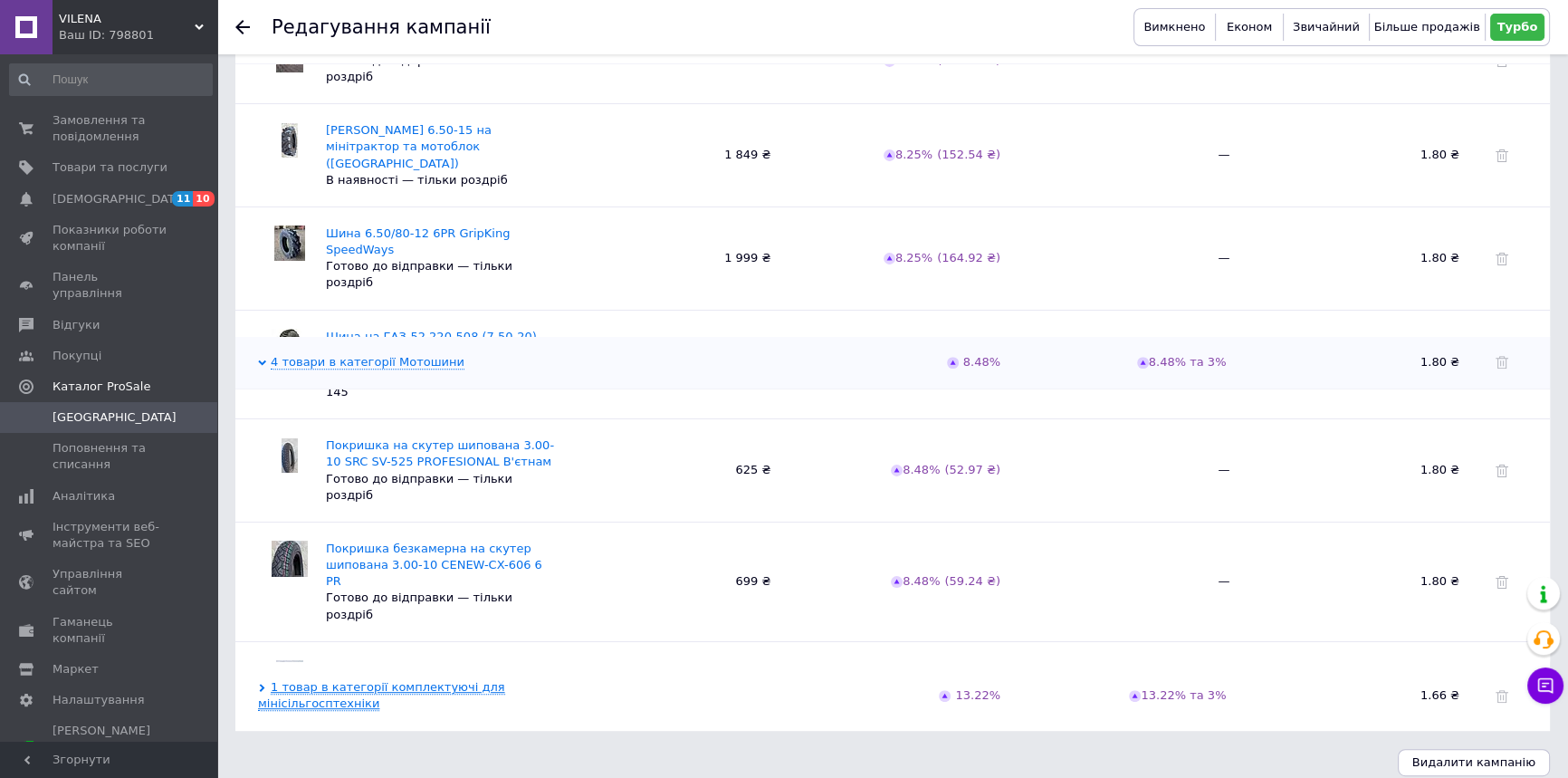
click at [303, 687] on link "1 товар в категорії комплектуючі для мінісільгосптехніки" at bounding box center [381, 696] width 247 height 30
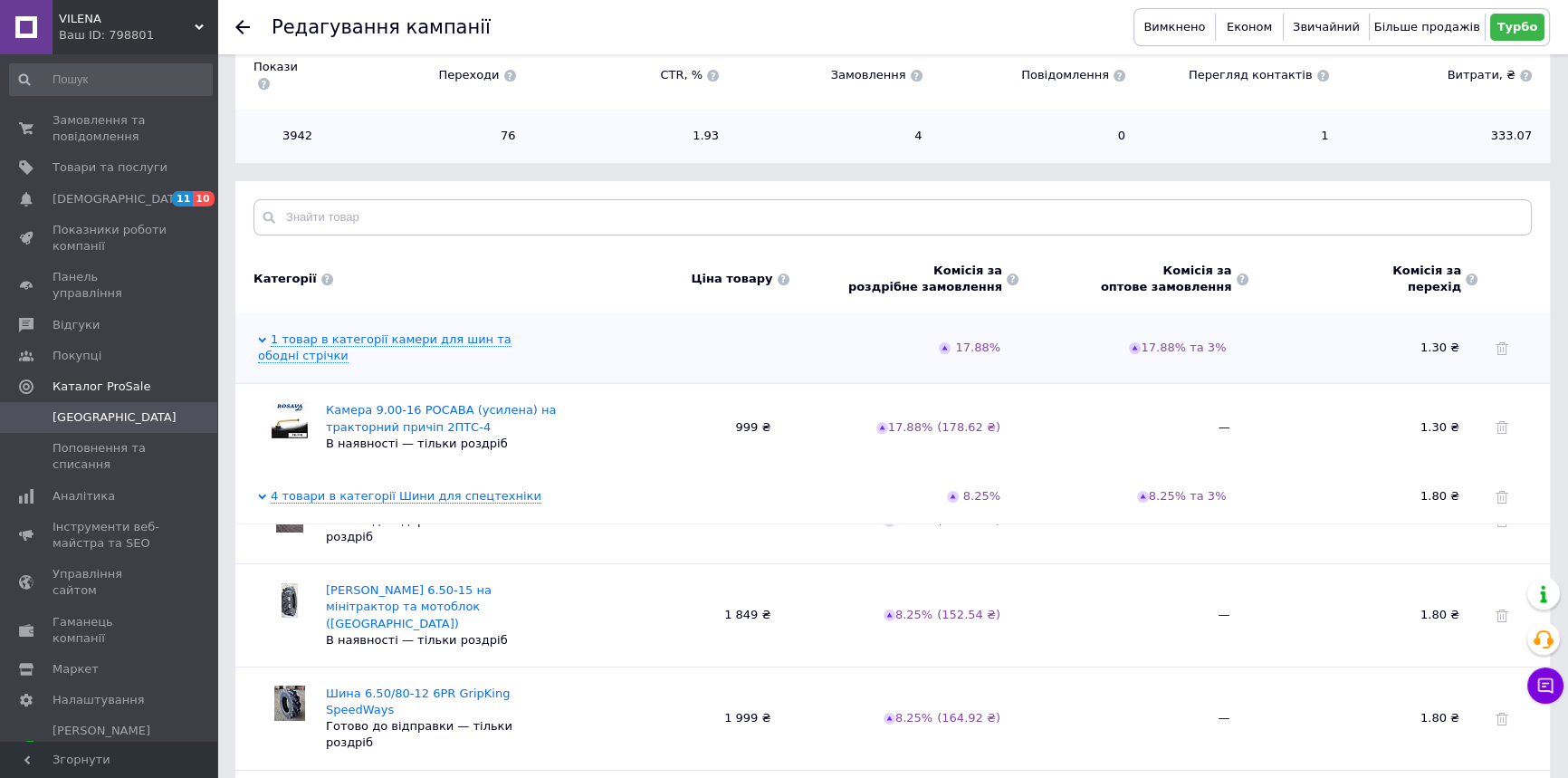
scroll to position [394, 0]
click at [299, 335] on link "1 товар в категорії камери для шин та ободні стрічки" at bounding box center [385, 350] width 254 height 30
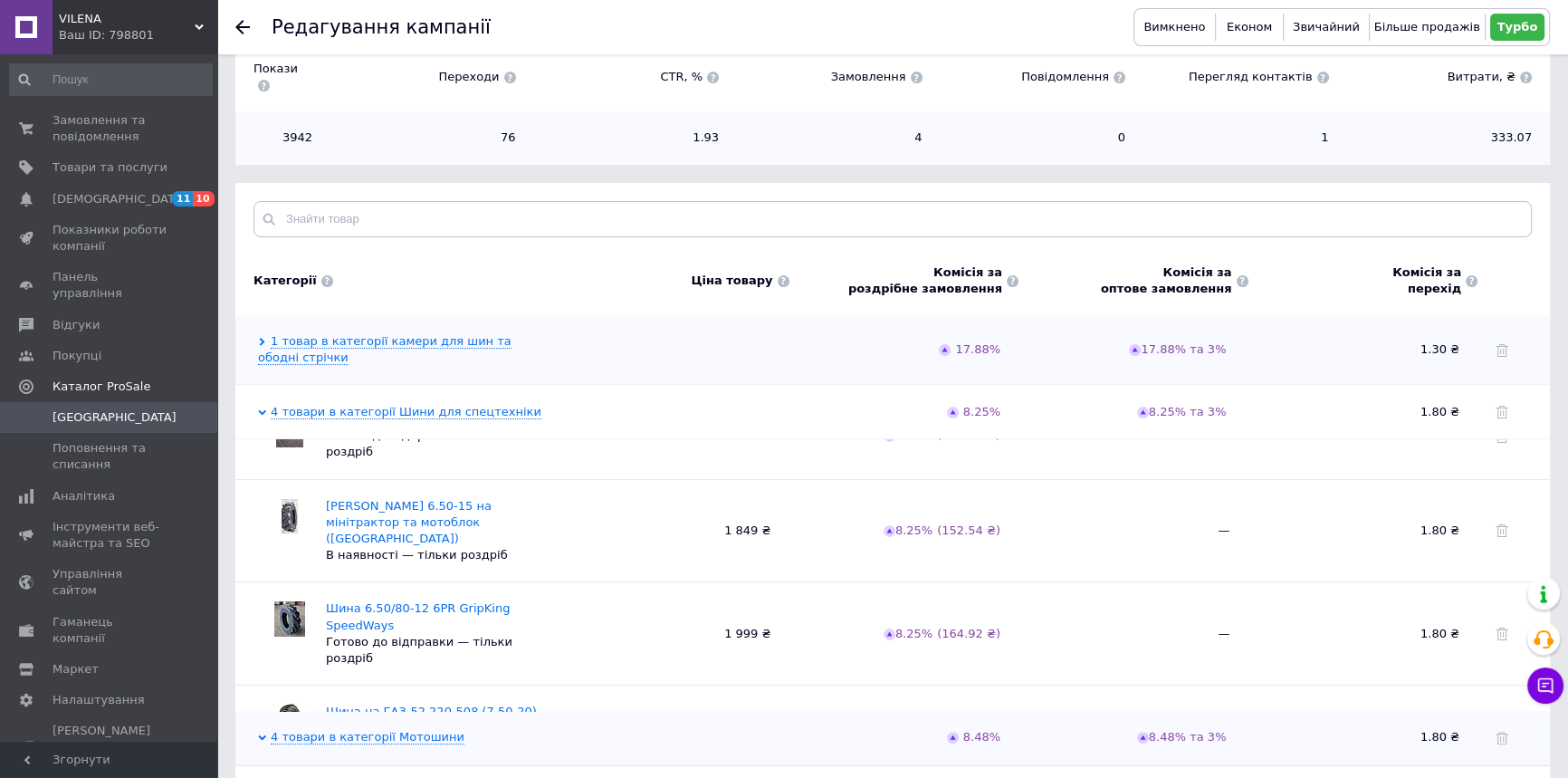
click at [353, 385] on div "4 товари в категорії Шини для спецтехніки 8.25% 8.25% та 3% 1.80 ₴" at bounding box center [892, 411] width 1315 height 54
click at [376, 404] on span "4 товари в категорії Шини для спецтехніки" at bounding box center [399, 411] width 283 height 16
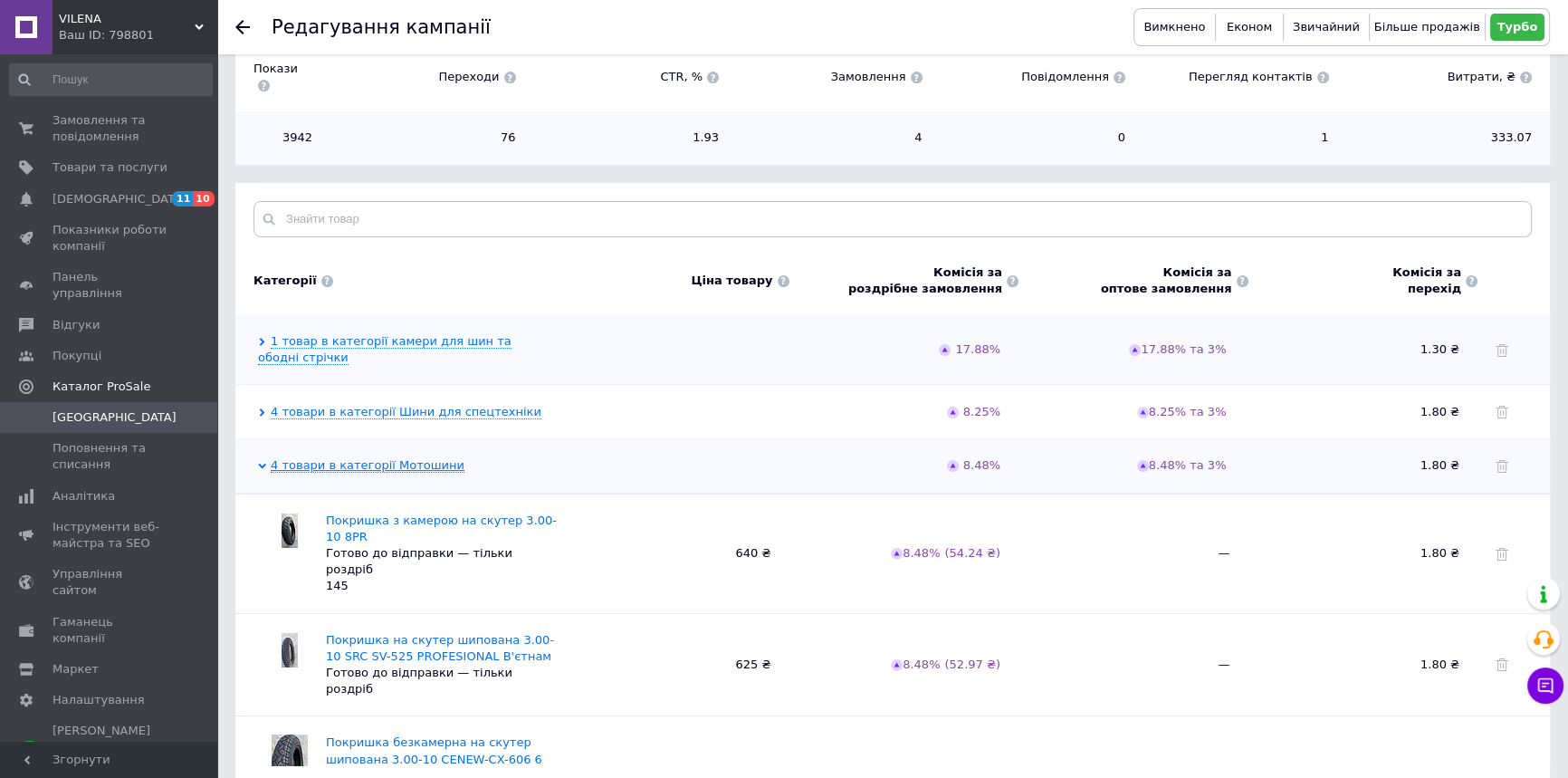
click at [381, 459] on link "4 товари в категорії Мотошини" at bounding box center [368, 465] width 194 height 14
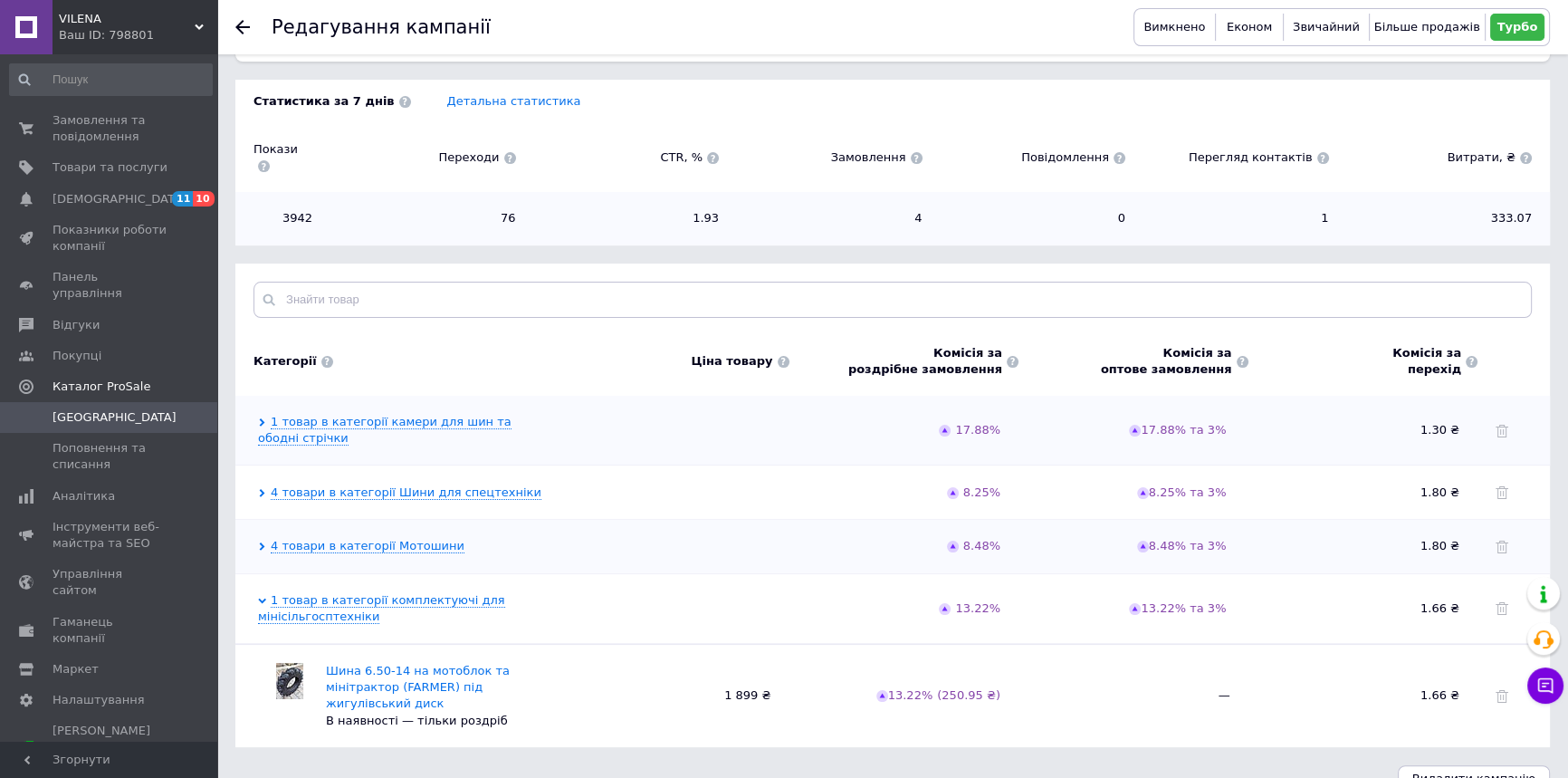
click at [106, 411] on link "Кампанії" at bounding box center [111, 417] width 222 height 30
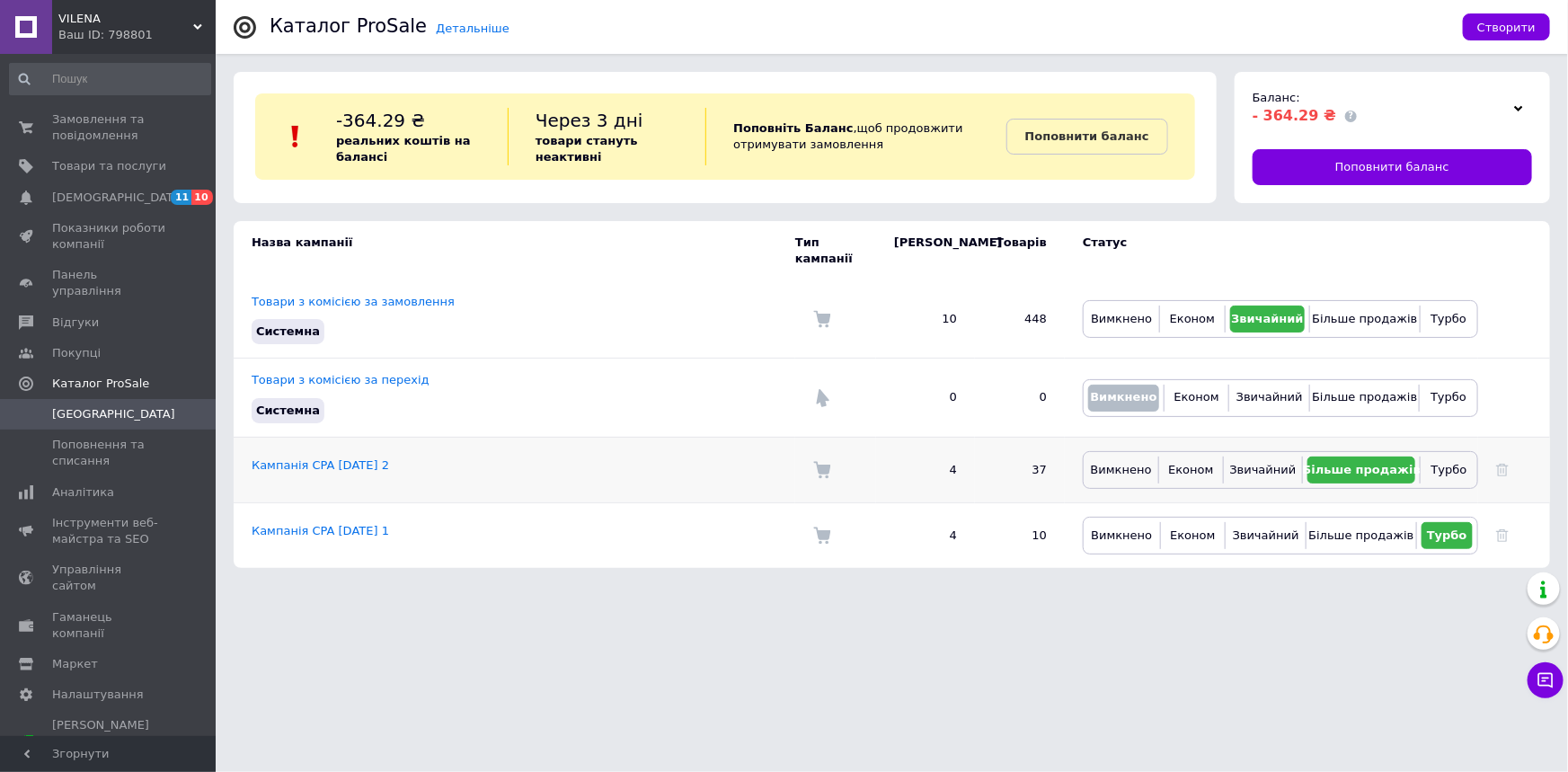
click at [342, 464] on td "Кампанія CPA 02.09.2023 2" at bounding box center [513, 469] width 561 height 66
click at [348, 458] on link "Кампанія CPA 02.09.2023 2" at bounding box center [321, 465] width 137 height 13
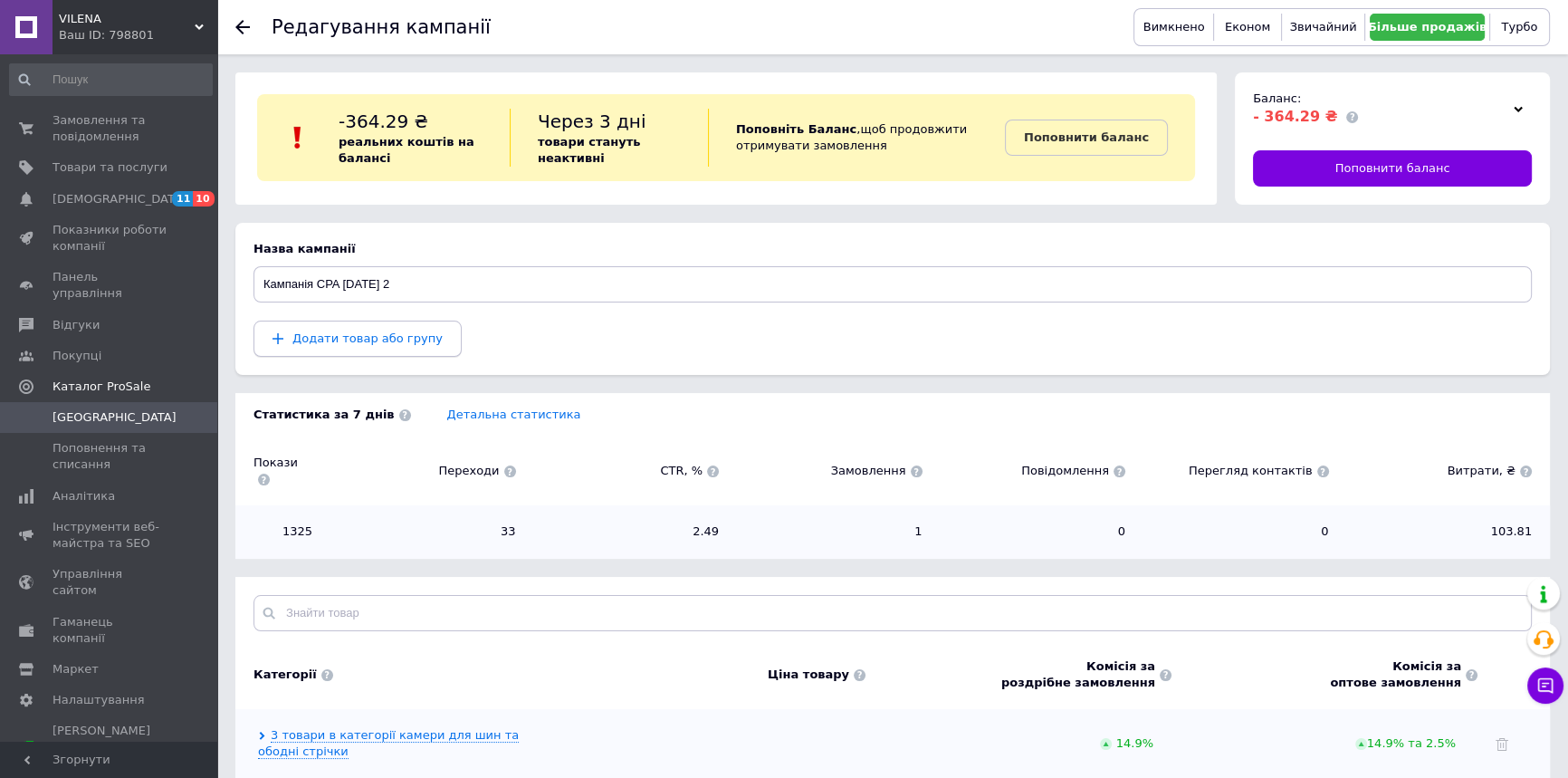
click at [363, 332] on span "Додати товар або групу" at bounding box center [368, 338] width 151 height 13
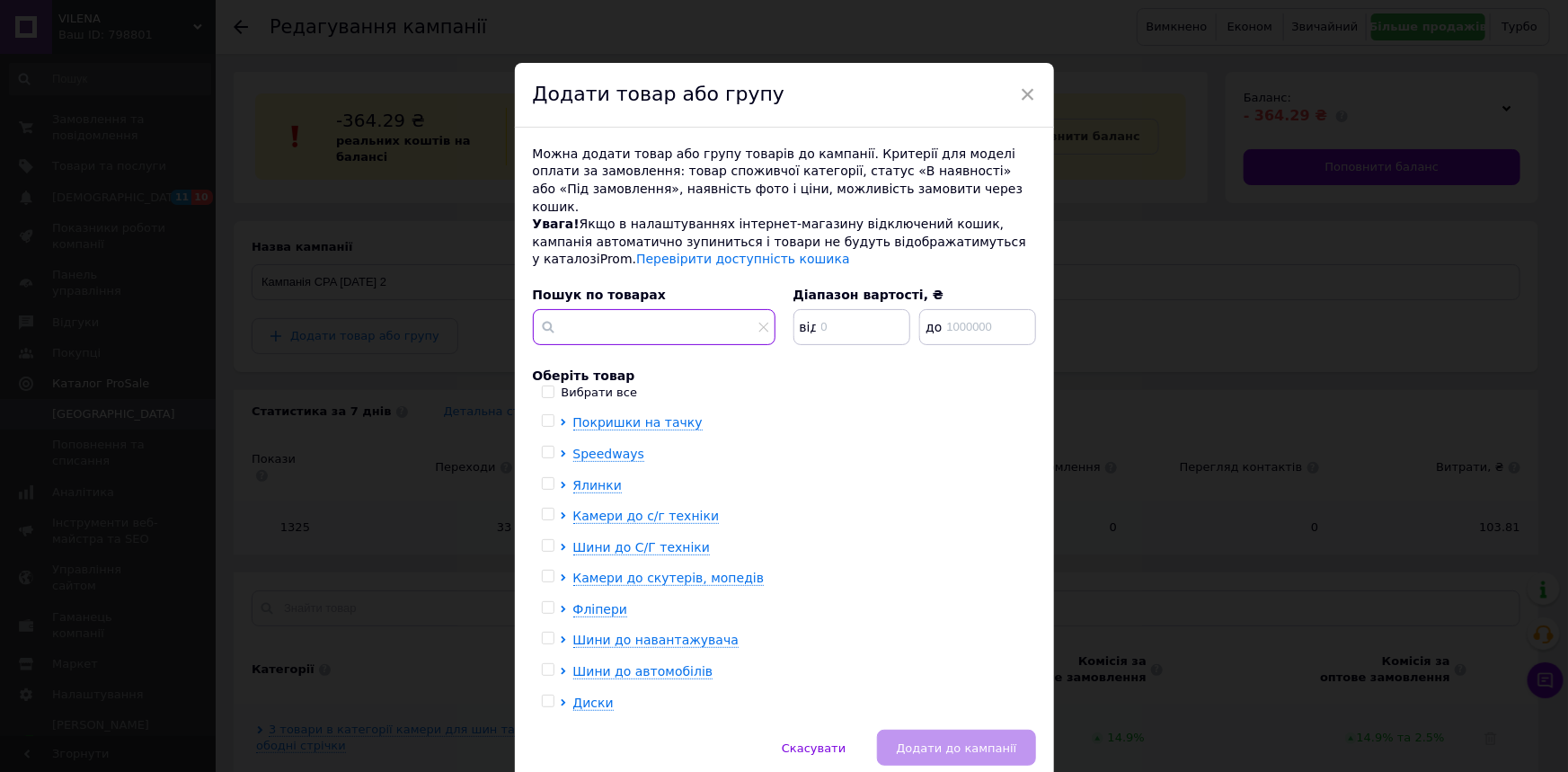
click at [627, 309] on input "text" at bounding box center [654, 327] width 243 height 36
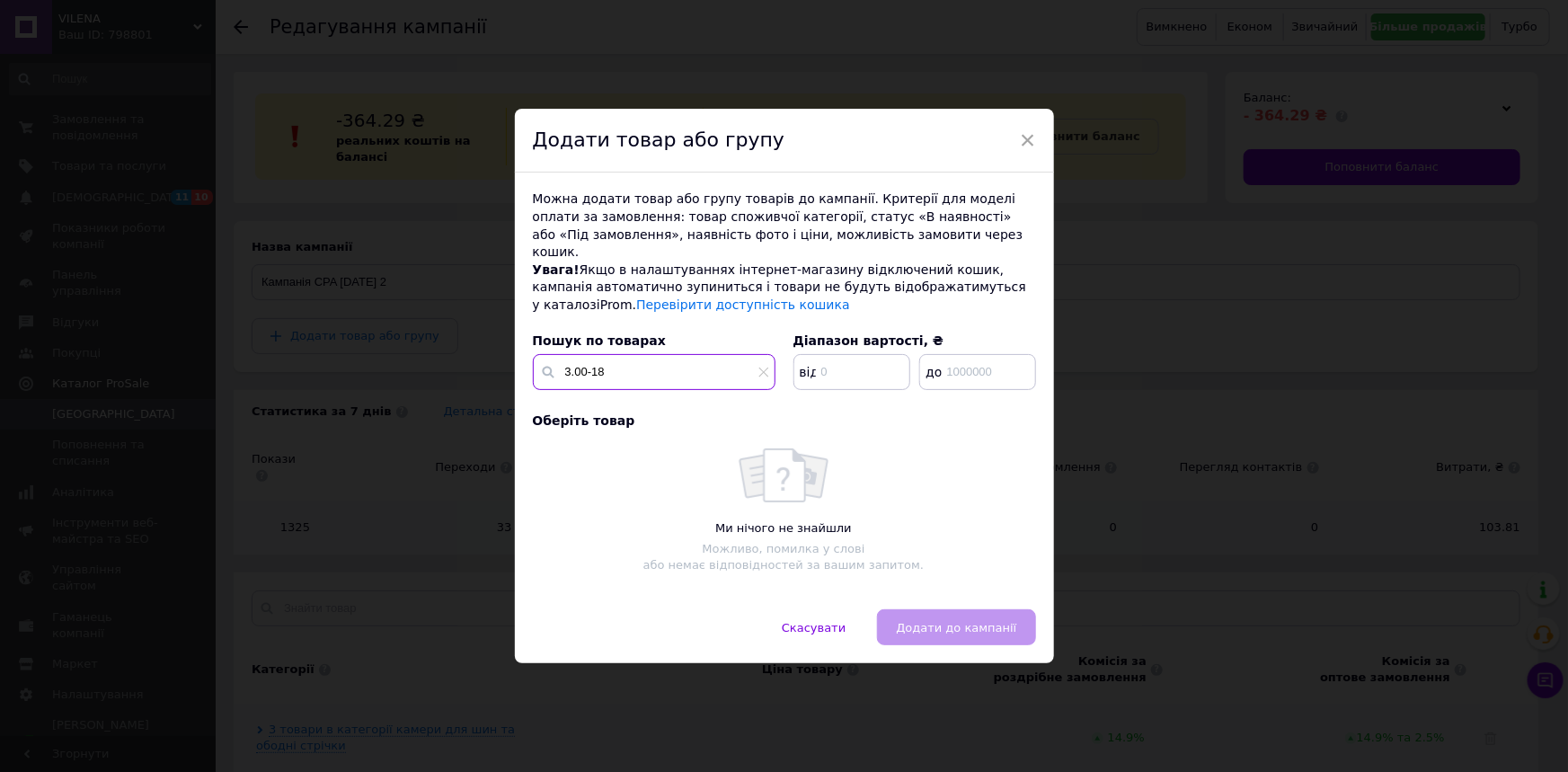
type input "3.00-18"
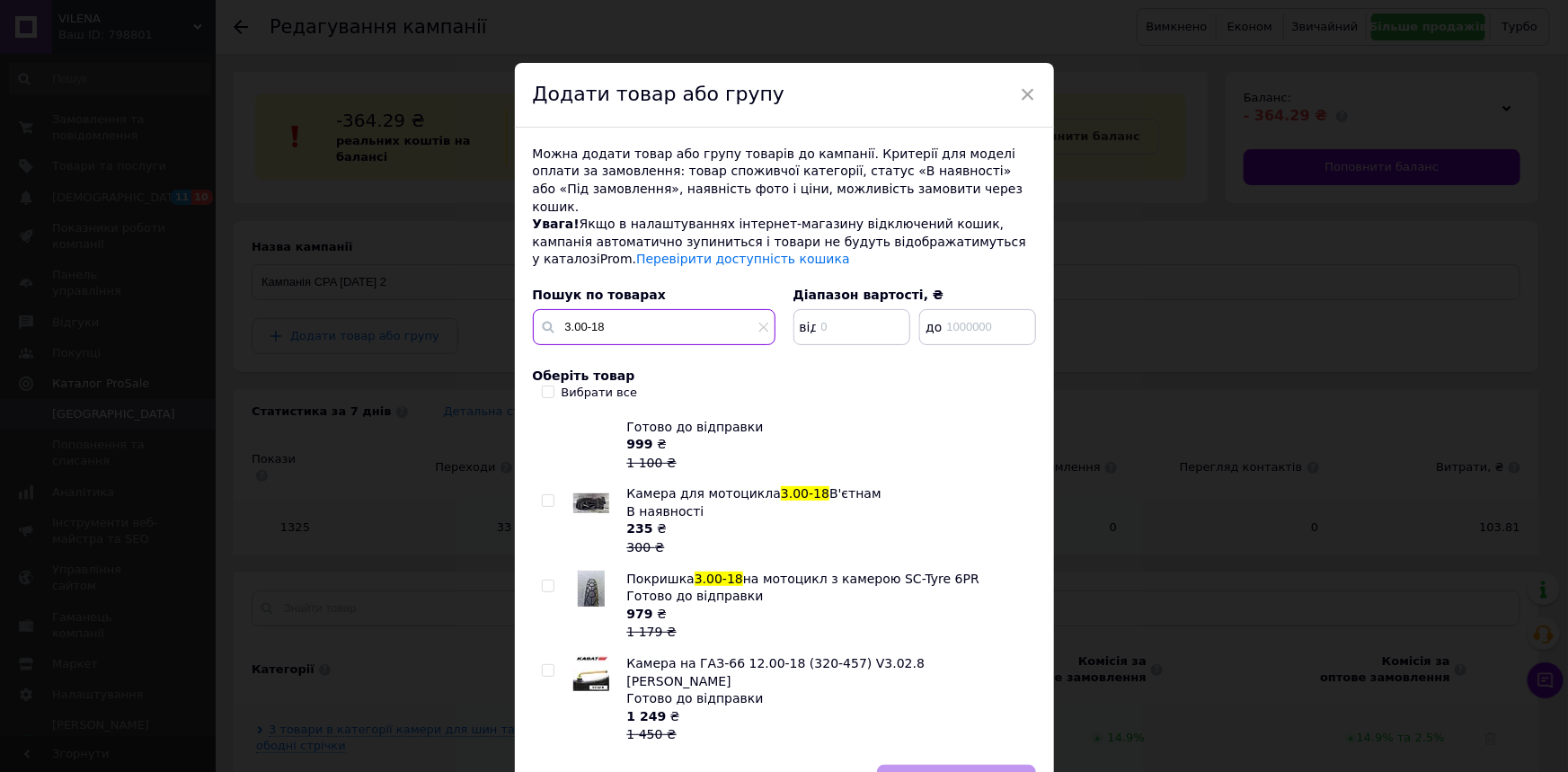
scroll to position [74, 0]
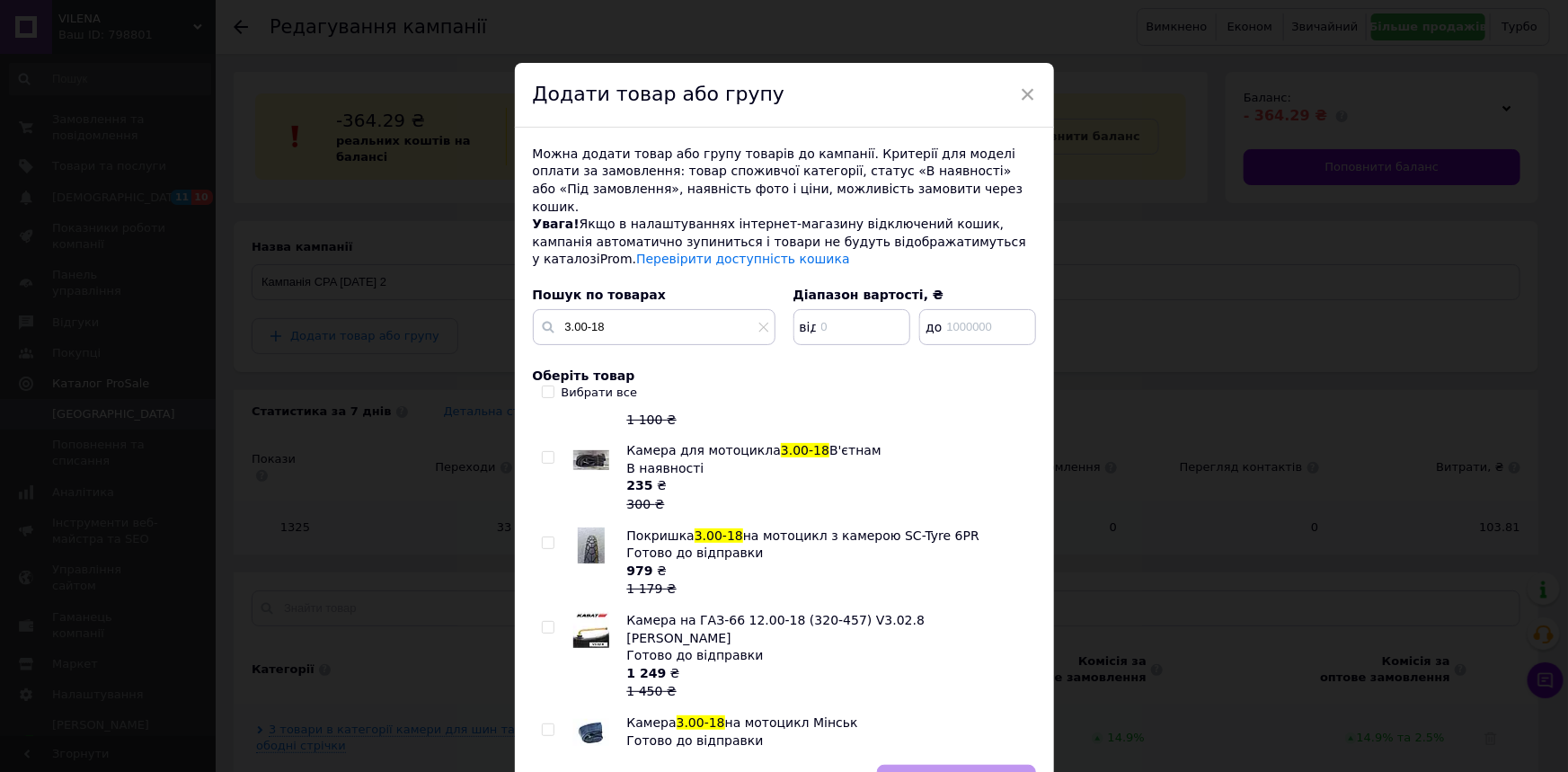
click at [541, 528] on div at bounding box center [550, 562] width 18 height 71
click at [541, 537] on input "checkbox" at bounding box center [547, 543] width 11 height 11
checkbox input "true"
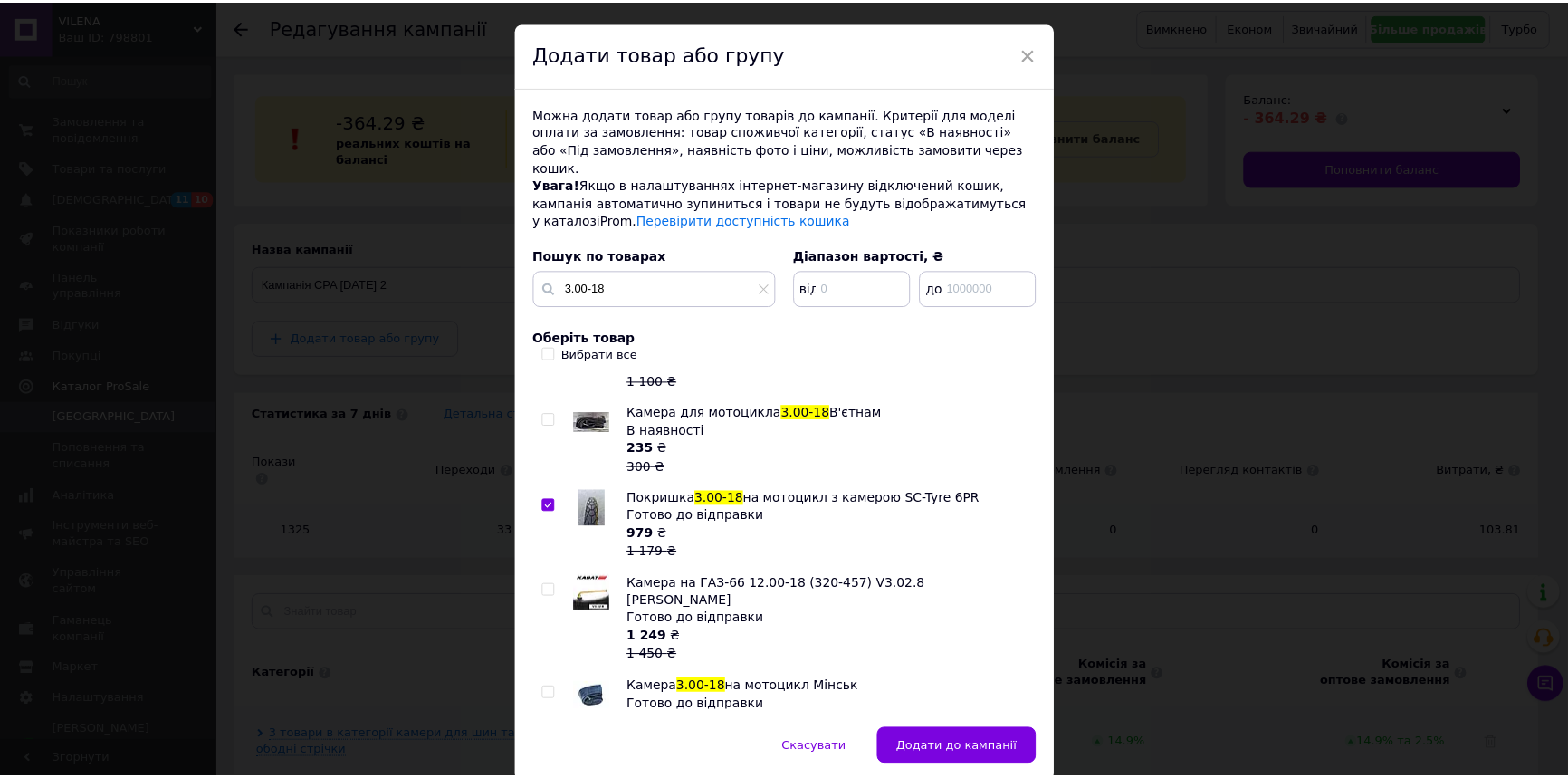
scroll to position [92, 0]
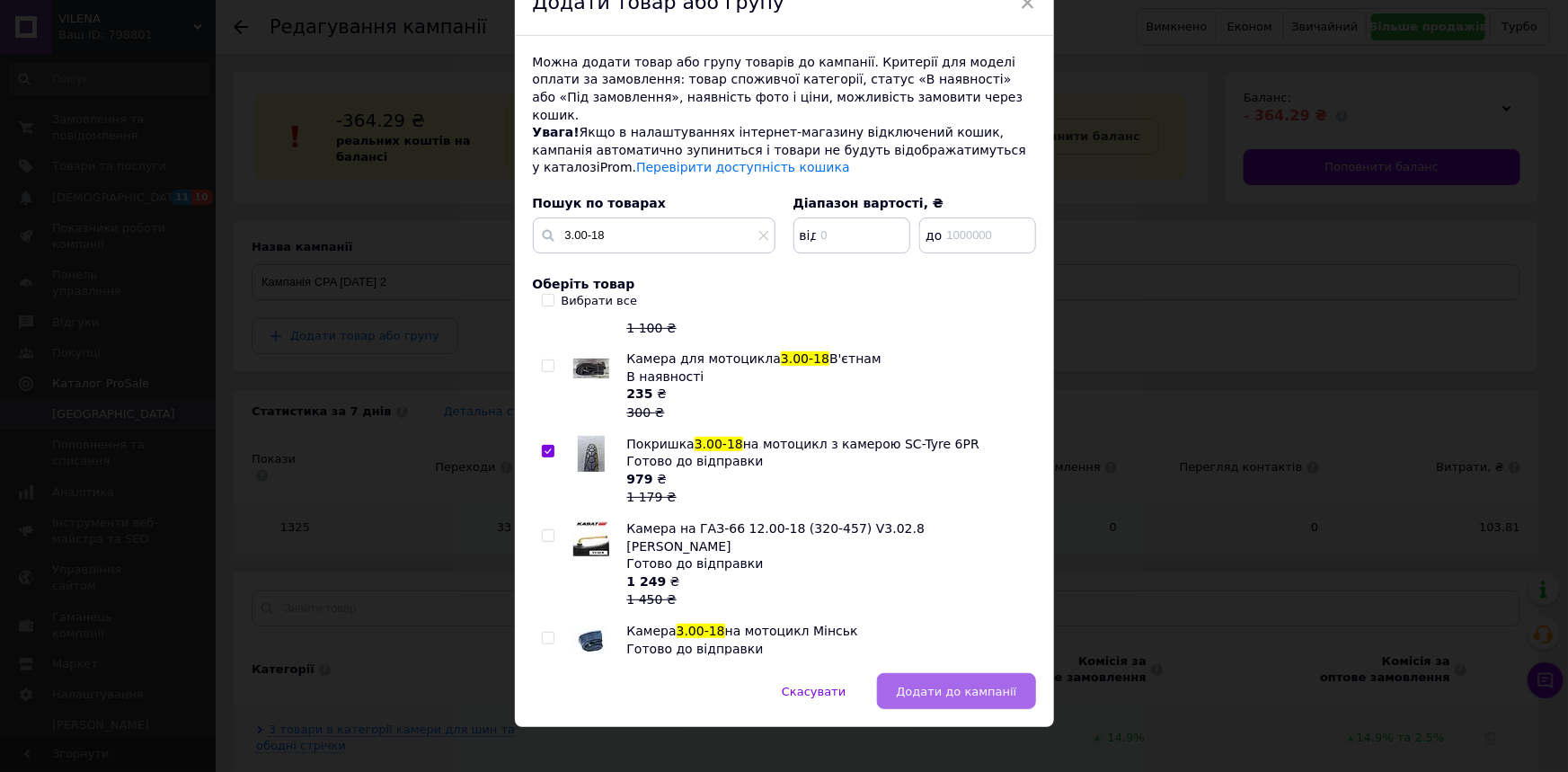
click at [956, 673] on button "Додати до кампанії" at bounding box center [956, 691] width 158 height 36
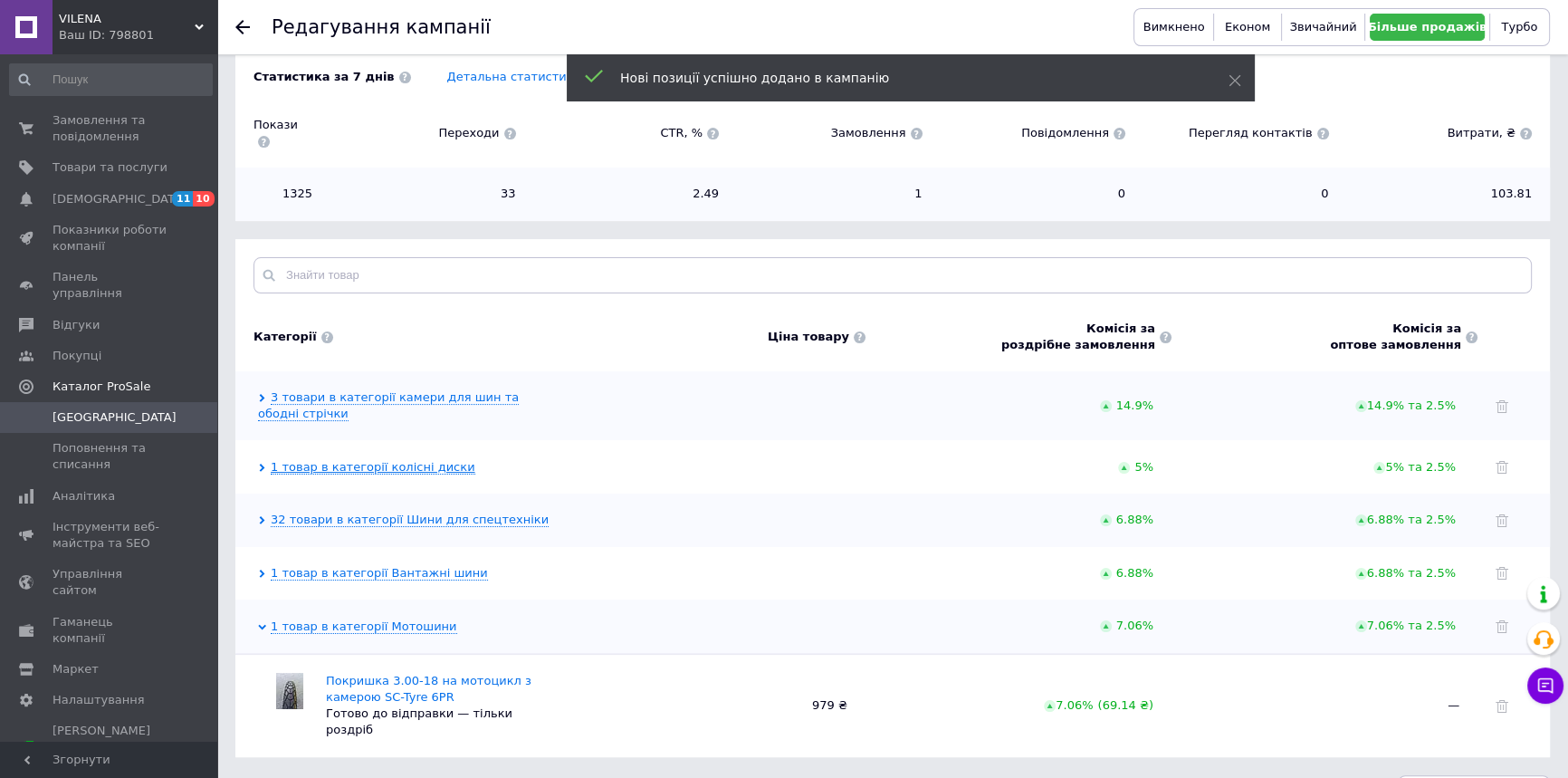
scroll to position [350, 0]
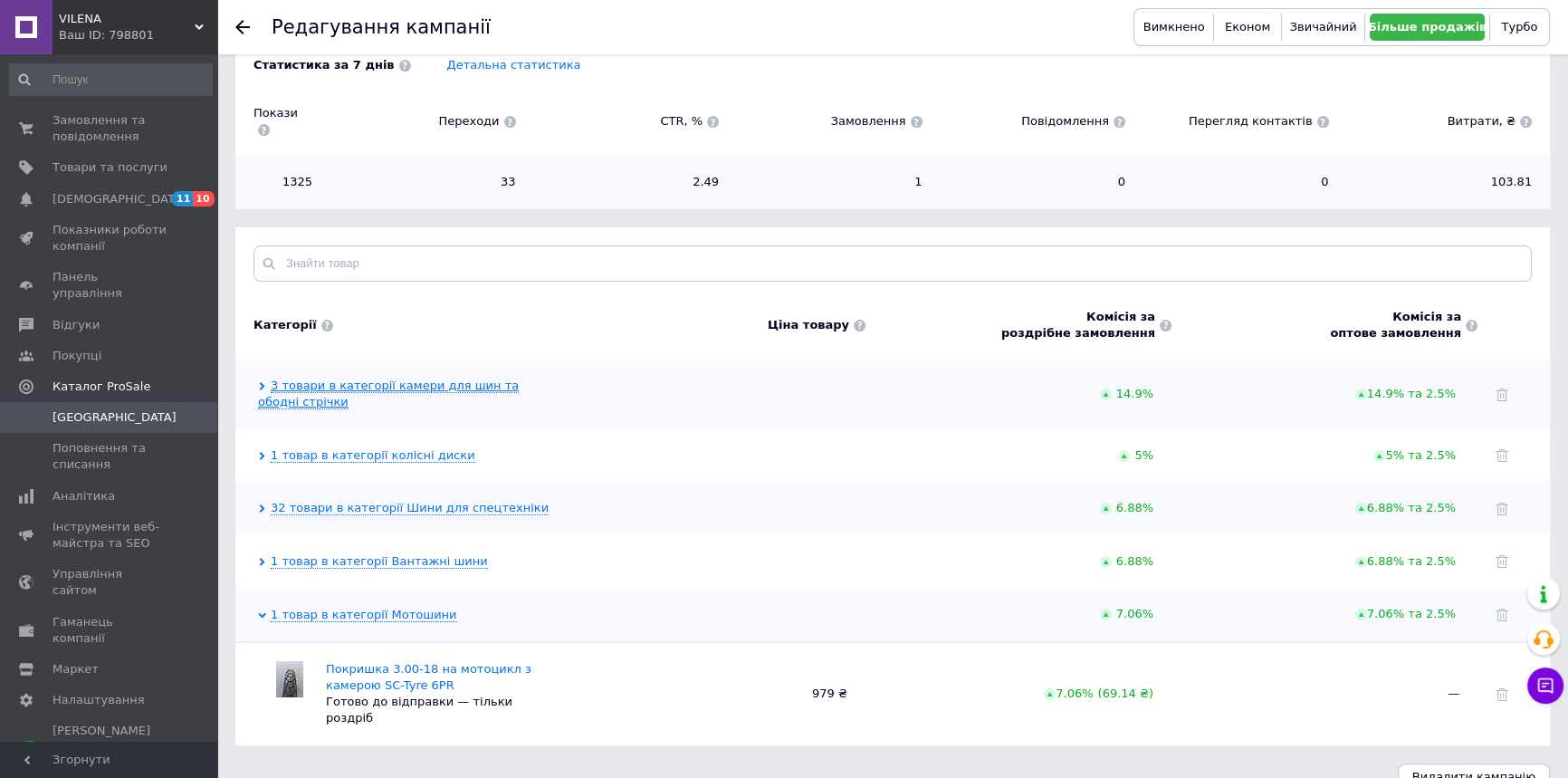
click at [354, 378] on link "3 товари в категорії камери для шин та ободні стрічки" at bounding box center [387, 393] width 261 height 30
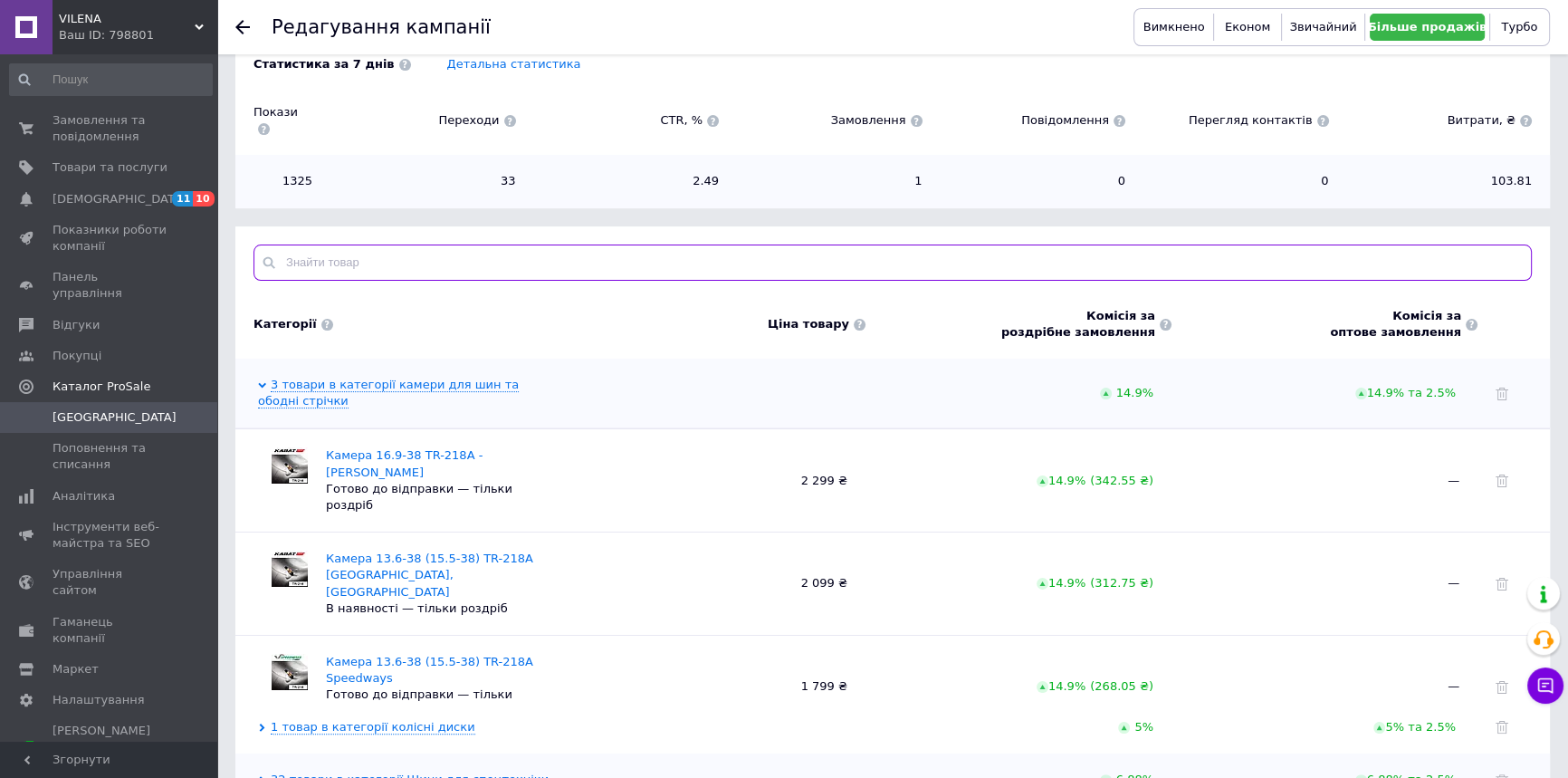
click at [330, 244] on input "text" at bounding box center [892, 262] width 1278 height 36
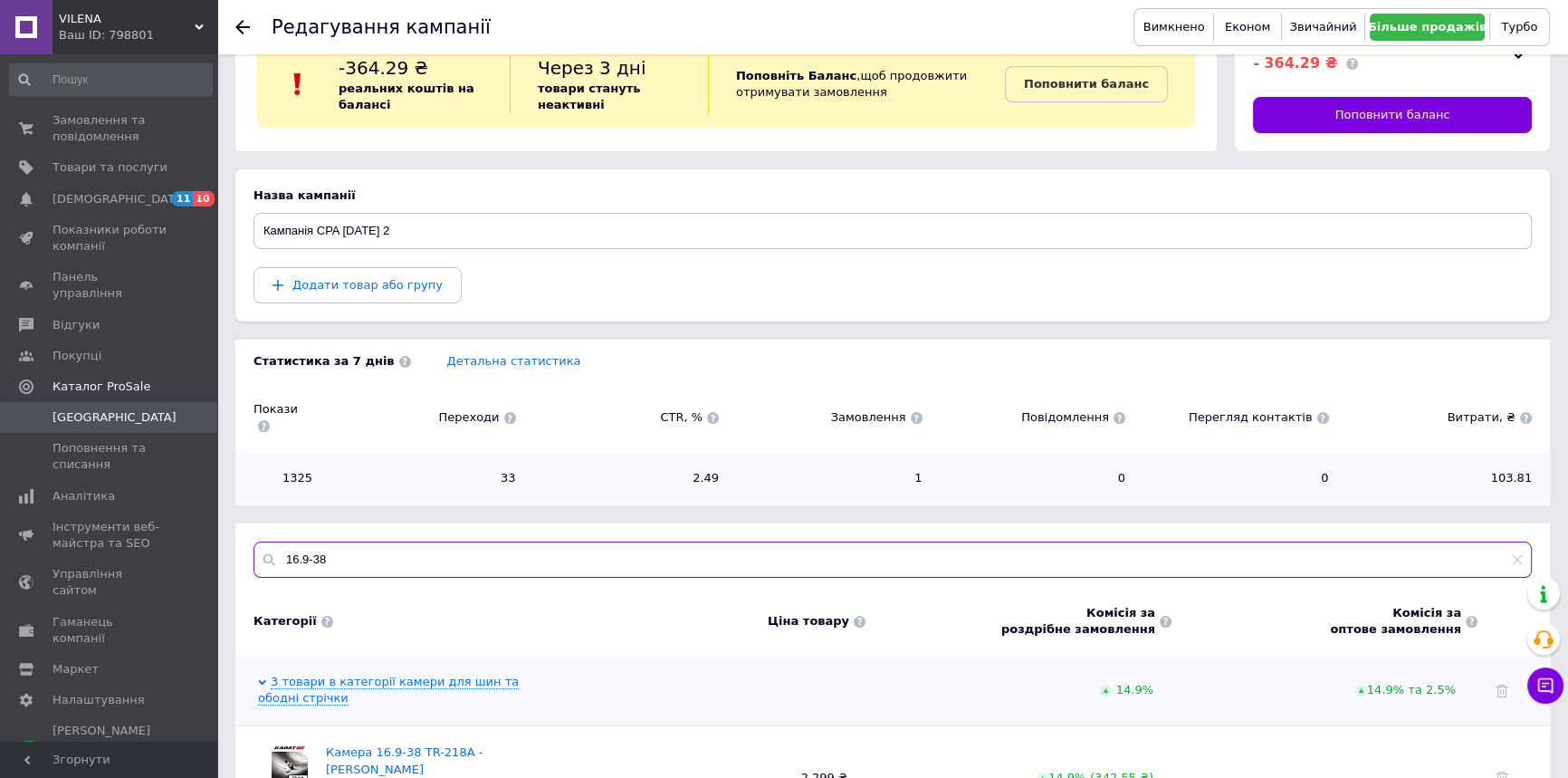
scroll to position [120, 0]
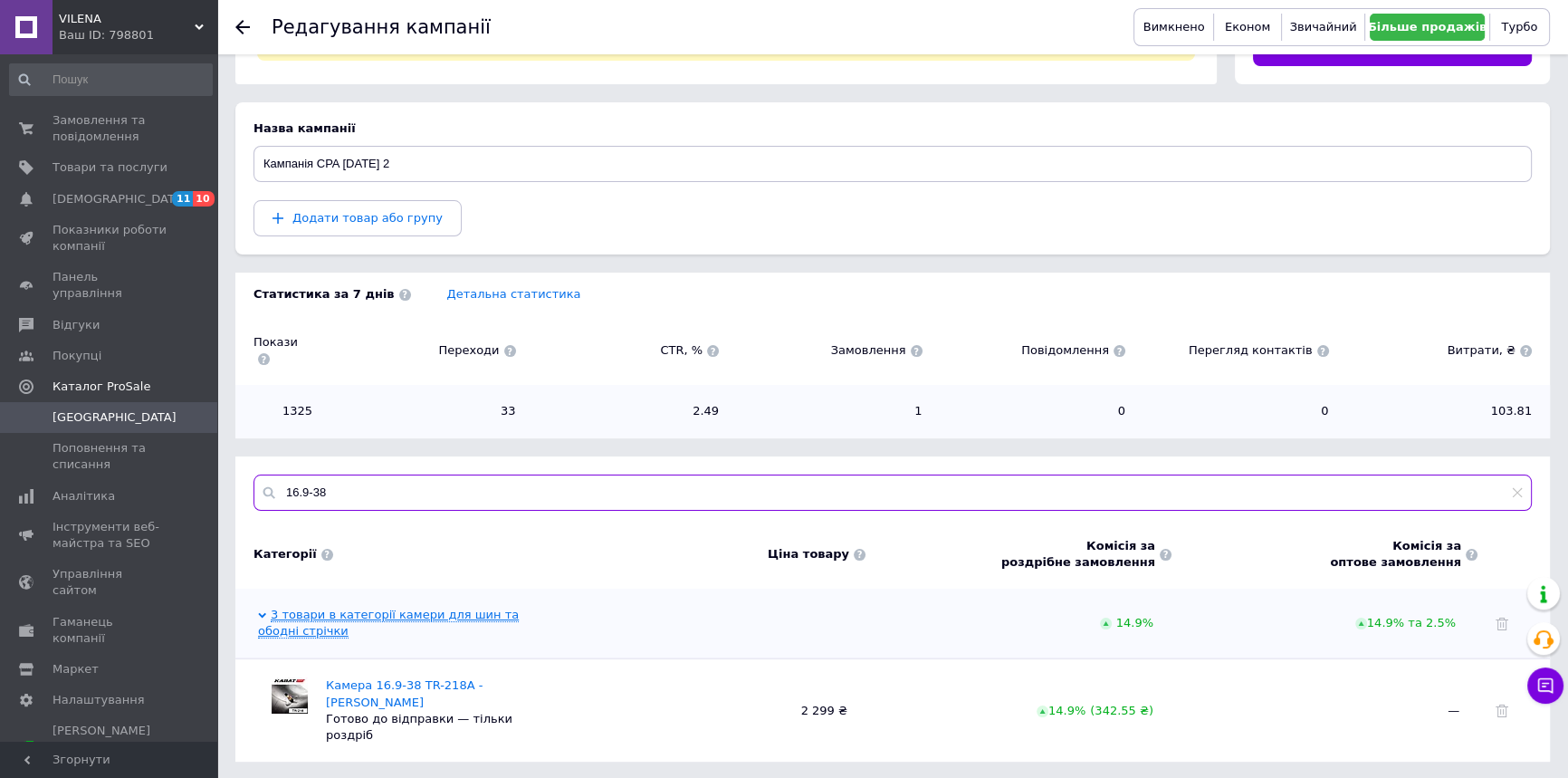
type input "16.9-38"
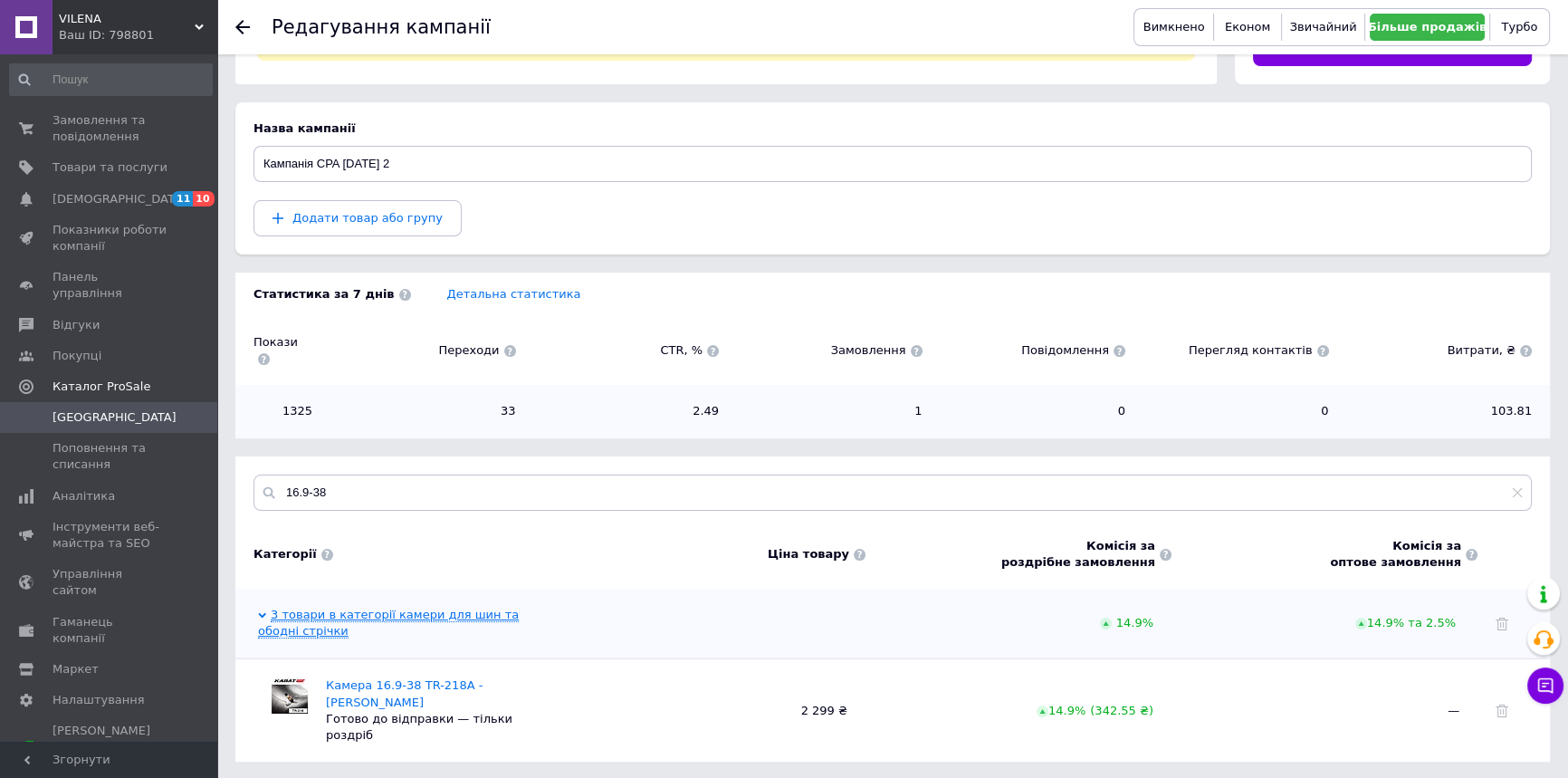
click at [364, 607] on link "3 товари в категорії камери для шин та ободні стрічки" at bounding box center [387, 623] width 261 height 30
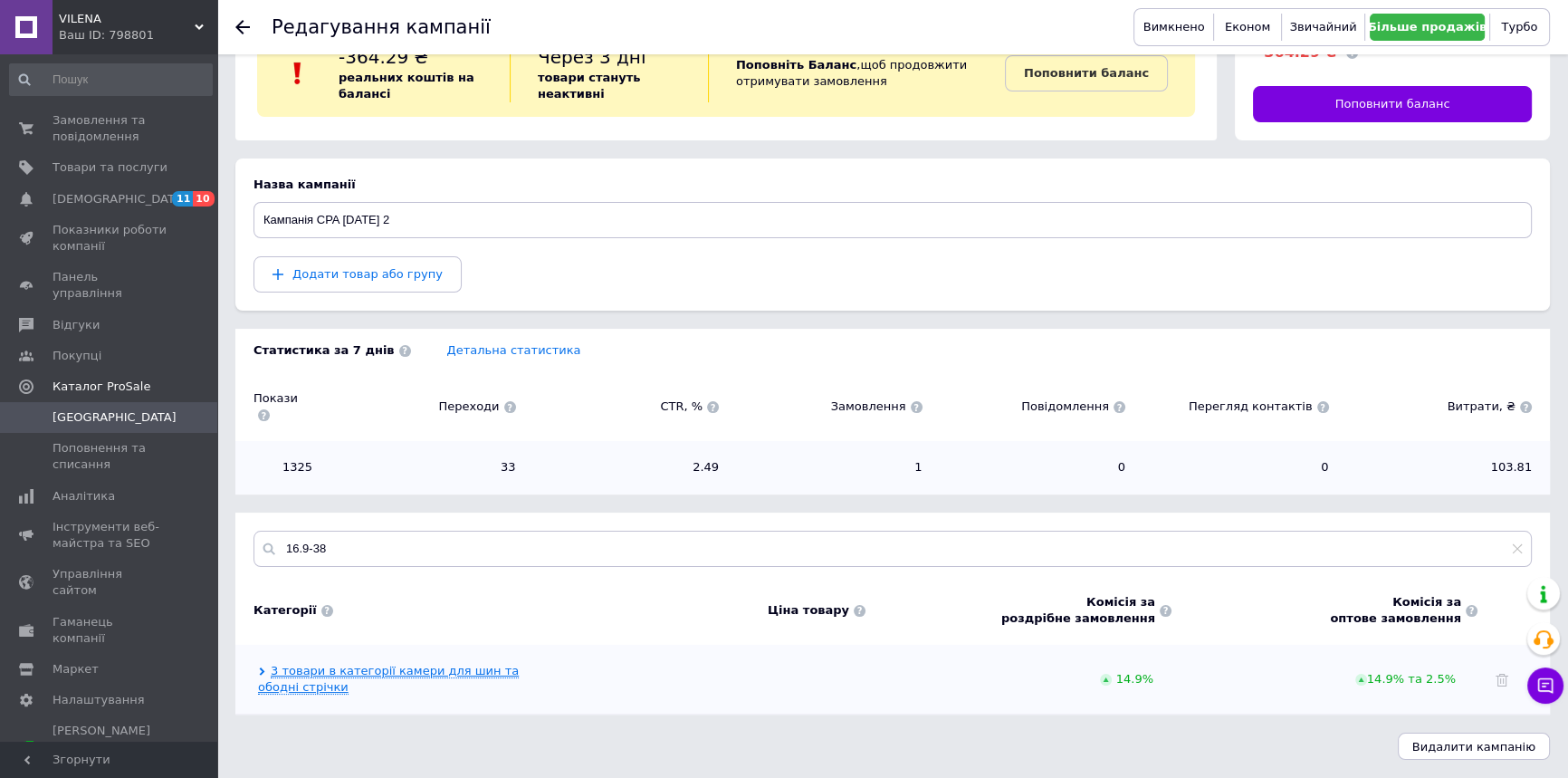
scroll to position [47, 0]
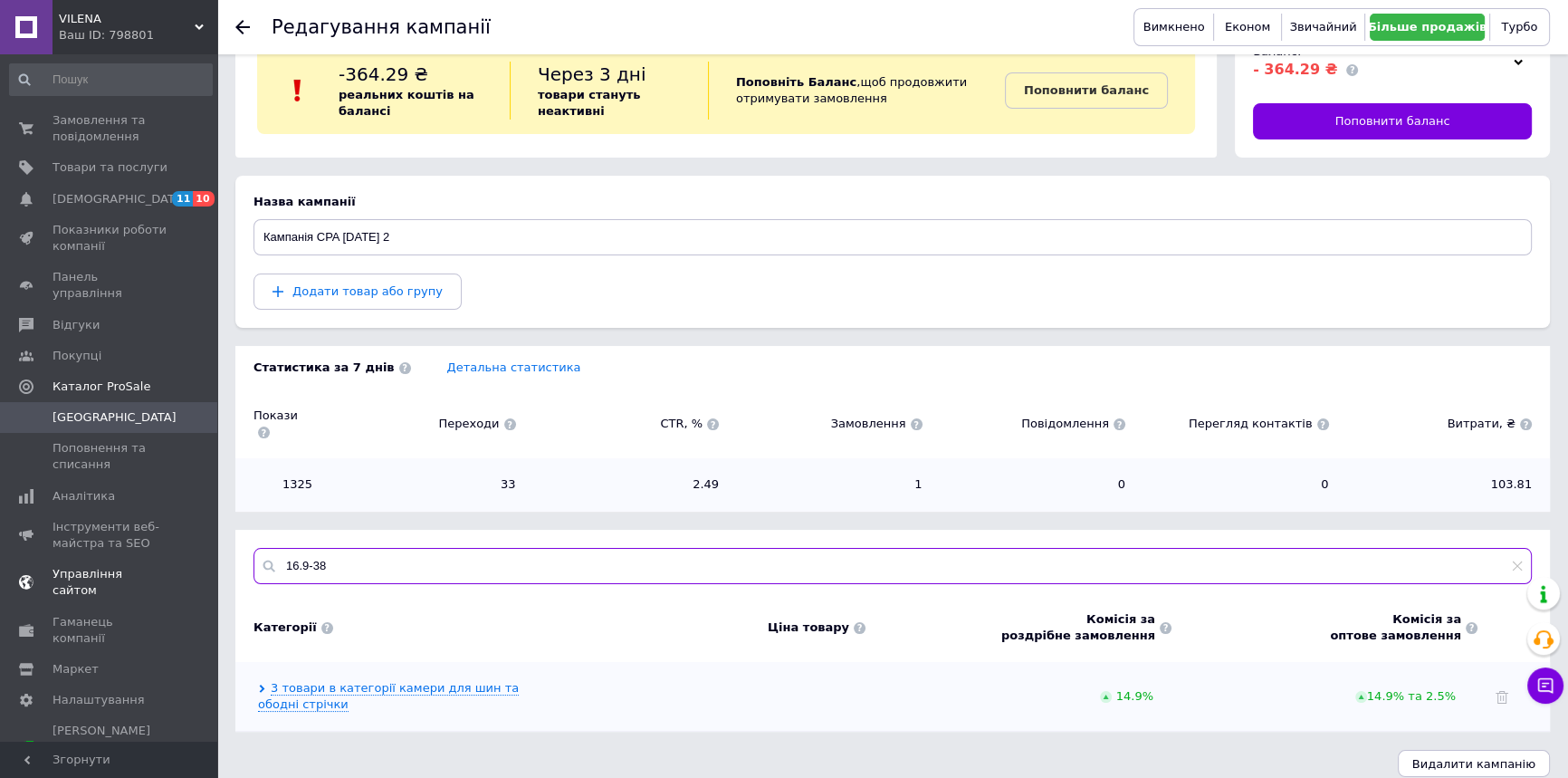
drag, startPoint x: 356, startPoint y: 547, endPoint x: 96, endPoint y: 544, distance: 260.0
click at [97, 546] on div "VILENA Ваш ID: 798801 Сайт VILENA Кабінет покупця Перевірити стан системи Сторі…" at bounding box center [784, 373] width 1568 height 842
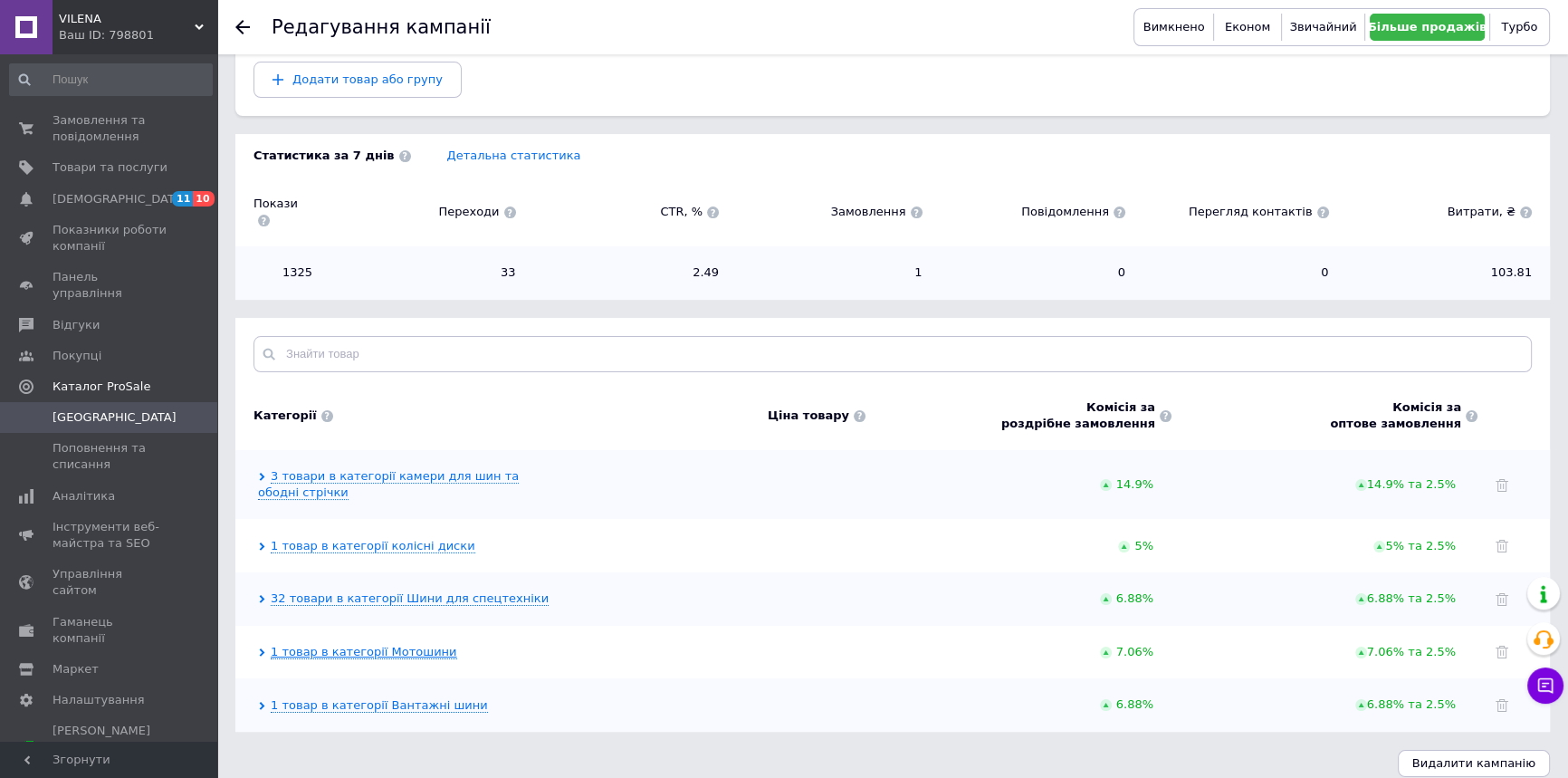
scroll to position [262, 0]
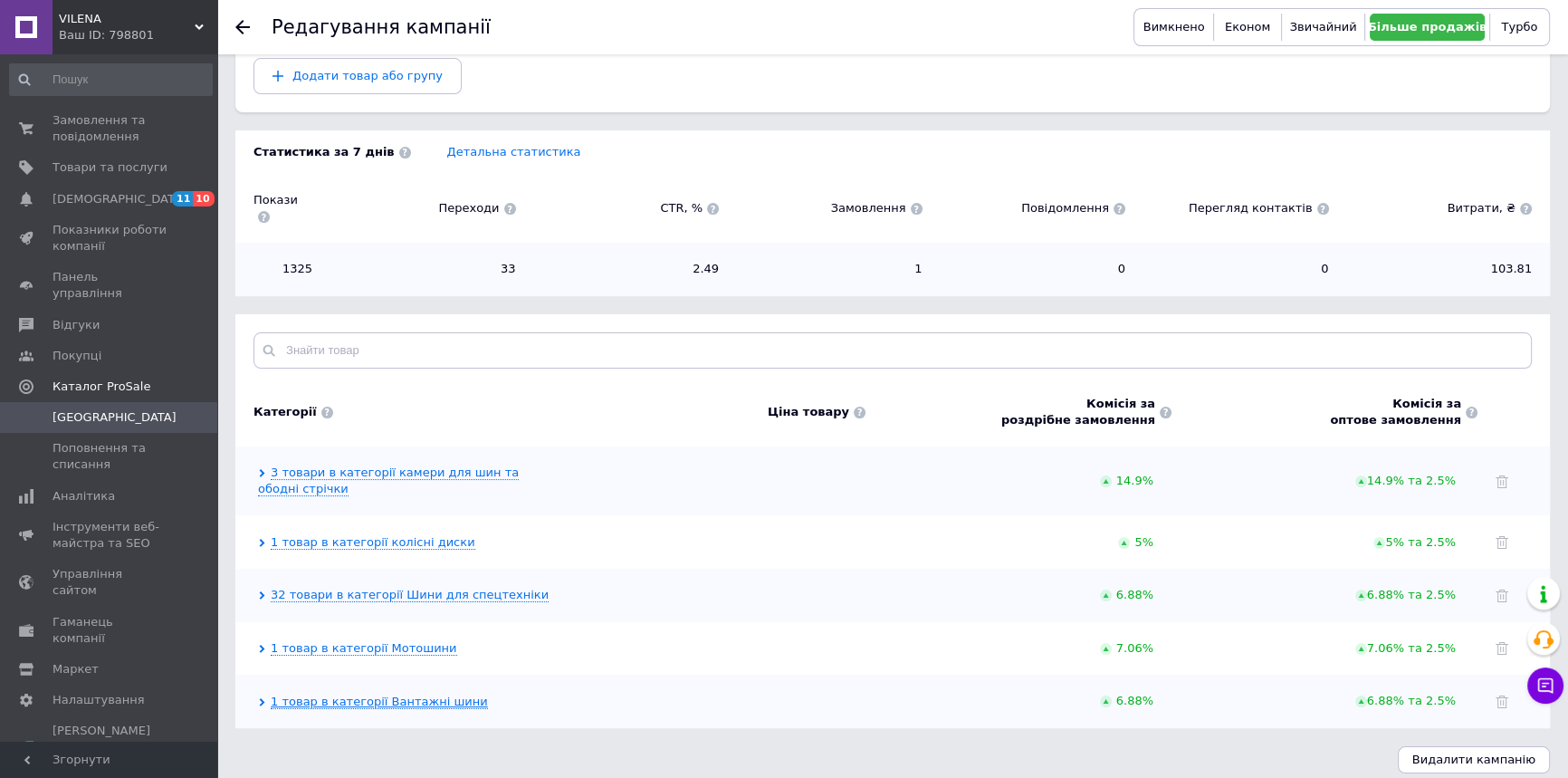
click at [383, 695] on link "1 товар в категорії Вантажні шини" at bounding box center [379, 701] width 217 height 14
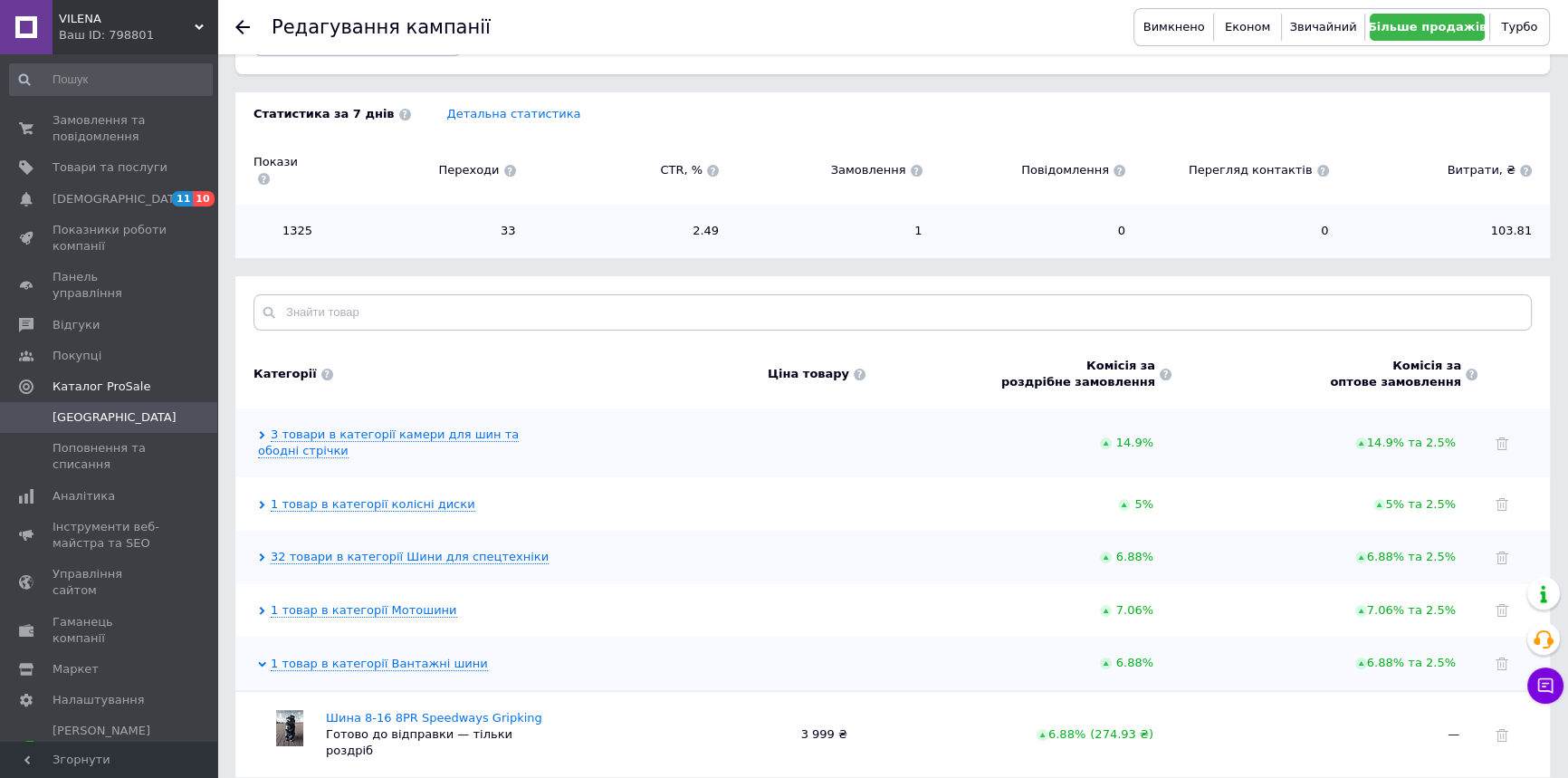
scroll to position [336, 0]
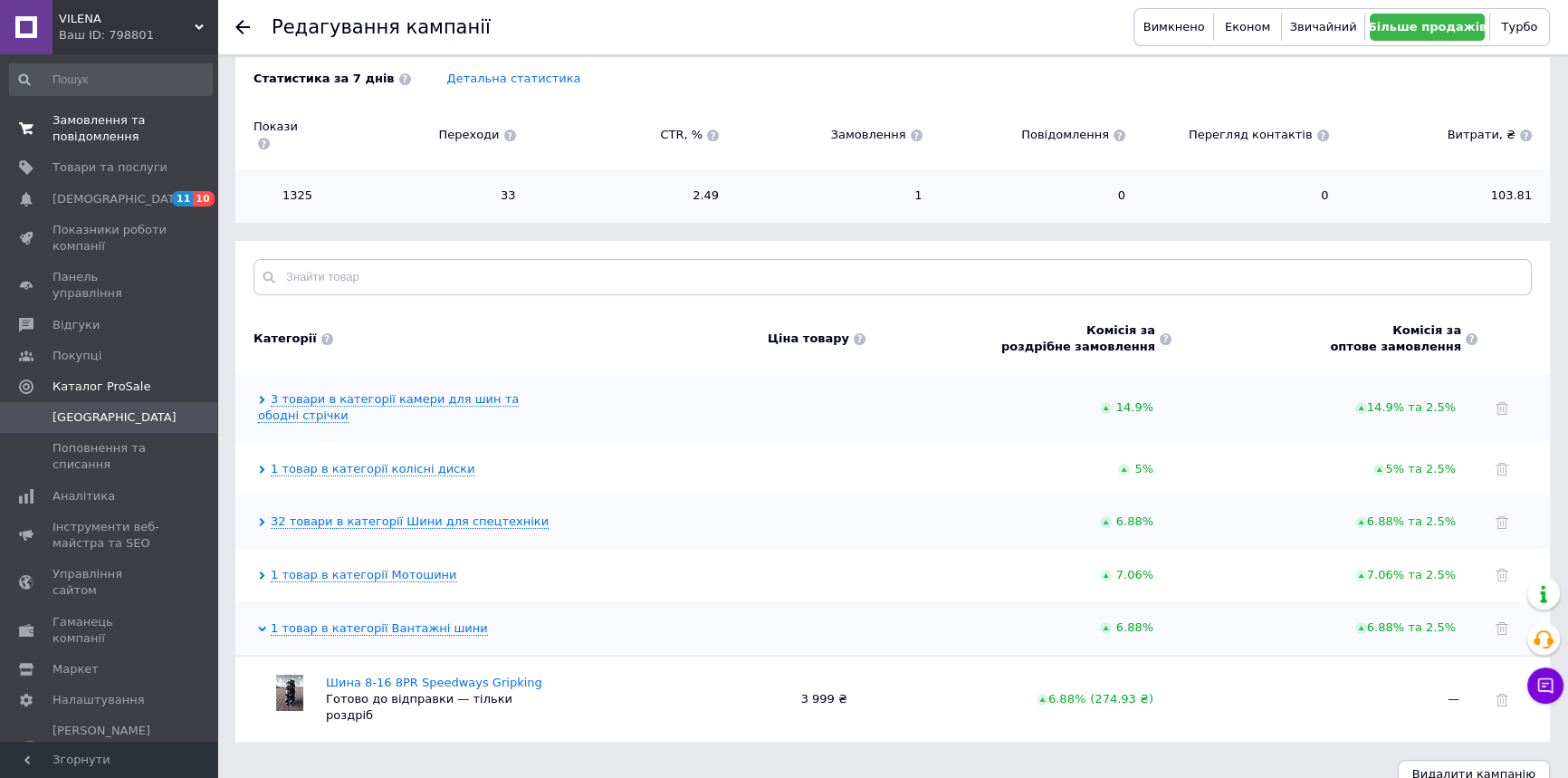
click at [117, 136] on span "Замовлення та повідомлення" at bounding box center [109, 129] width 115 height 32
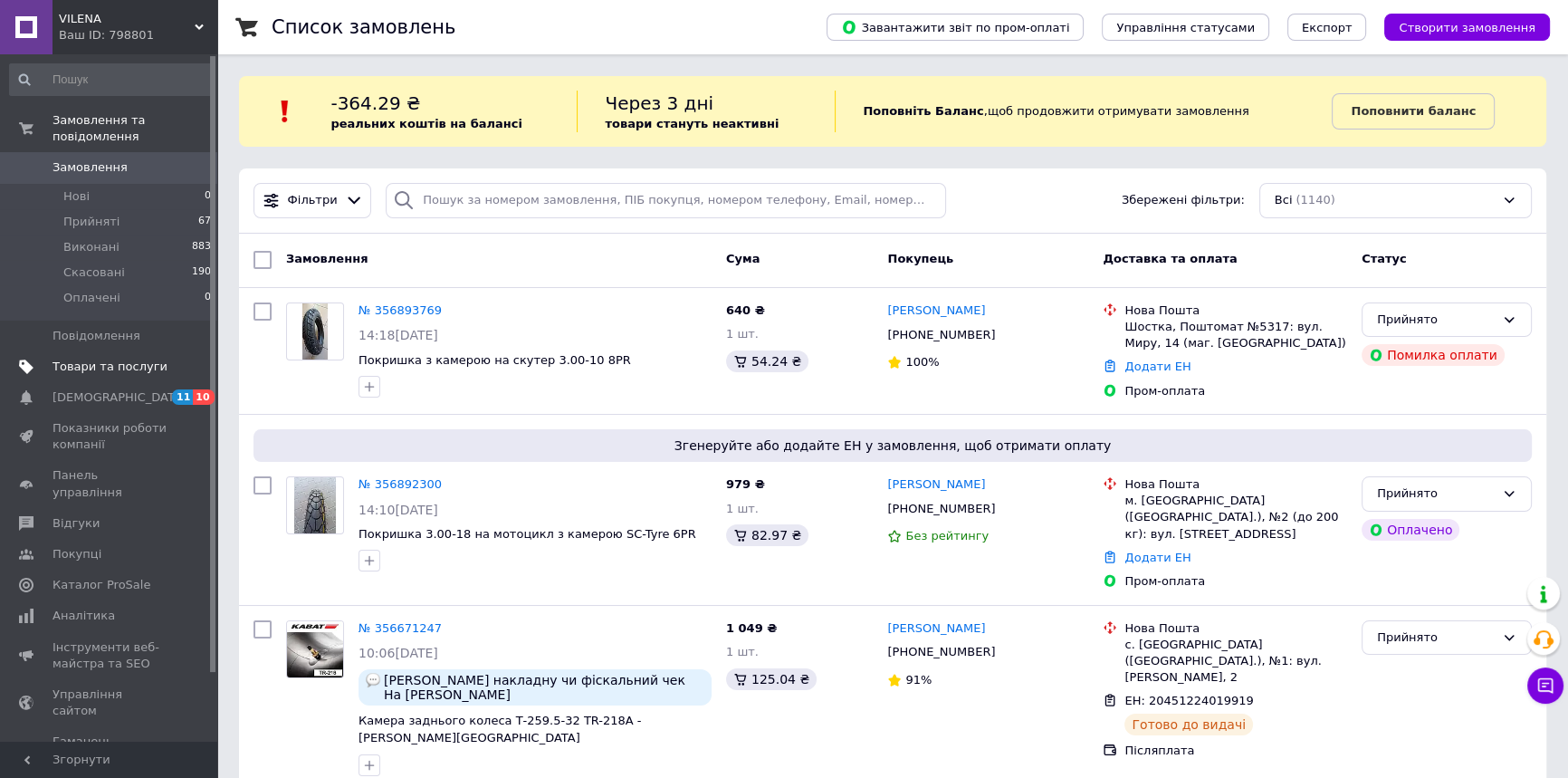
click at [113, 358] on span "Товари та послуги" at bounding box center [109, 366] width 115 height 16
